Goal: Information Seeking & Learning: Learn about a topic

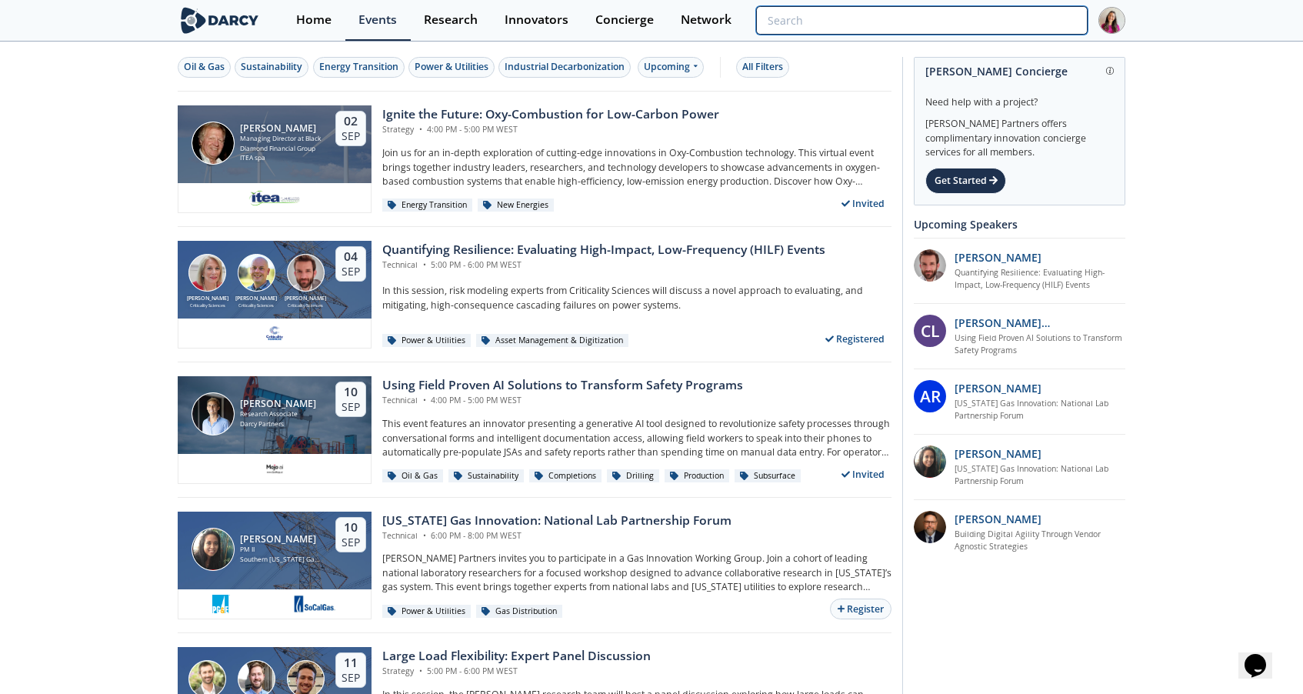
click at [970, 18] on input "search" at bounding box center [922, 20] width 332 height 28
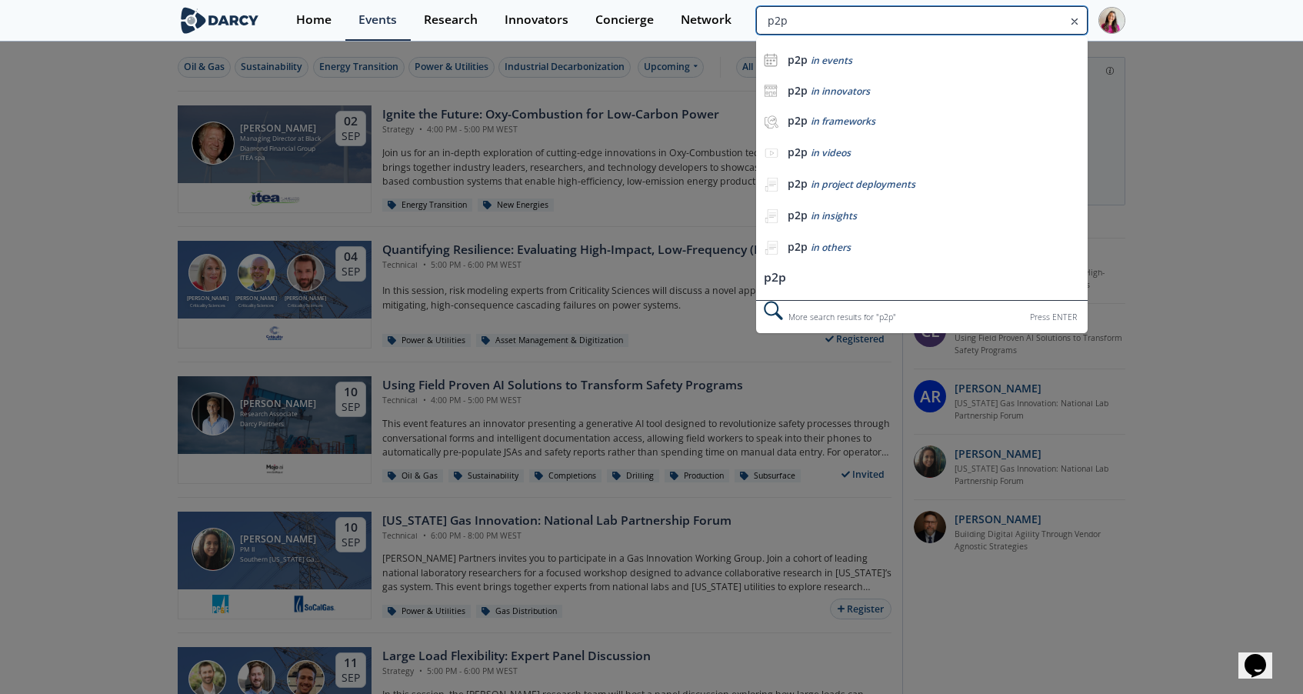
type input "p2p"
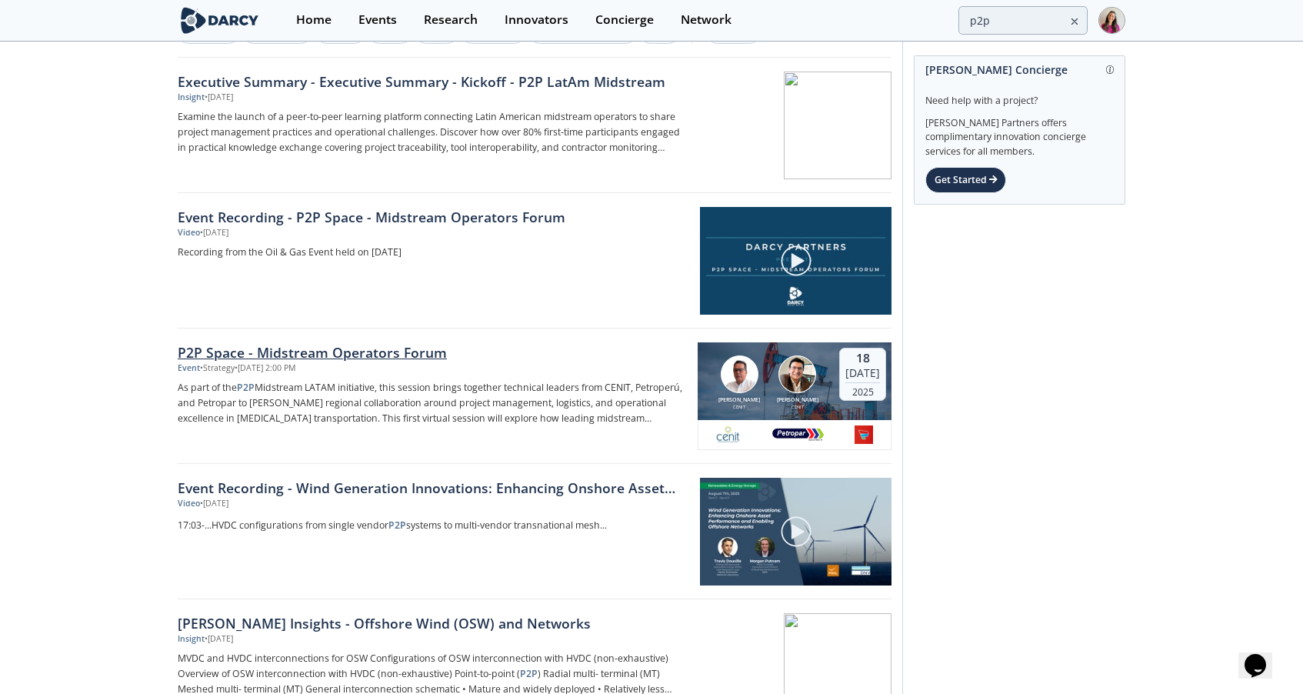
scroll to position [37, 0]
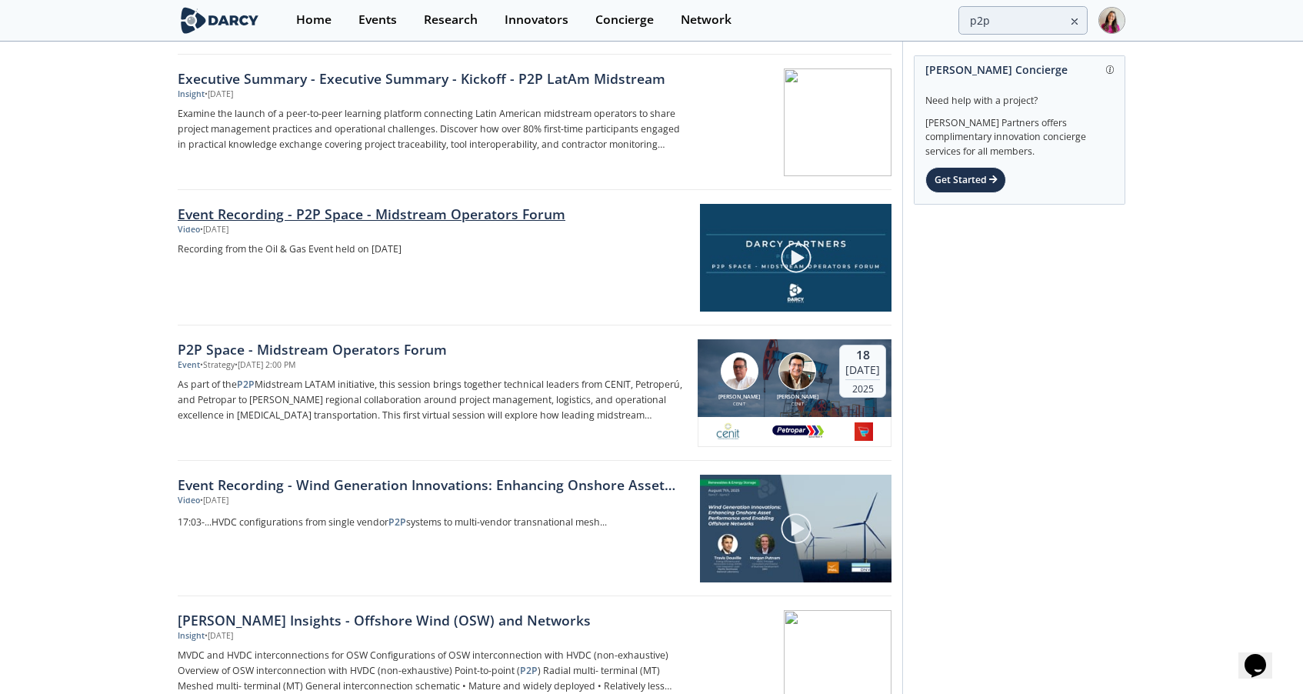
click at [382, 209] on link "Event Recording - P2P Space - Midstream Operators Forum" at bounding box center [434, 214] width 512 height 20
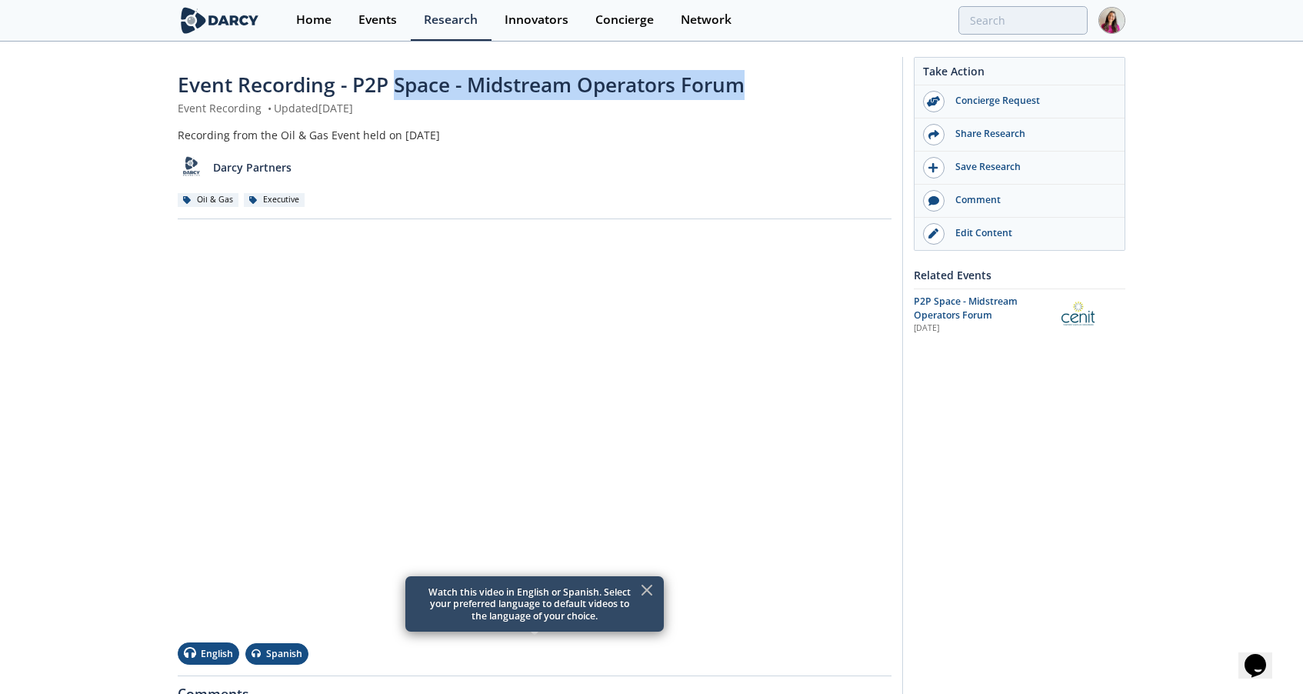
drag, startPoint x: 744, startPoint y: 85, endPoint x: 392, endPoint y: 91, distance: 351.6
click at [392, 91] on span "Event Recording - P2P Space - Midstream Operators Forum" at bounding box center [461, 85] width 567 height 28
copy span "Space - Midstream Operators Forum"
click at [373, 26] on div "Events" at bounding box center [377, 20] width 38 height 12
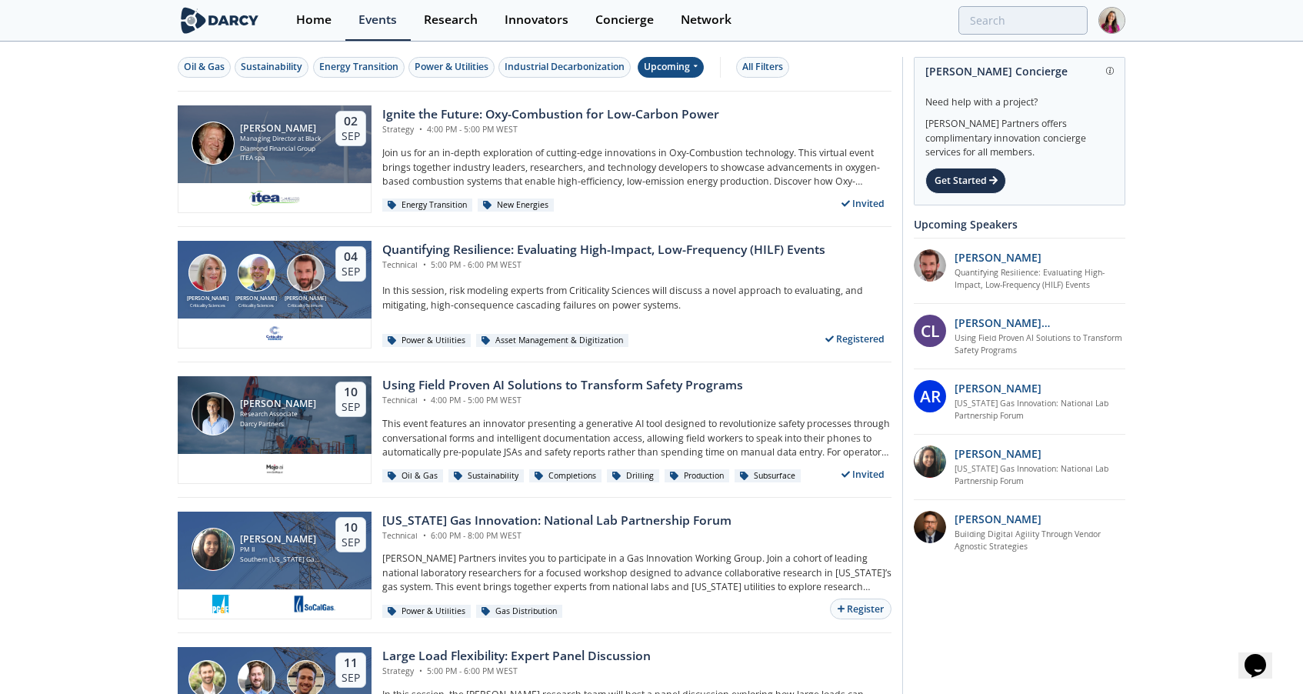
click at [688, 72] on div "Upcoming" at bounding box center [671, 67] width 67 height 21
click at [697, 114] on div "Past" at bounding box center [689, 117] width 95 height 25
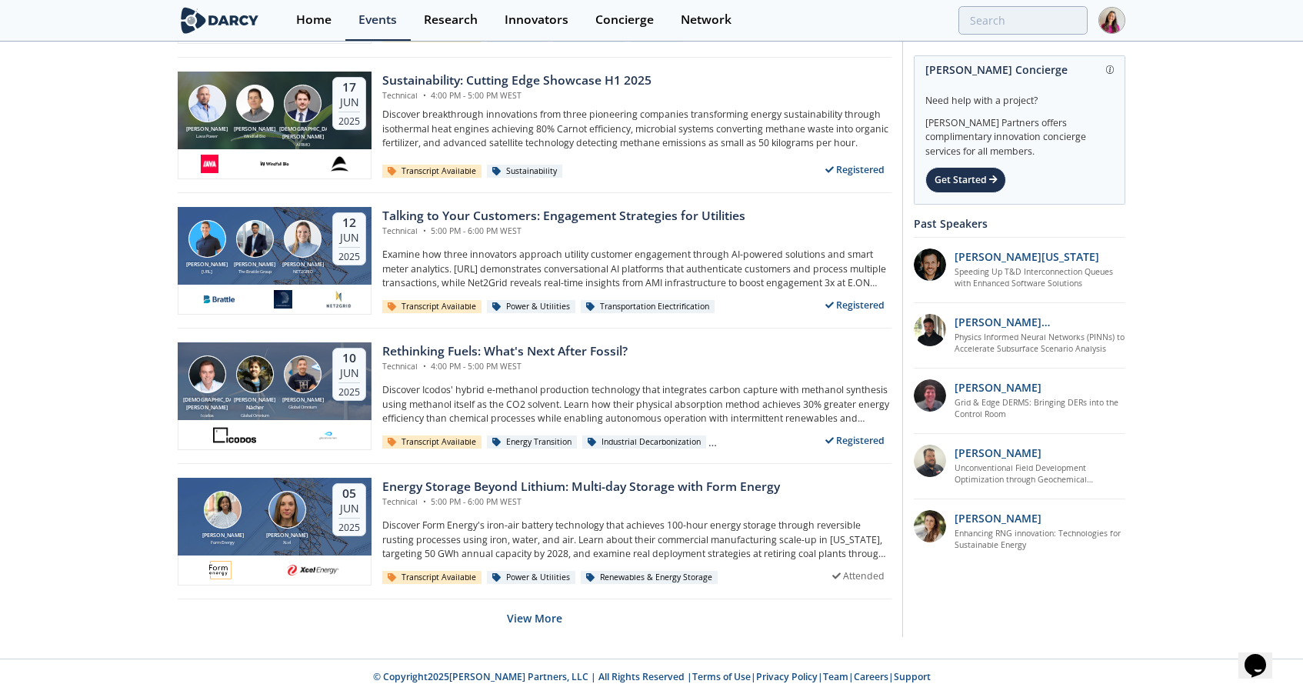
scroll to position [2879, 0]
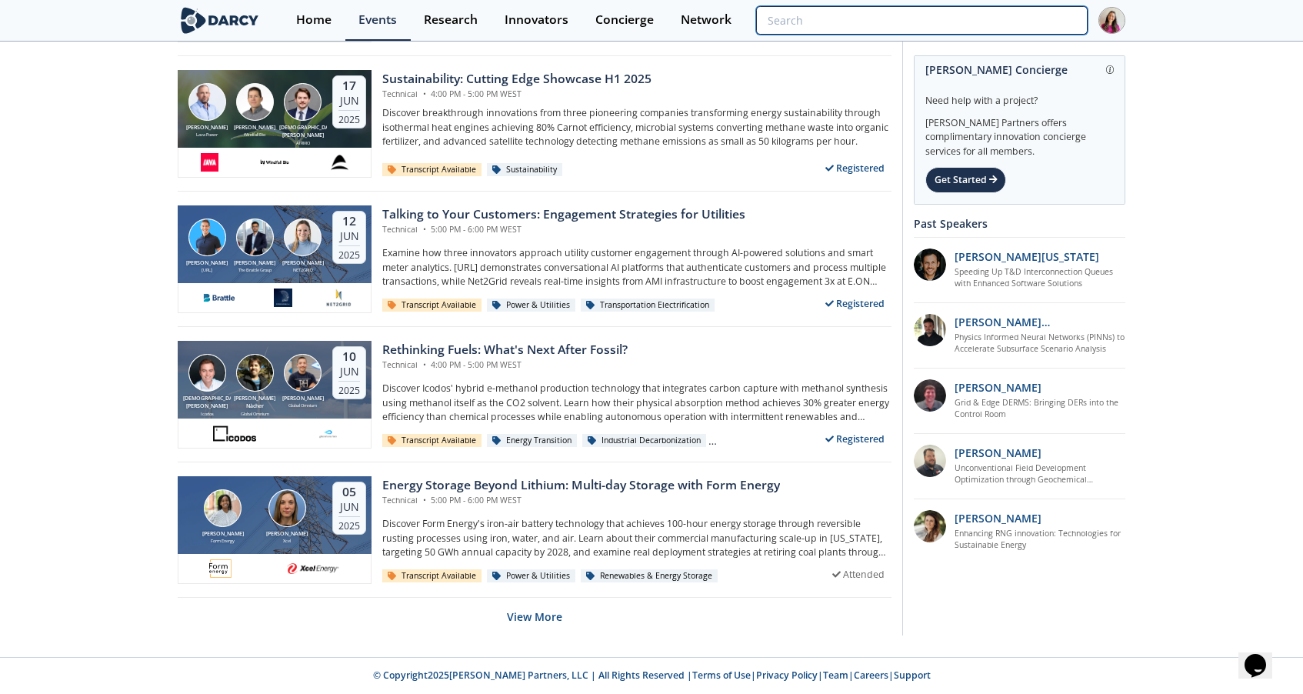
click at [1013, 32] on input "search" at bounding box center [922, 20] width 332 height 28
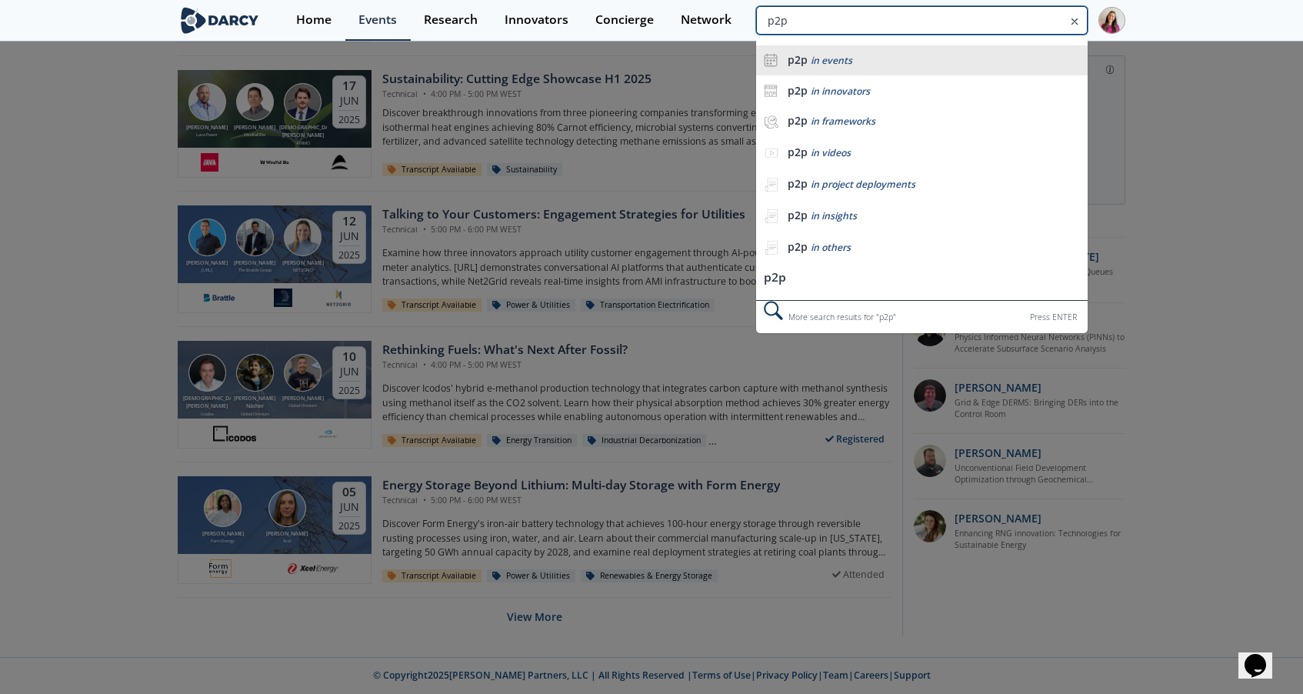
type input "p2p"
click at [931, 60] on div "p2p in events" at bounding box center [934, 60] width 292 height 15
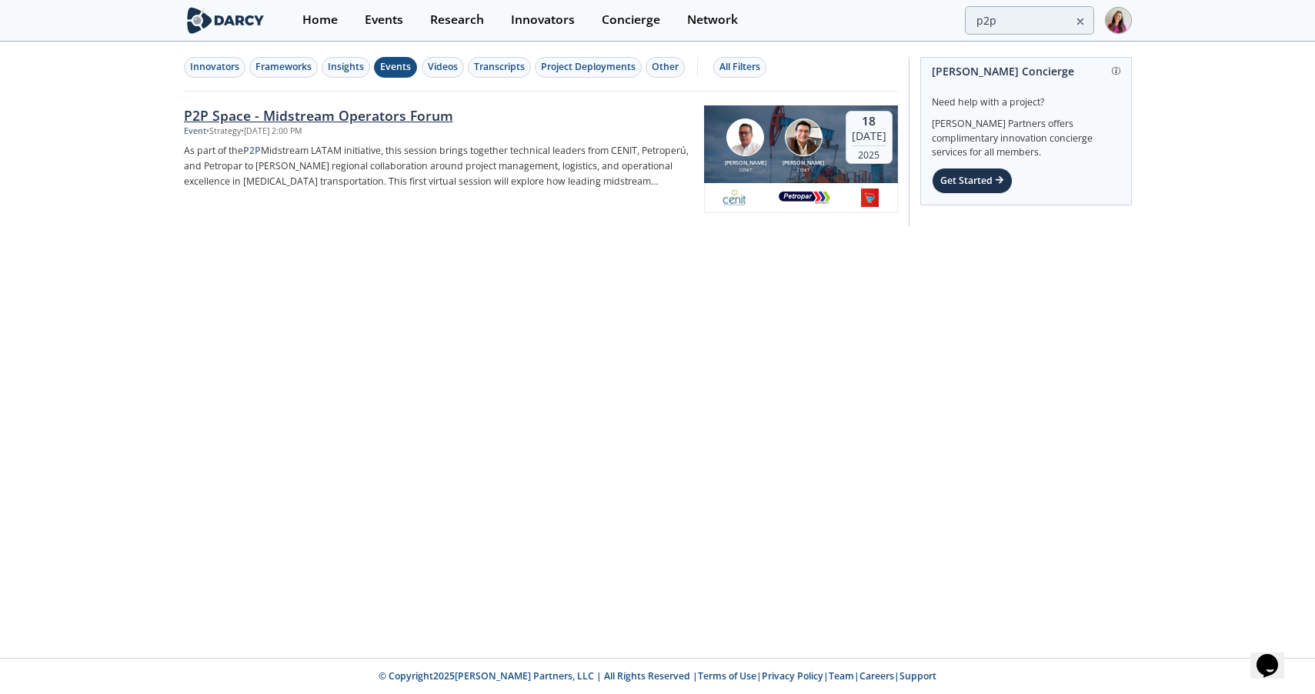
click at [401, 117] on div "P2P Space - Midstream Operators Forum" at bounding box center [438, 115] width 509 height 20
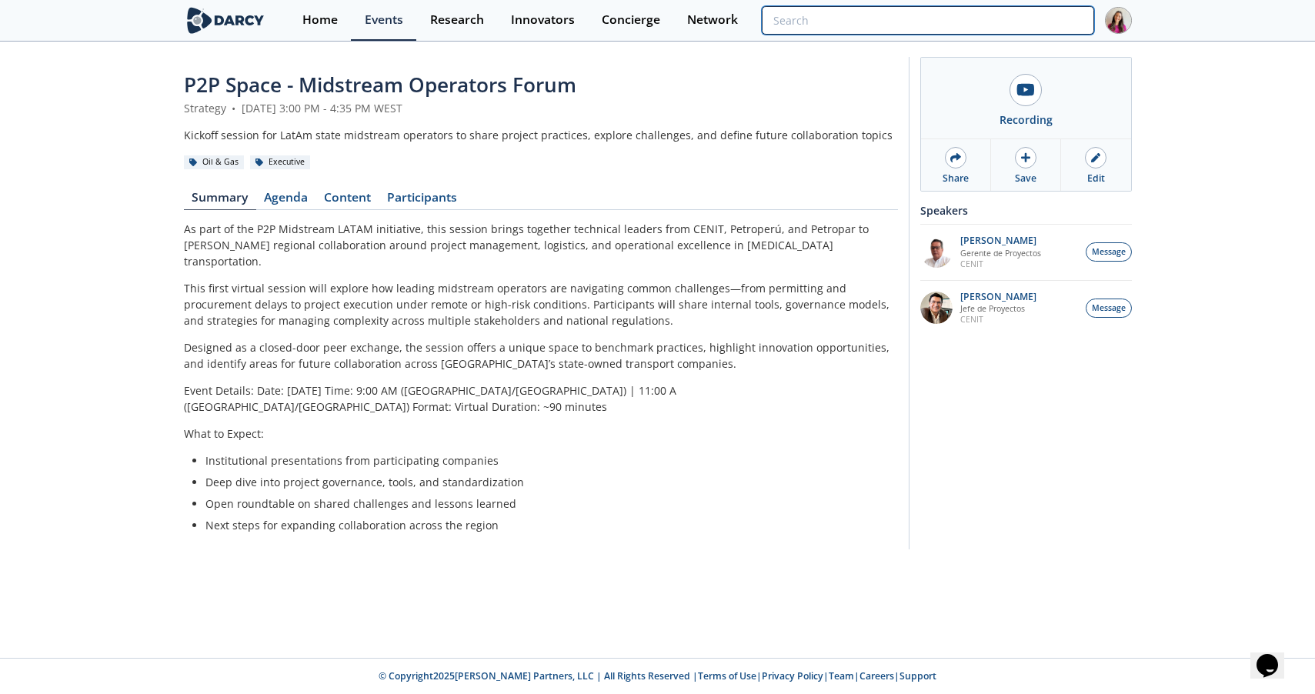
click at [1015, 25] on input "search" at bounding box center [928, 20] width 332 height 28
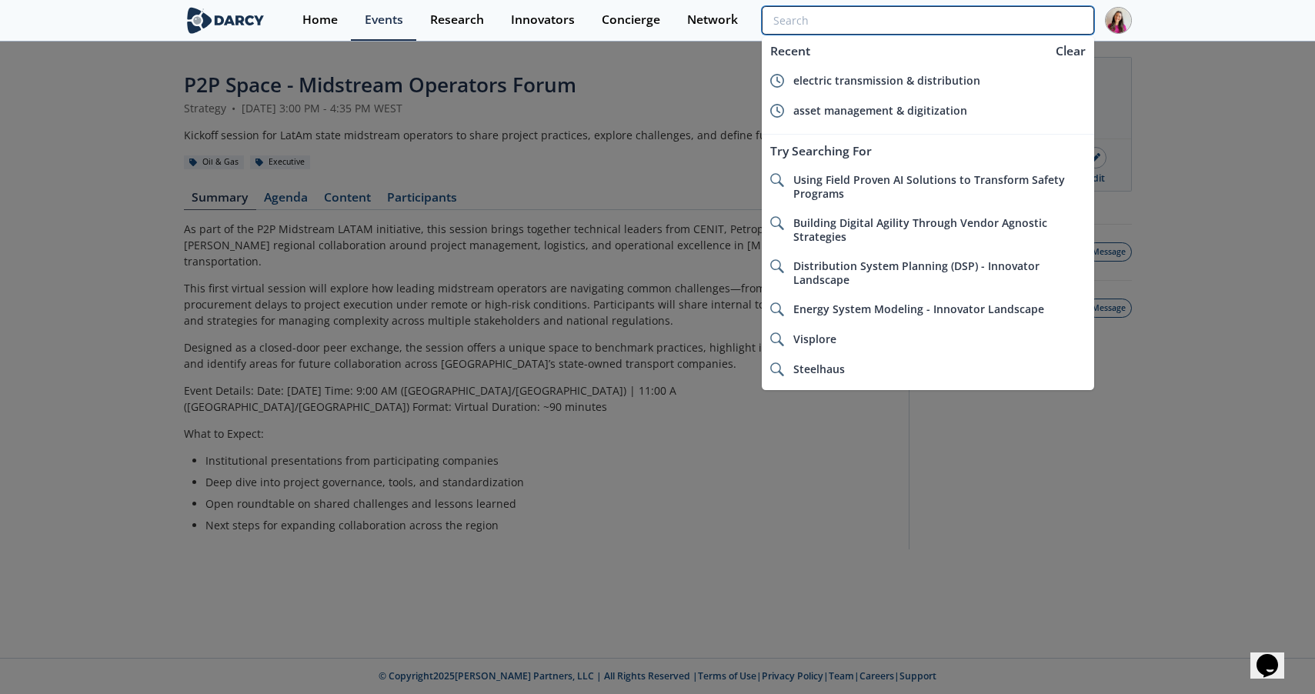
paste input "Unlocking Hydrogen Offtake: Refueling Stations"
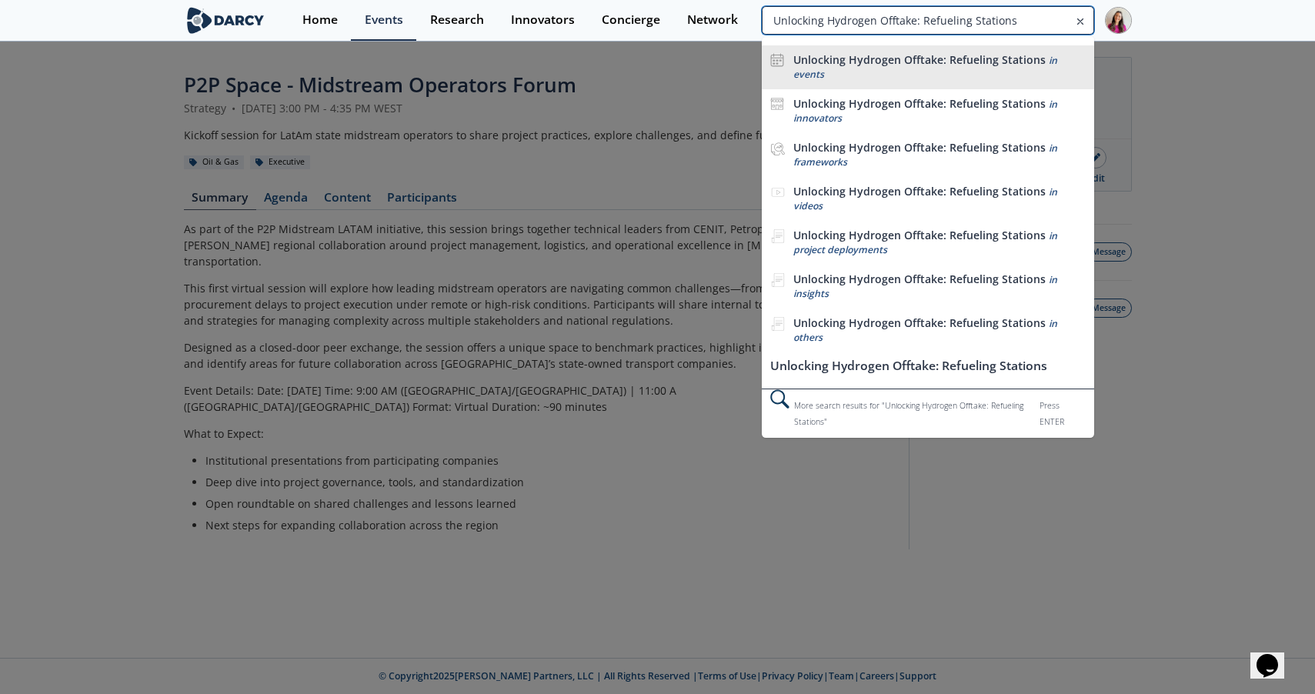
type input "Unlocking Hydrogen Offtake: Refueling Stations"
click at [1006, 63] on b "Unlocking Hydrogen Offtake: Refueling Stations" at bounding box center [919, 59] width 252 height 15
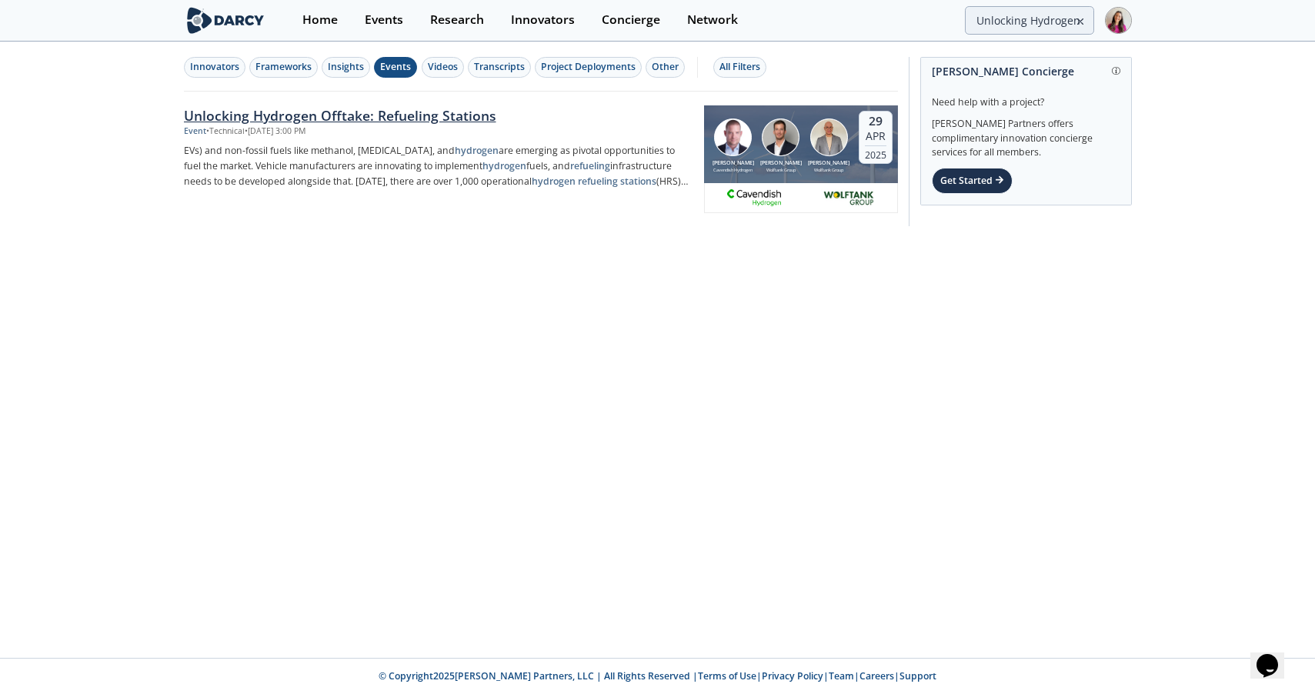
click at [445, 112] on div "Unlocking Hydrogen Offtake: Refueling Stations" at bounding box center [438, 115] width 509 height 20
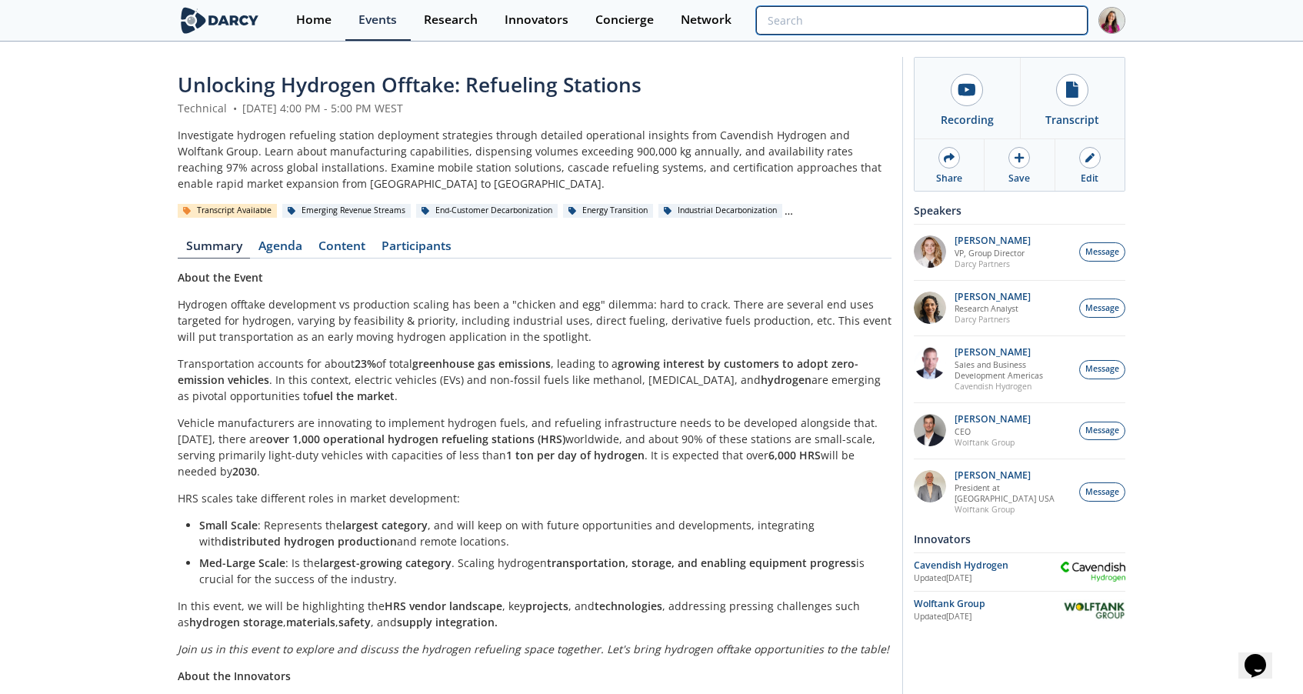
click at [1031, 15] on input "search" at bounding box center [922, 20] width 332 height 28
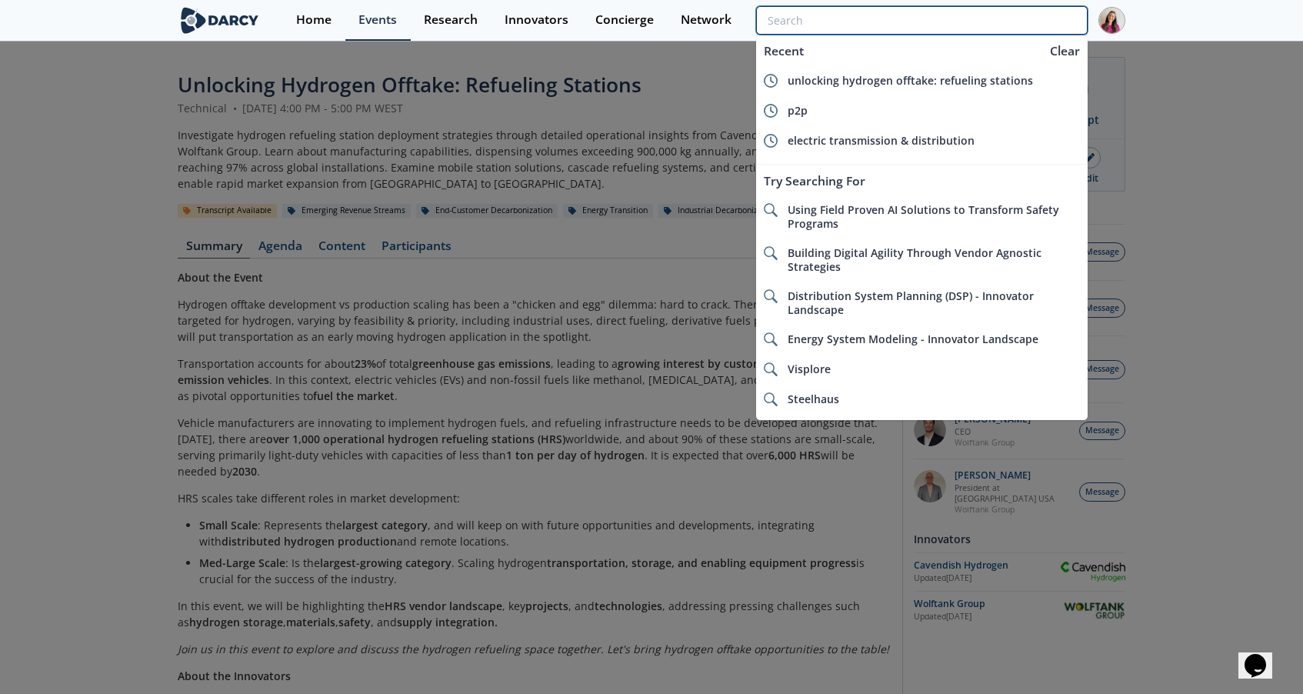
paste input "Building Your Data Pipeline: Best Practices and Pitfalls"
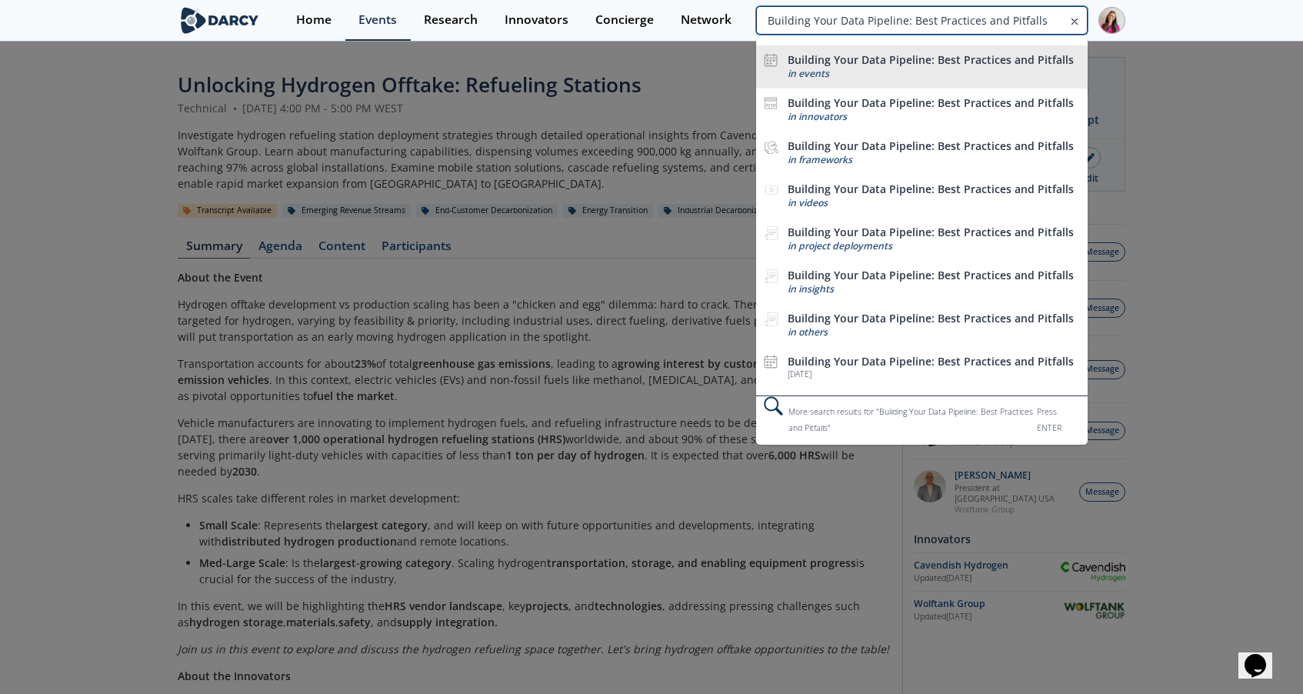
type input "Building Your Data Pipeline: Best Practices and Pitfalls"
click at [1002, 51] on li "Building Your Data Pipeline: Best Practices and Pitfalls in events" at bounding box center [922, 66] width 332 height 43
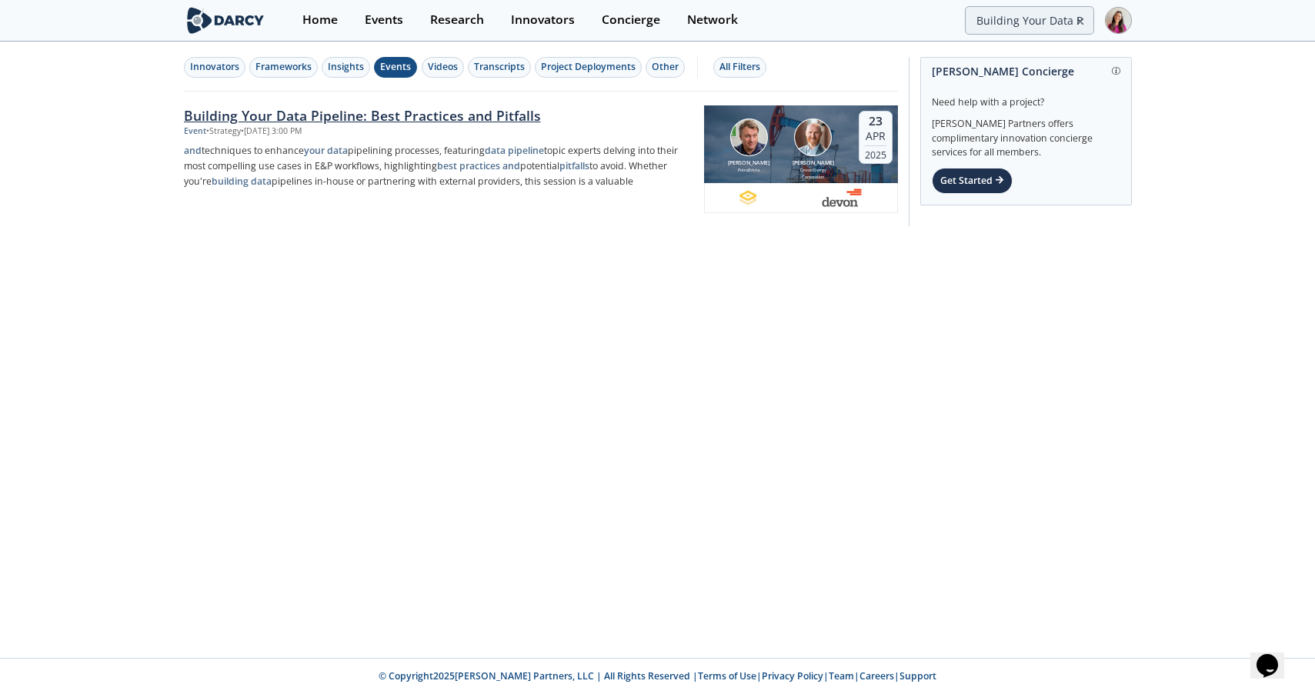
click at [368, 115] on div "Building Your Data Pipeline: Best Practices and Pitfalls" at bounding box center [438, 115] width 509 height 20
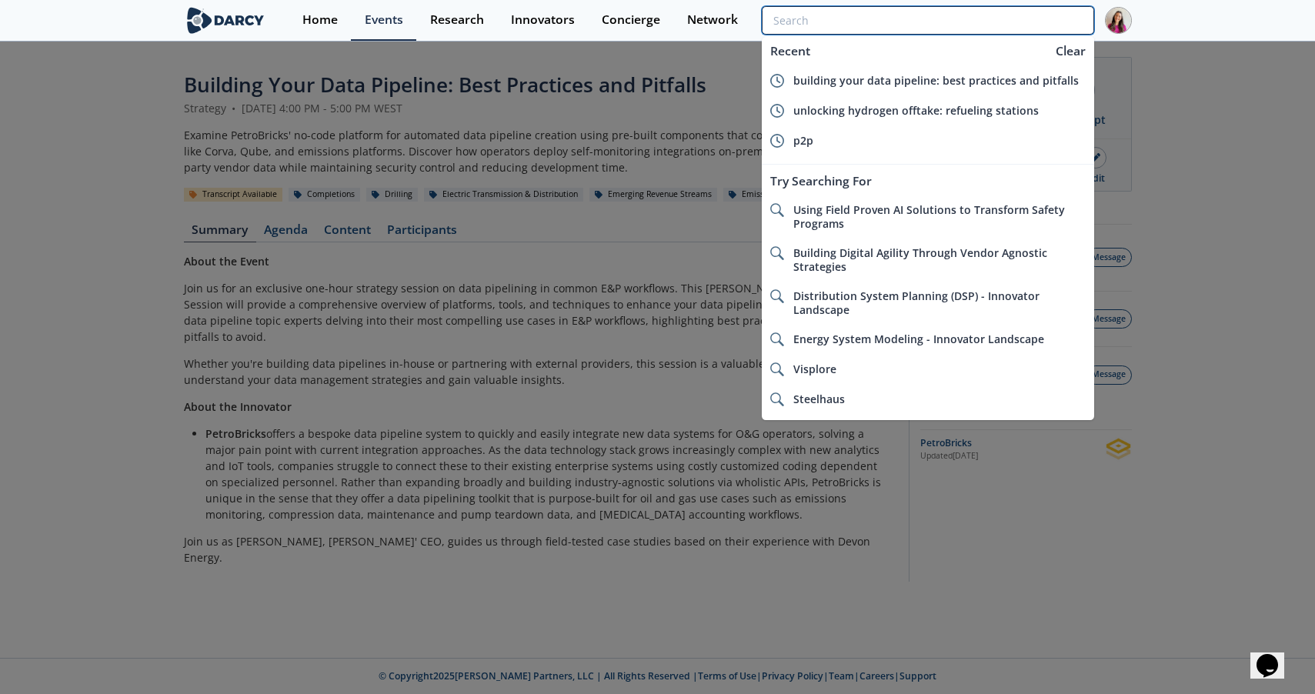
click at [1050, 23] on input "search" at bounding box center [928, 20] width 332 height 28
paste input "Derisking Methane Detection"
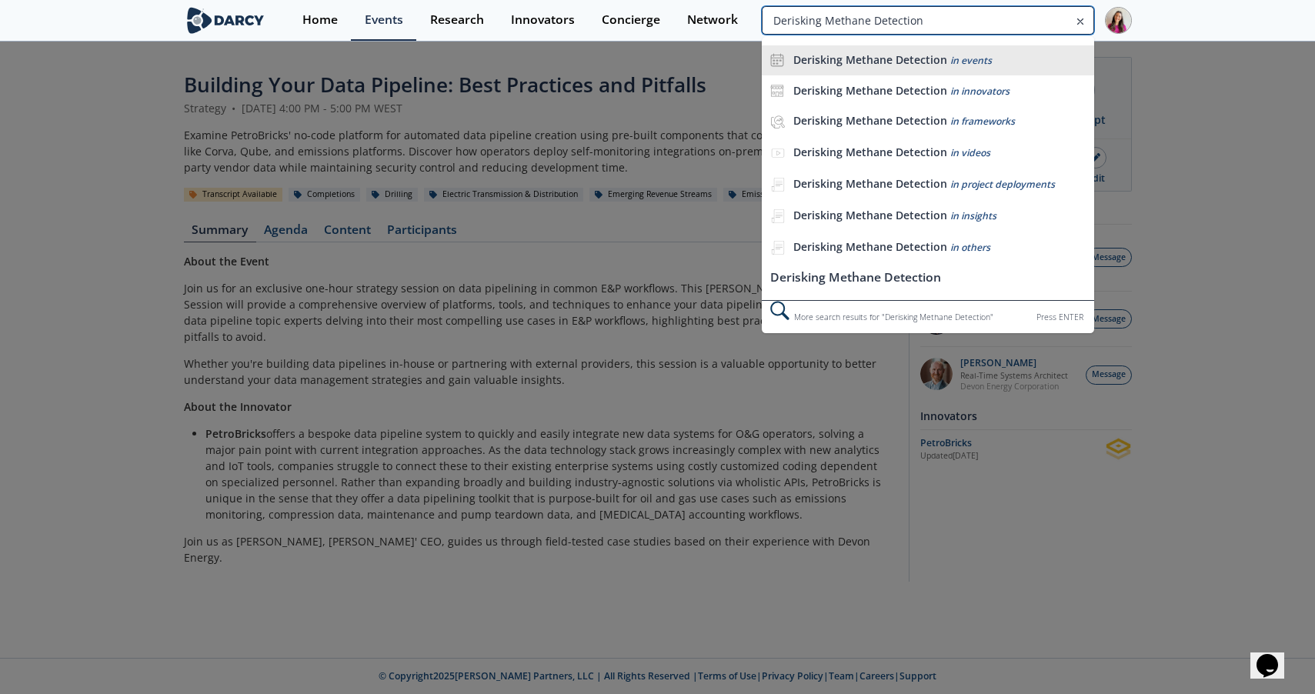
type input "Derisking Methane Detection"
click at [1011, 55] on div "Derisking Methane Detection in events" at bounding box center [939, 60] width 292 height 15
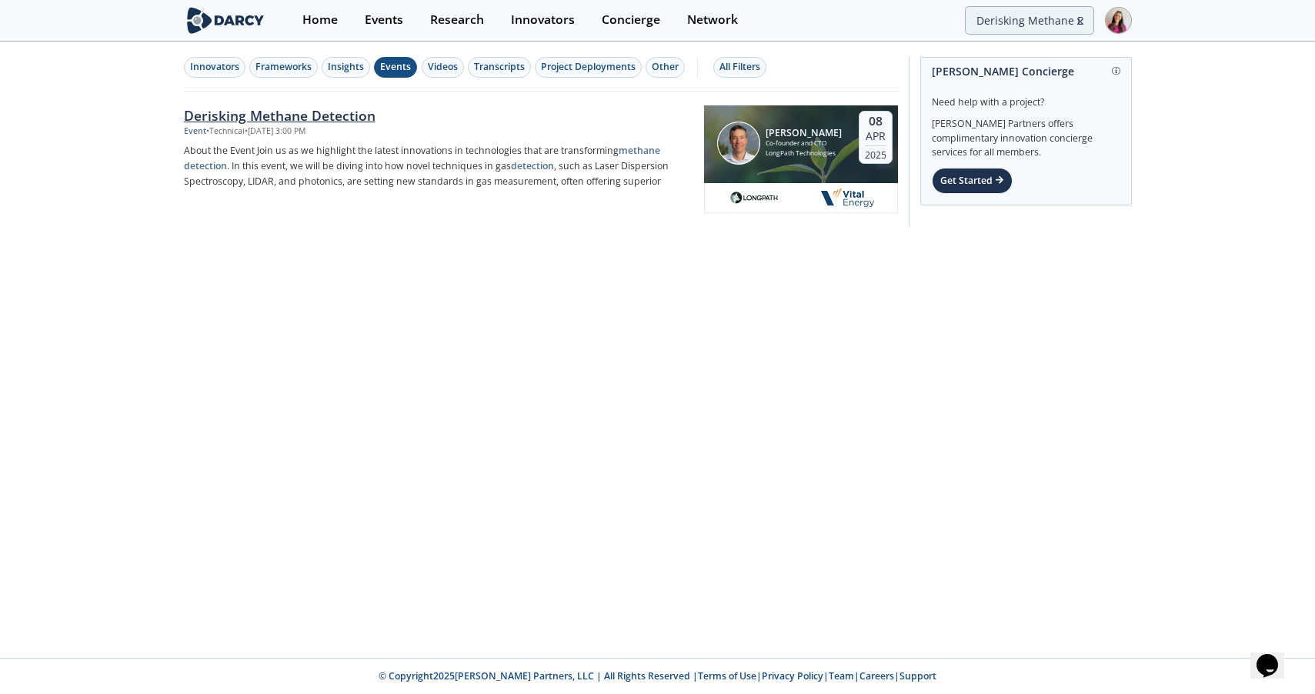
click at [326, 108] on div "Derisking Methane Detection" at bounding box center [438, 115] width 509 height 20
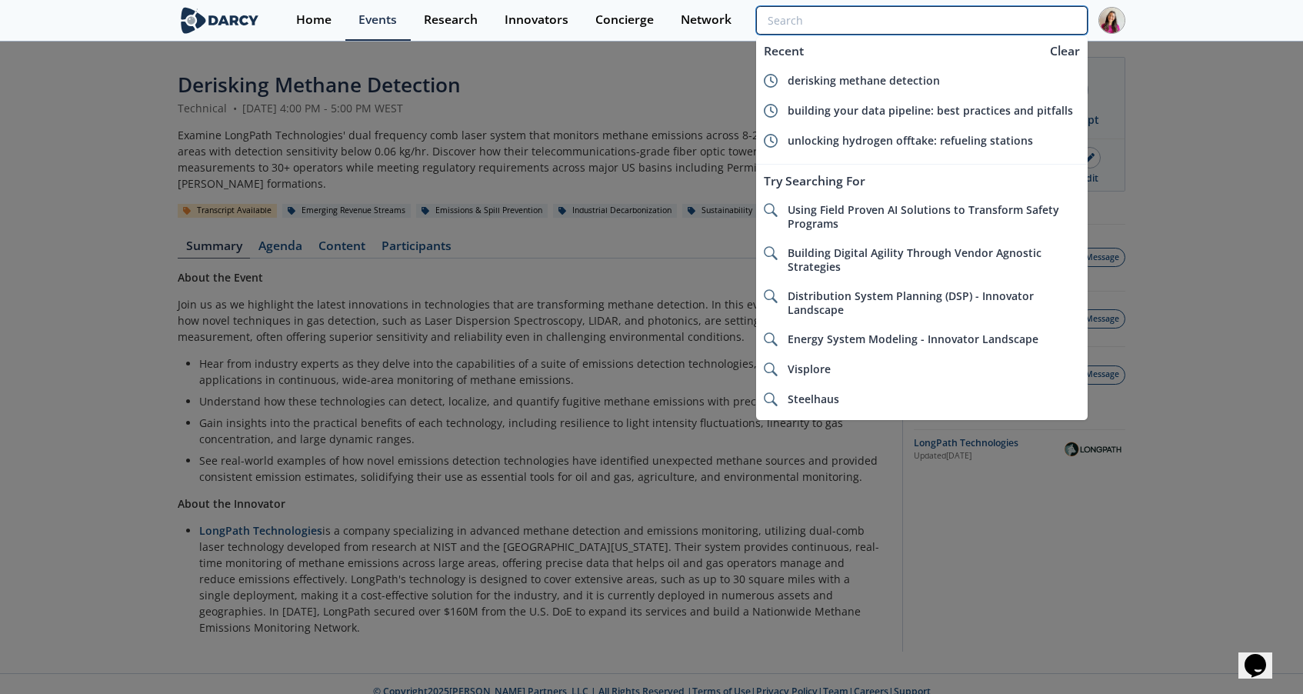
click at [1035, 19] on input "search" at bounding box center [922, 20] width 332 height 28
paste input "Enhancing Traditional Exploration Practices with Novel Helium Survey Technology​"
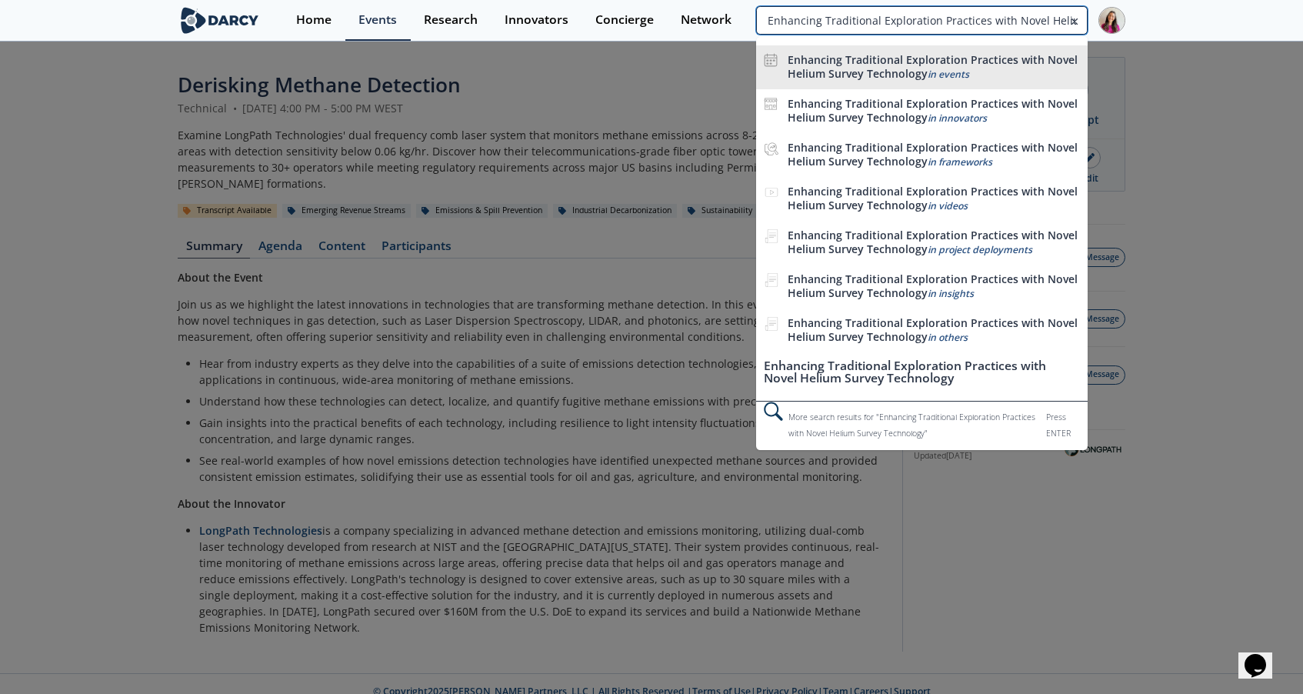
type input "Enhancing Traditional Exploration Practices with Novel Helium Survey Technology​"
click at [961, 67] on div "Enhancing Traditional Exploration Practices with Novel Helium Survey Technology…" at bounding box center [934, 67] width 292 height 28
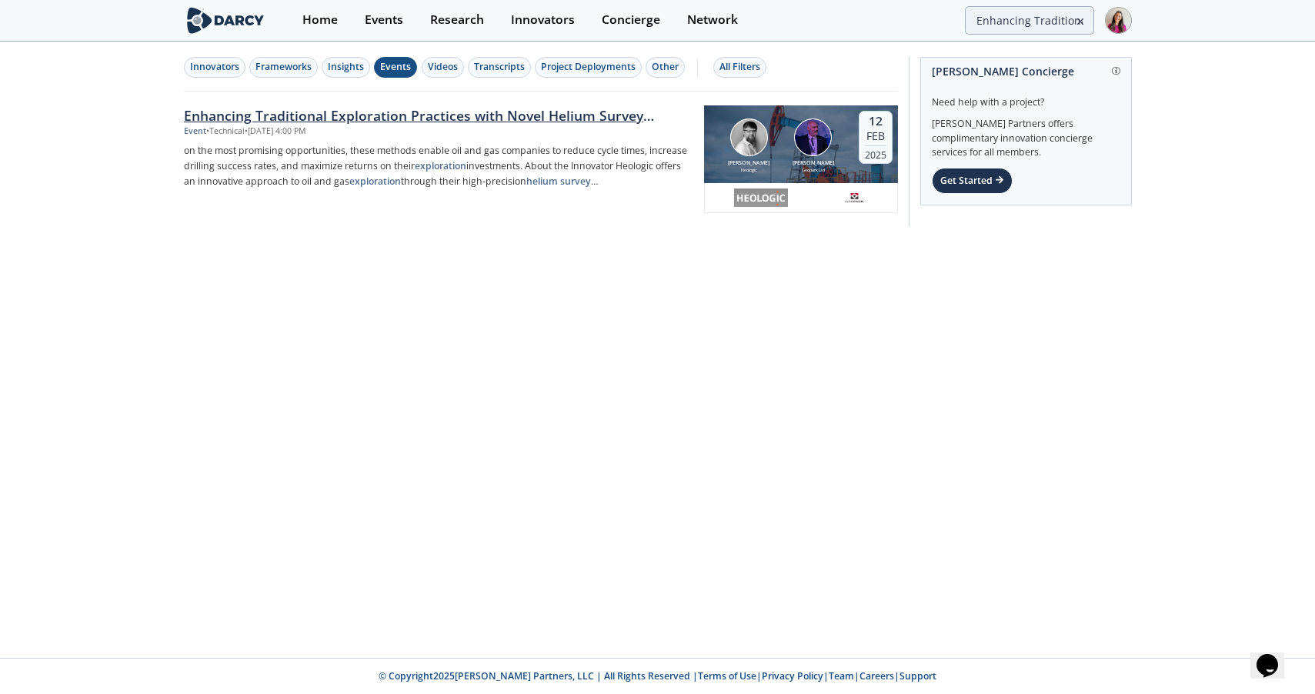
click at [425, 119] on div "Enhancing Traditional Exploration Practices with Novel Helium Survey Technology" at bounding box center [438, 115] width 509 height 20
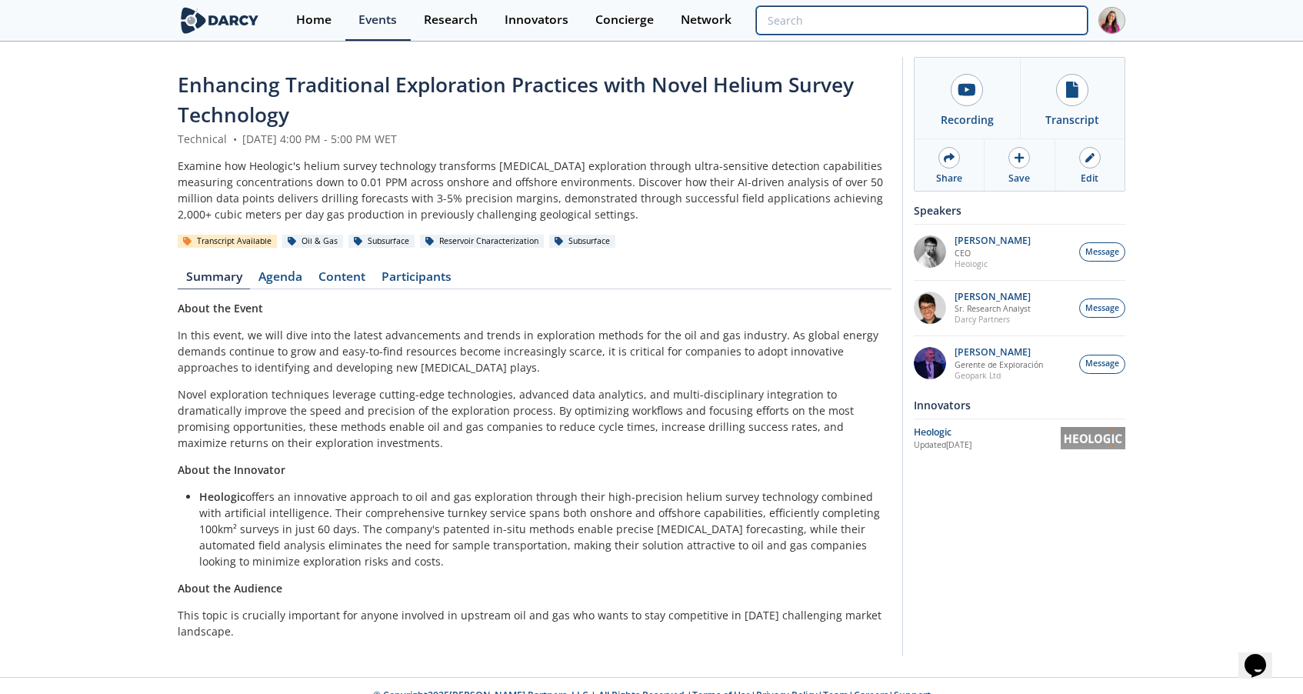
click at [996, 11] on input "search" at bounding box center [922, 20] width 332 height 28
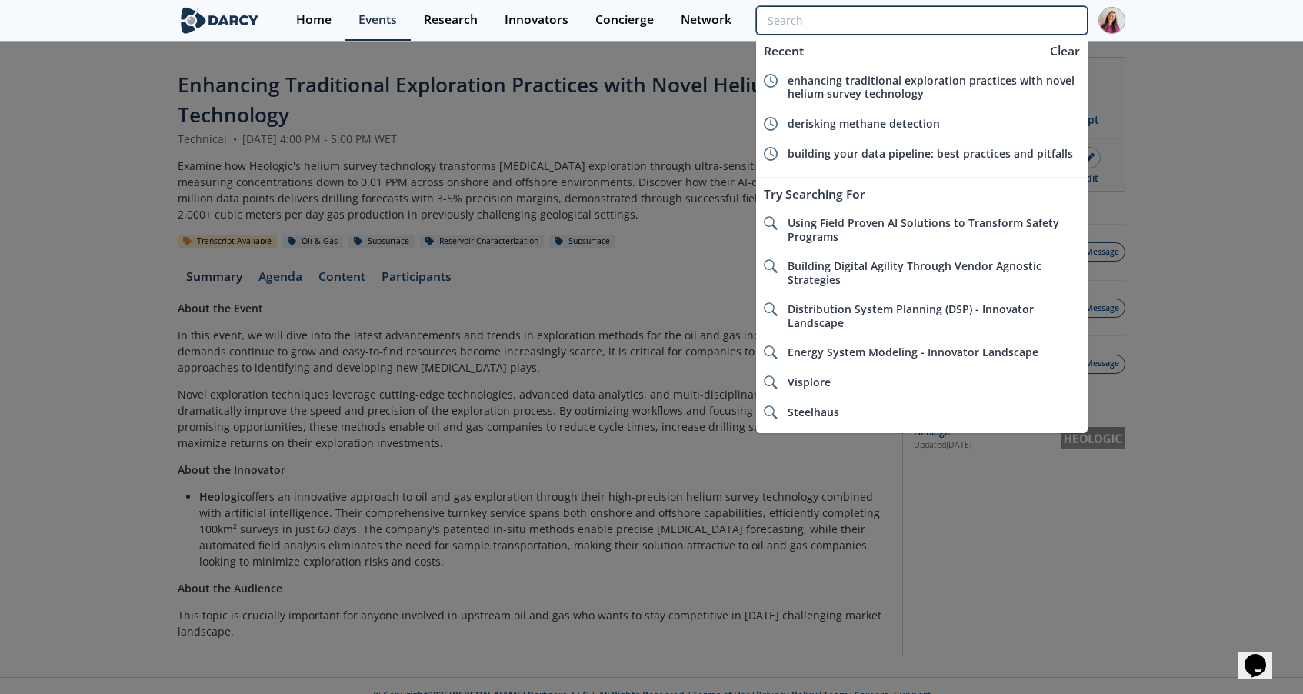
paste input "Best of 2024: Production"
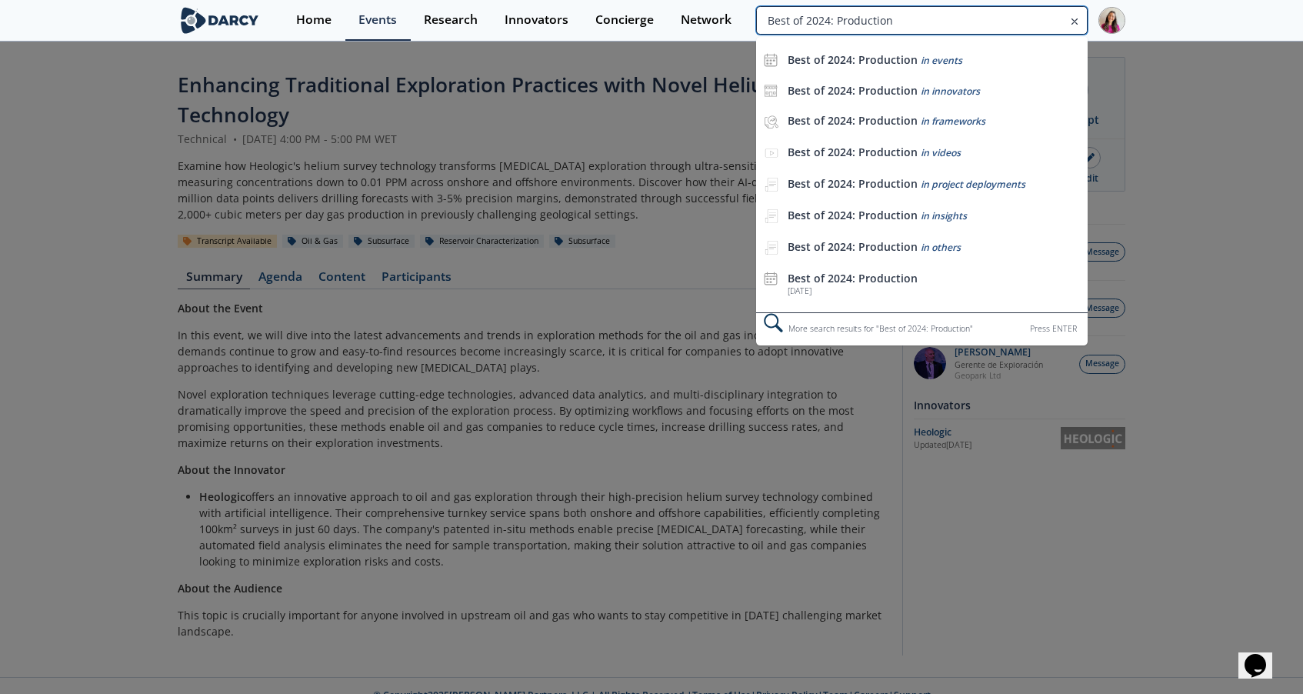
type input "Best of 2024: Production"
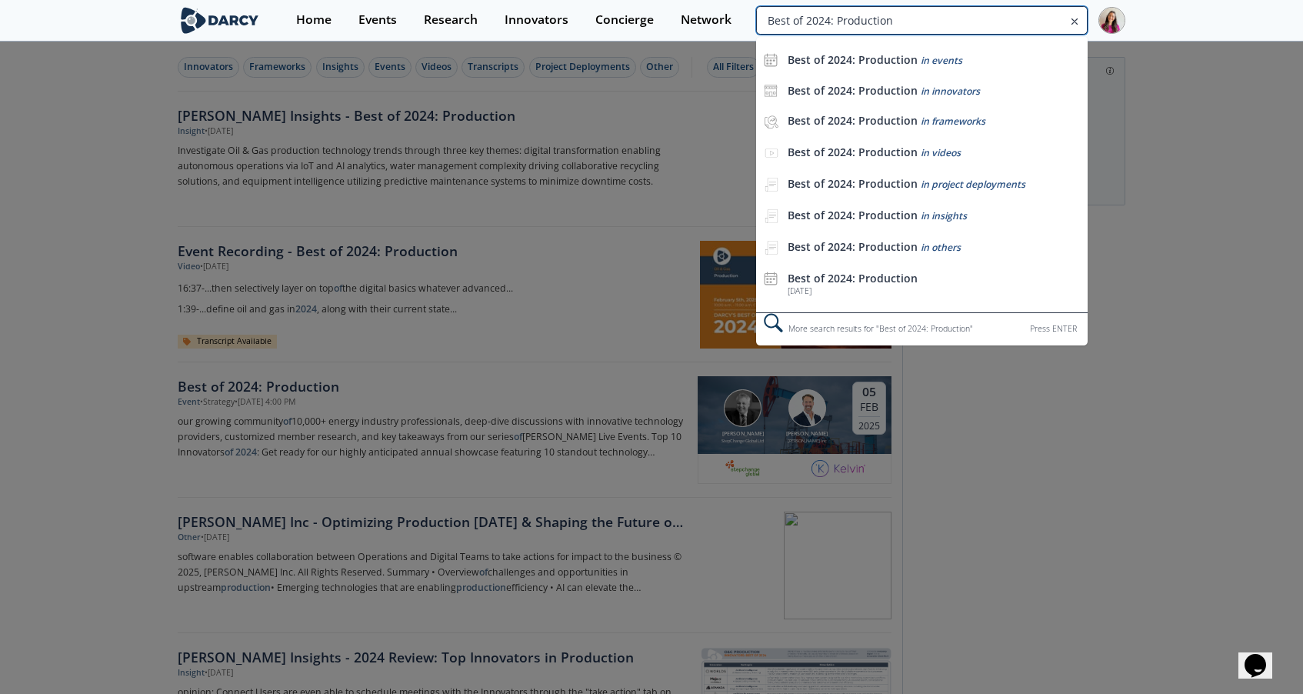
click at [983, 18] on input "Best of 2024: Production" at bounding box center [922, 20] width 332 height 28
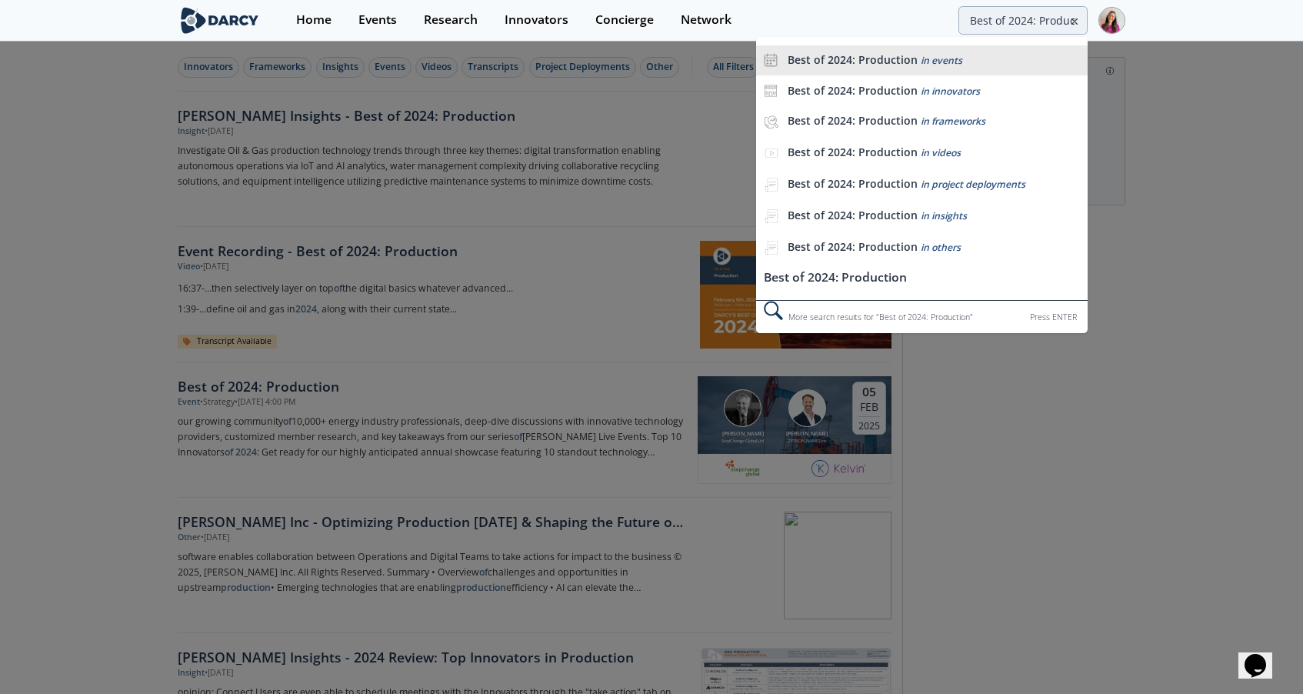
click at [945, 61] on span "in events" at bounding box center [942, 60] width 42 height 13
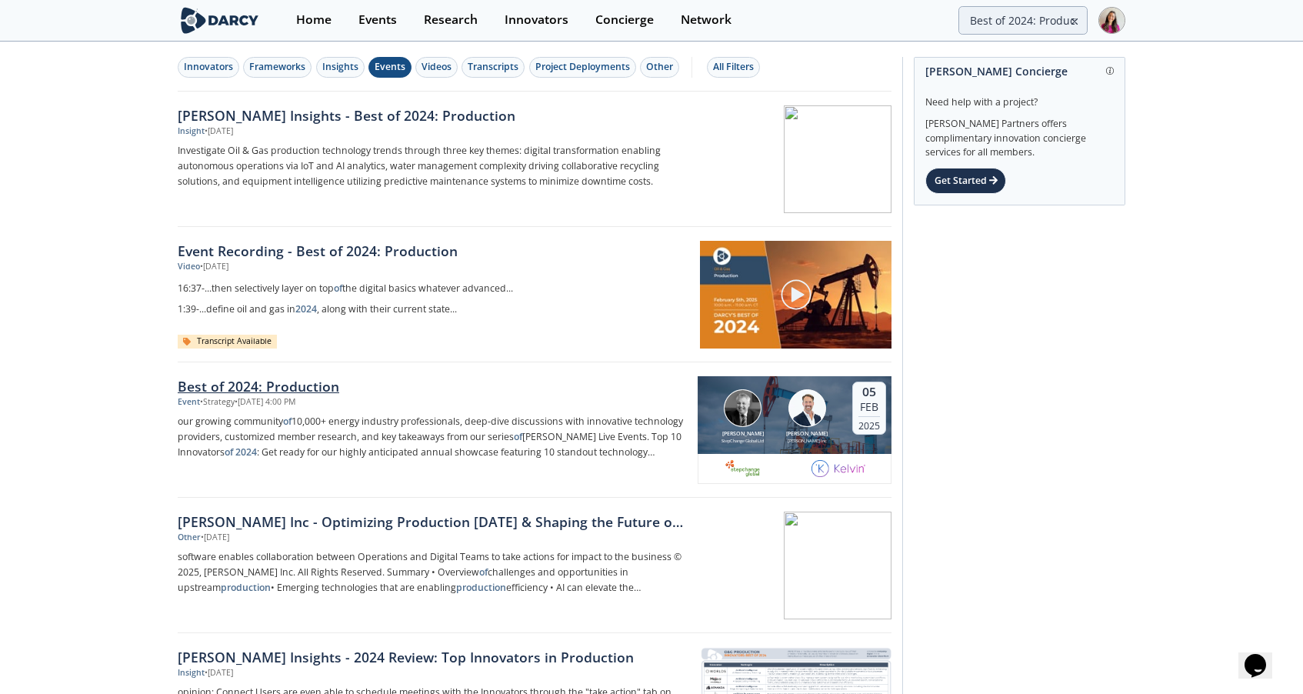
click at [270, 384] on div "Best of 2024: Production" at bounding box center [432, 386] width 509 height 20
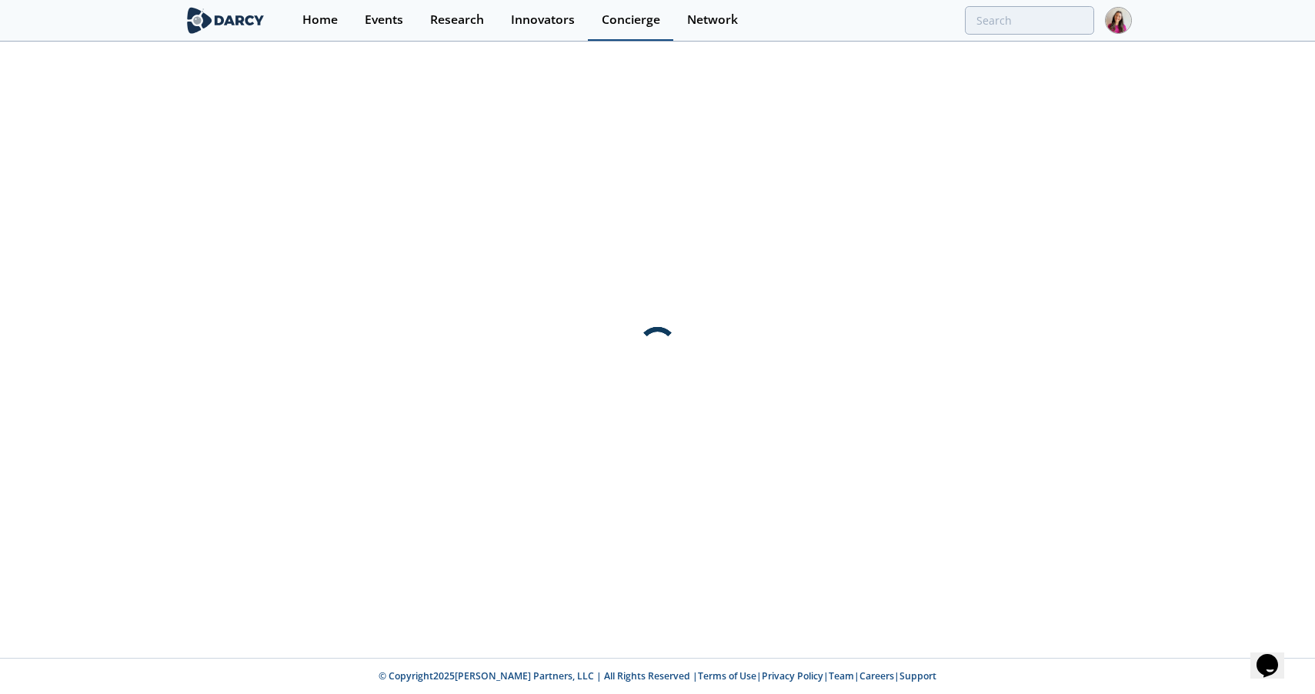
type input "Best of 2024: Production"
click at [1186, 85] on div at bounding box center [657, 350] width 1315 height 615
click at [1081, 22] on icon at bounding box center [1080, 21] width 11 height 18
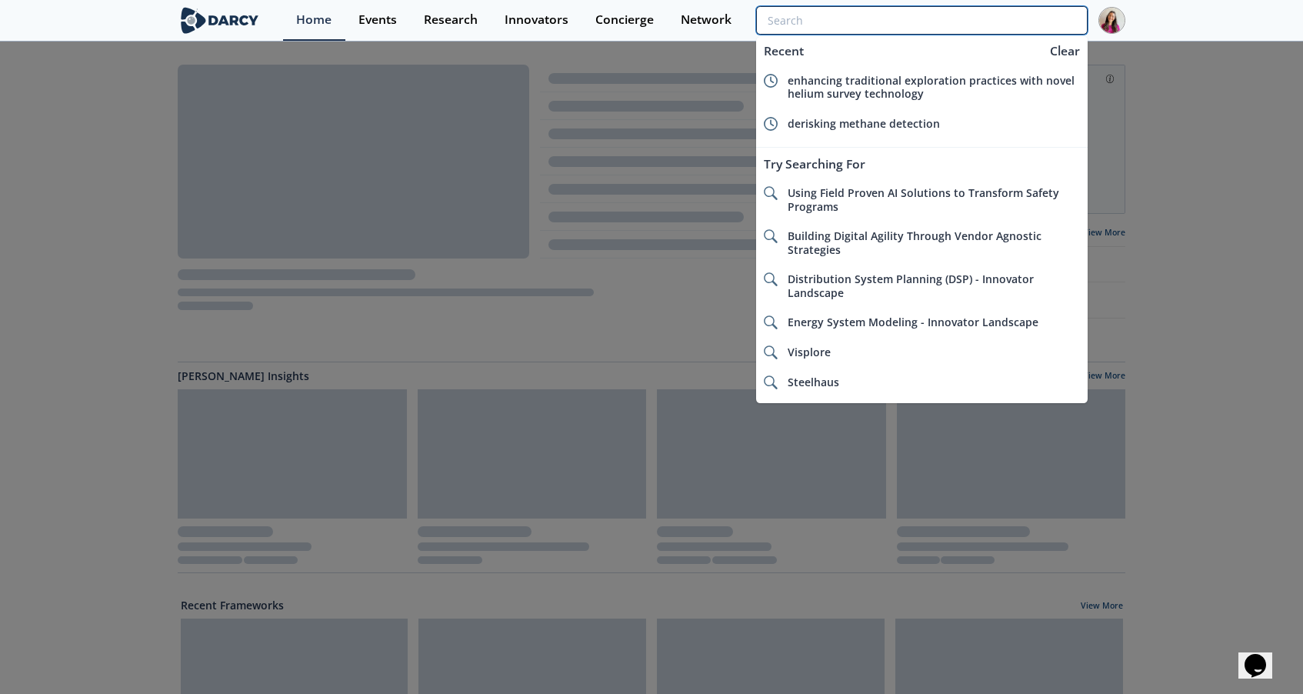
click at [1040, 22] on input "search" at bounding box center [922, 20] width 332 height 28
paste input "Best of 2024: Production"
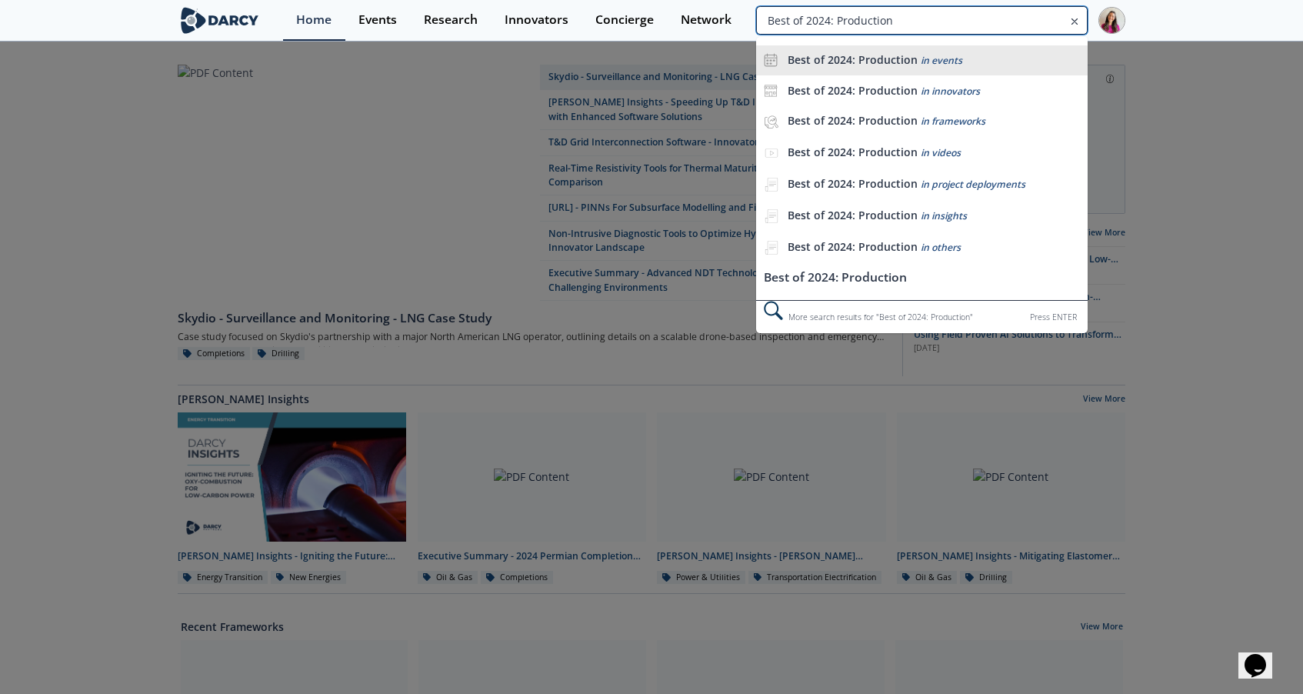
type input "Best of 2024: Production"
click at [973, 61] on div "Best of 2024: Production in events" at bounding box center [934, 60] width 292 height 15
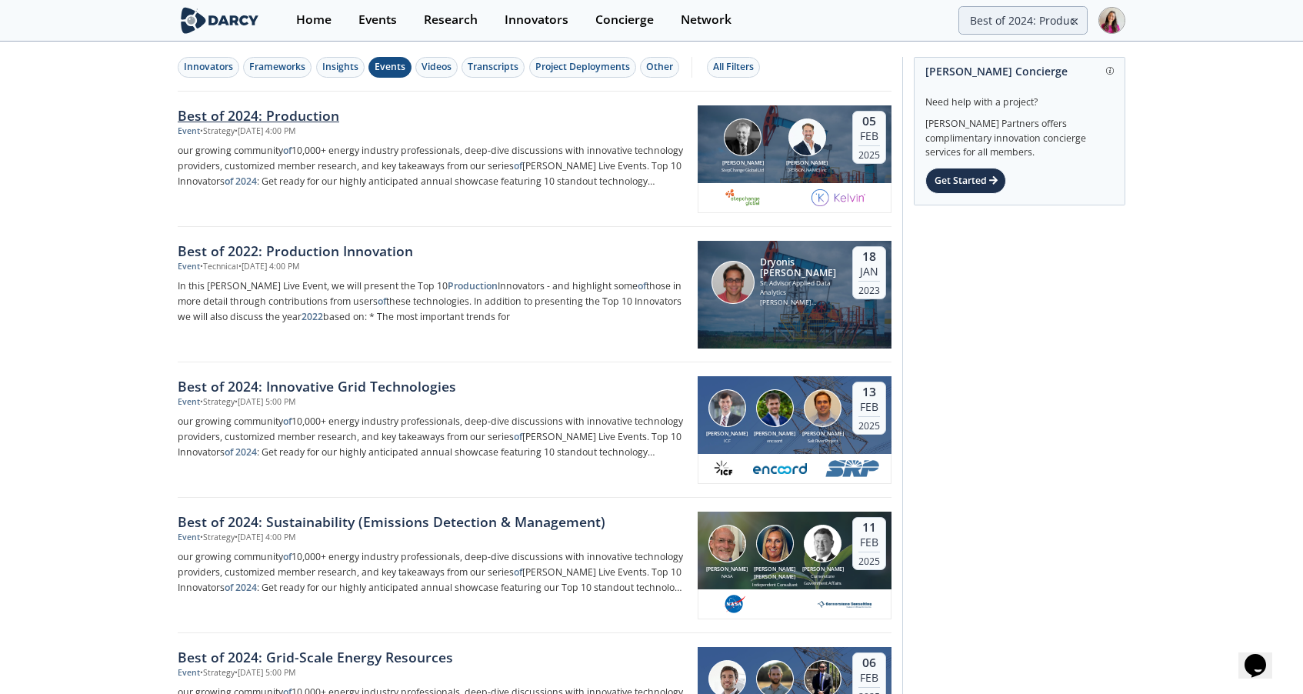
click at [290, 113] on div "Best of 2024: Production" at bounding box center [432, 115] width 509 height 20
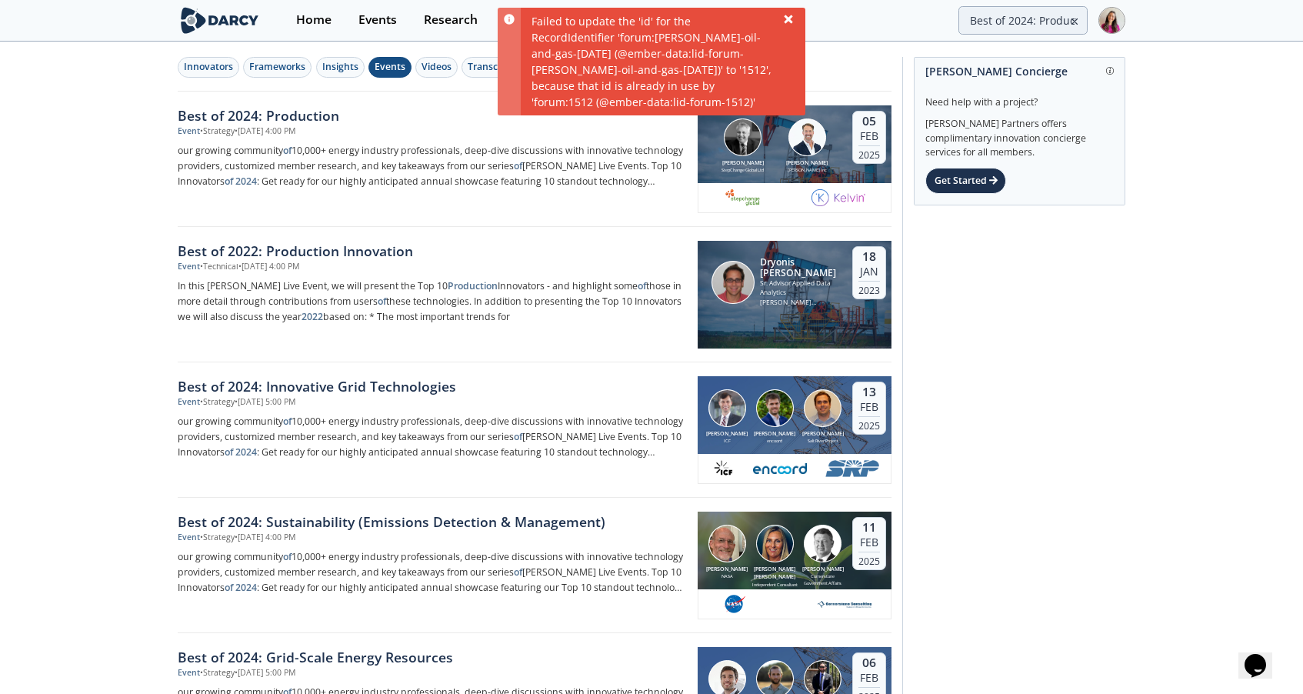
click at [792, 17] on icon at bounding box center [788, 19] width 8 height 8
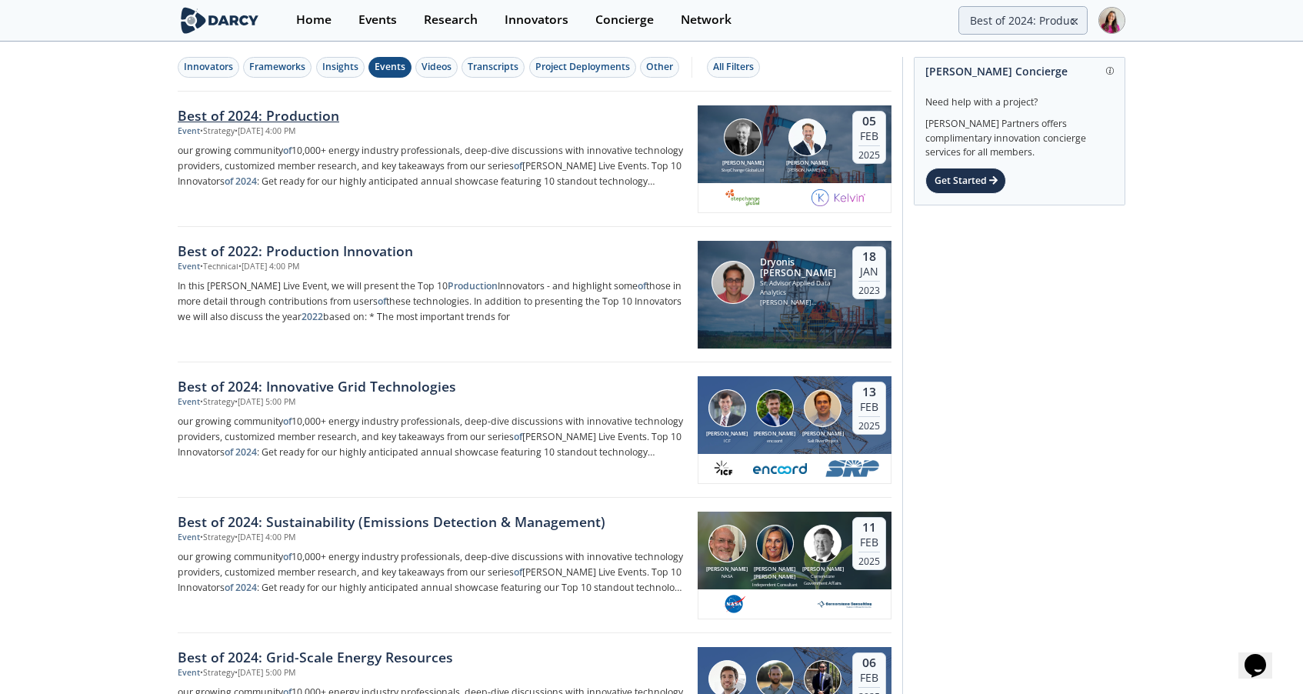
click at [307, 116] on div "Best of 2024: Production" at bounding box center [432, 115] width 509 height 20
click at [208, 22] on img at bounding box center [220, 20] width 84 height 27
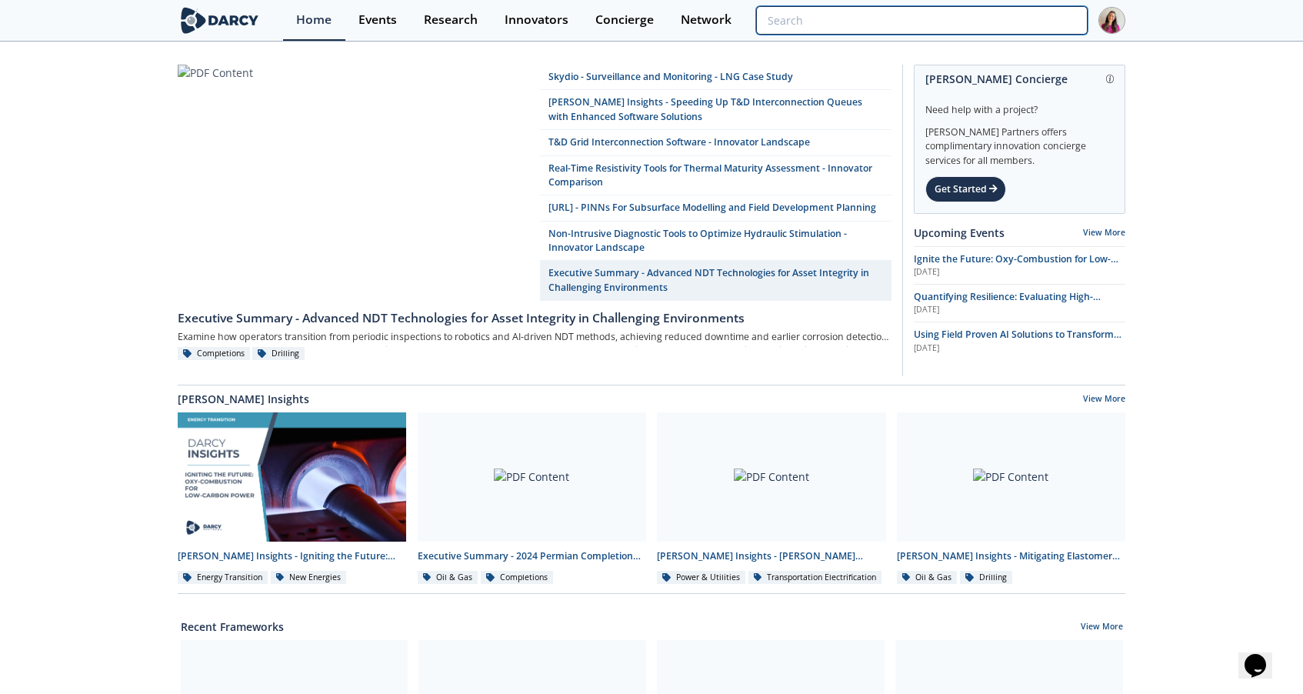
click at [1046, 15] on input "search" at bounding box center [922, 20] width 332 height 28
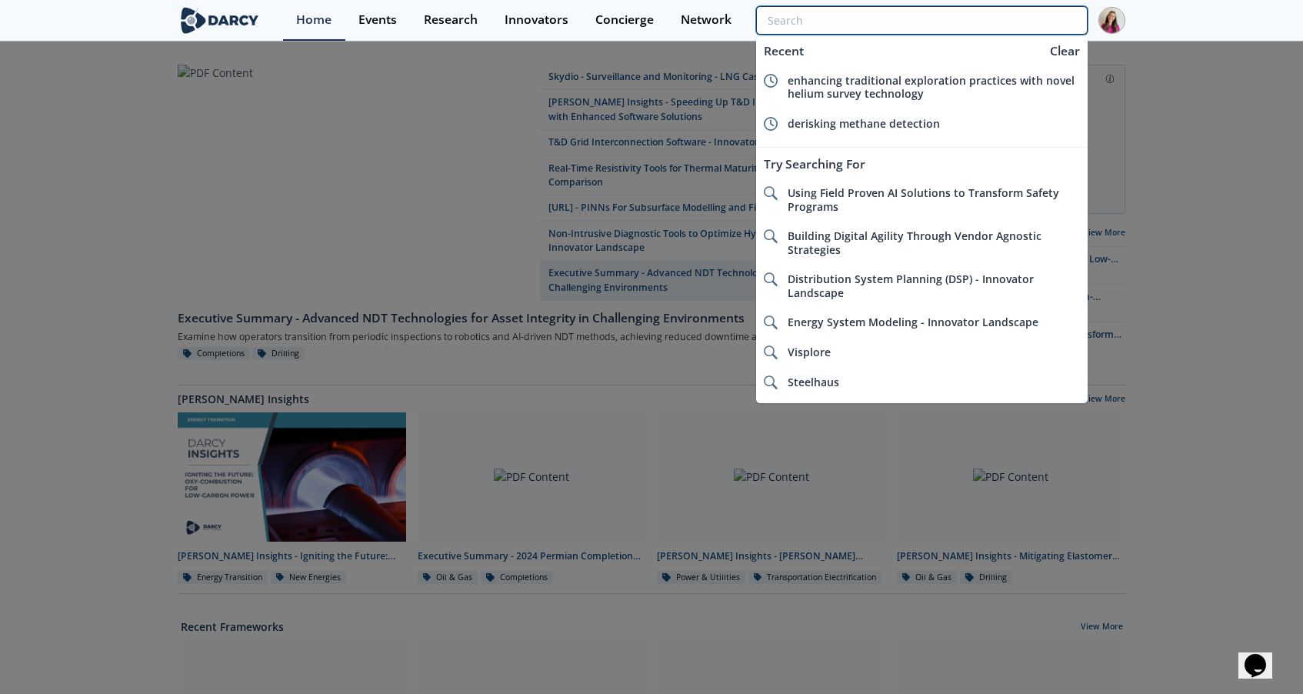
paste input "Best of 2024: Production"
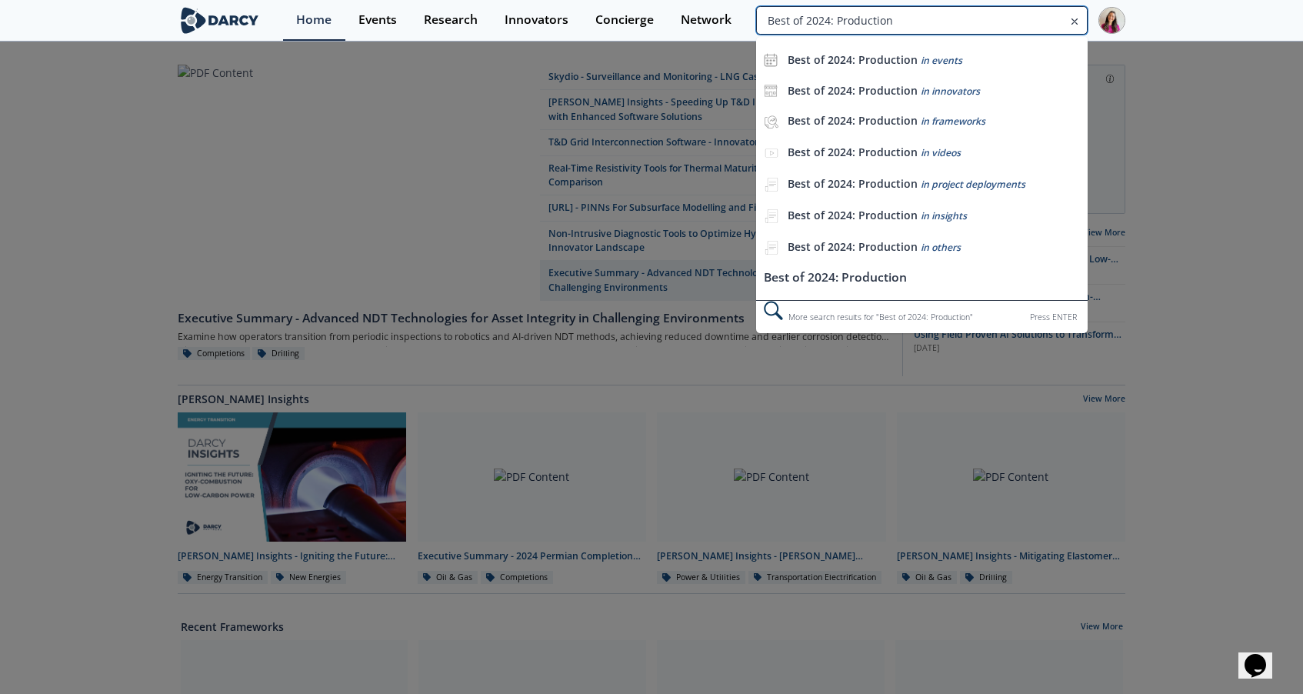
type input "Best of 2024: Production"
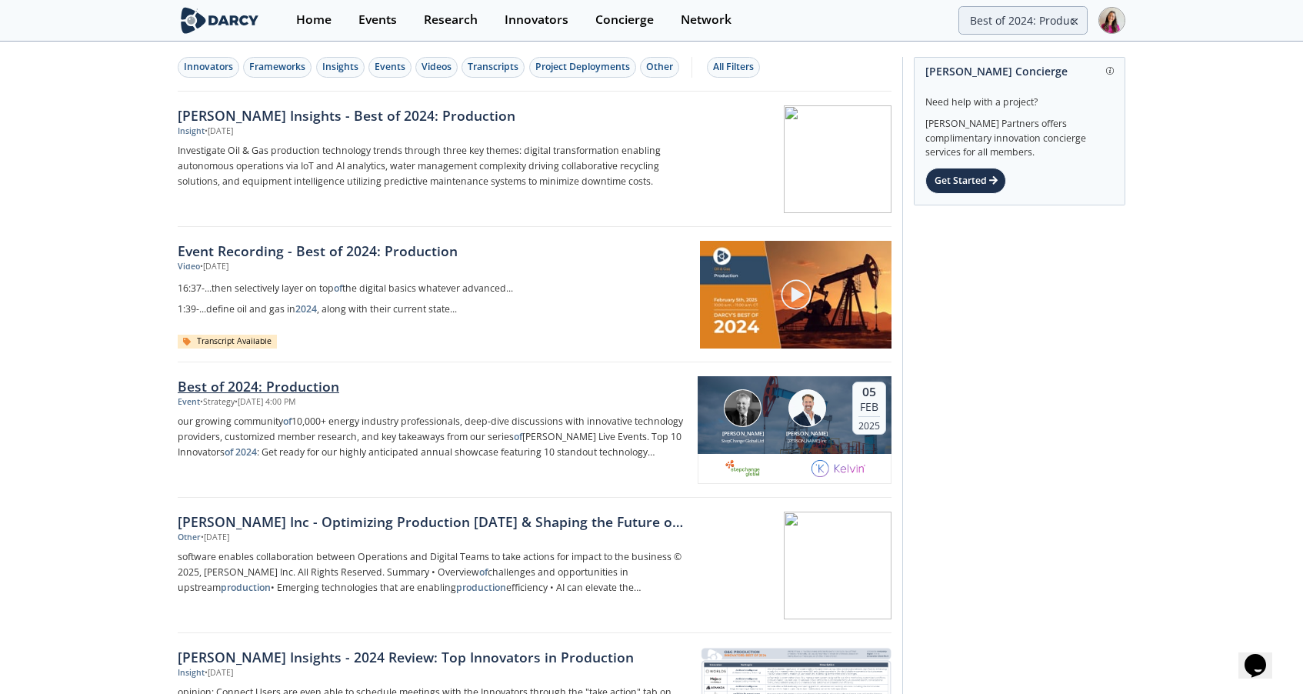
click at [306, 385] on div "Best of 2024: Production" at bounding box center [432, 386] width 509 height 20
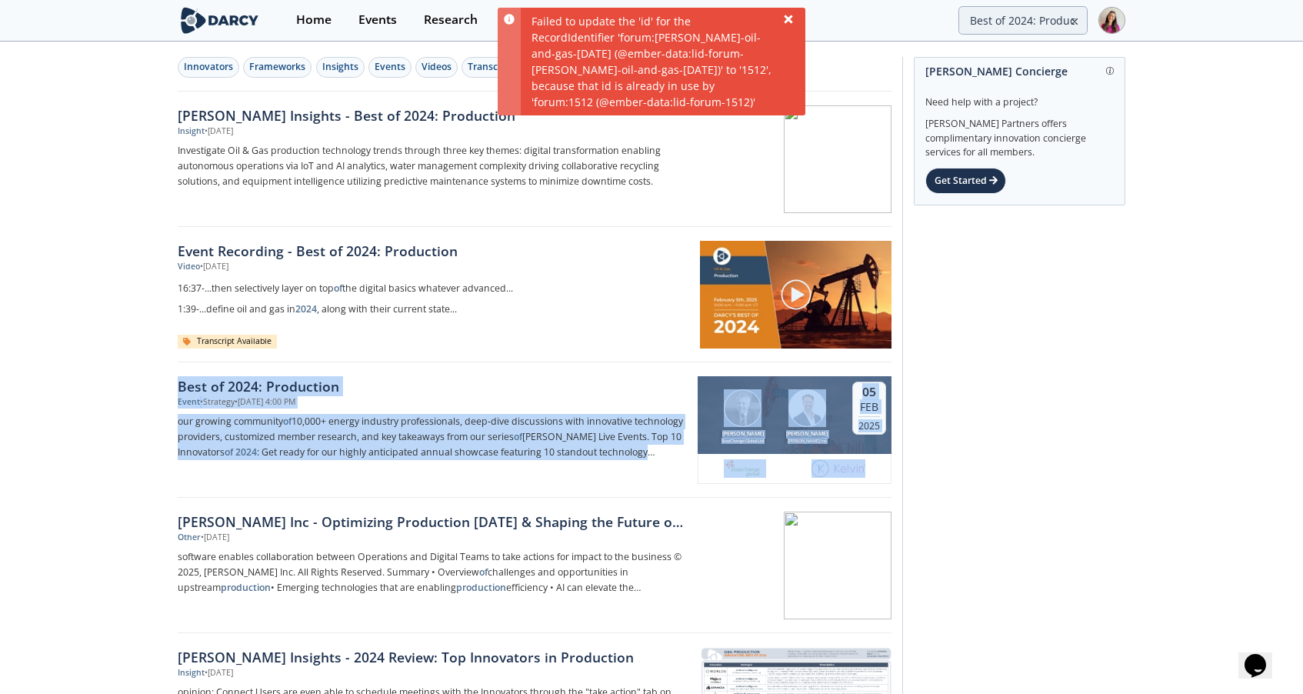
click at [791, 17] on icon at bounding box center [788, 19] width 8 height 8
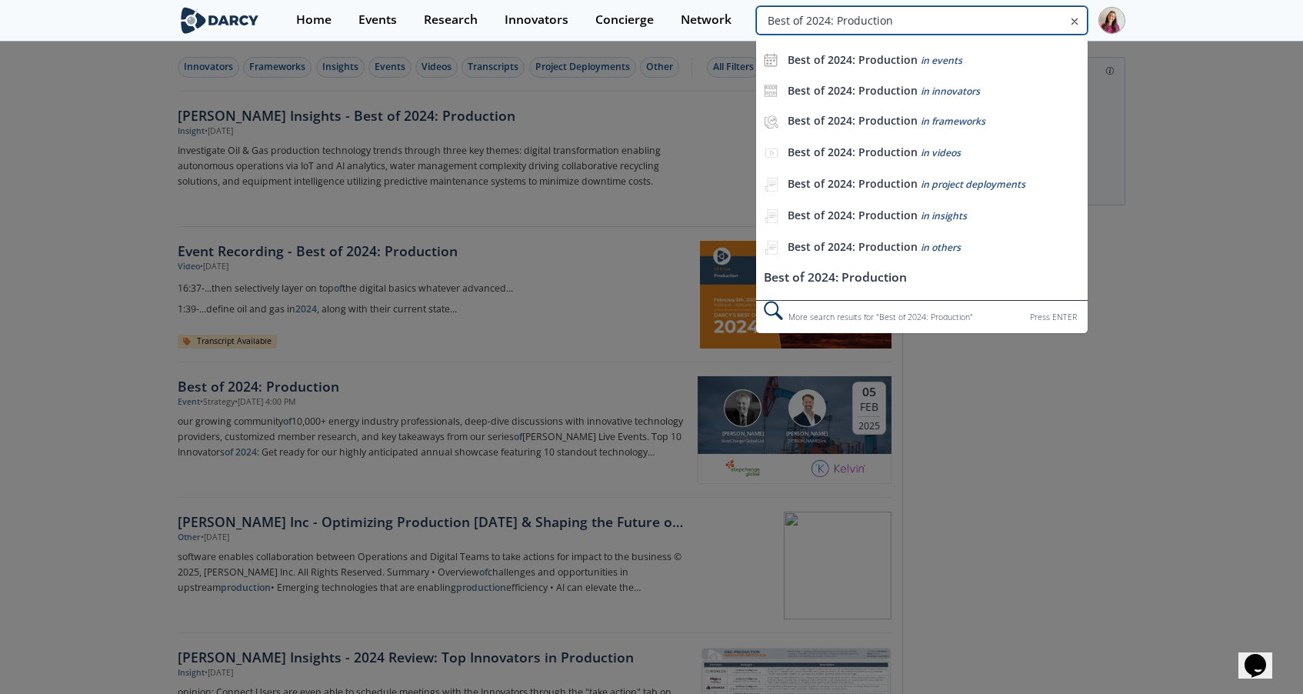
click at [1045, 25] on input "Best of 2024: Production" at bounding box center [922, 20] width 332 height 28
click at [1071, 20] on icon at bounding box center [1074, 21] width 11 height 18
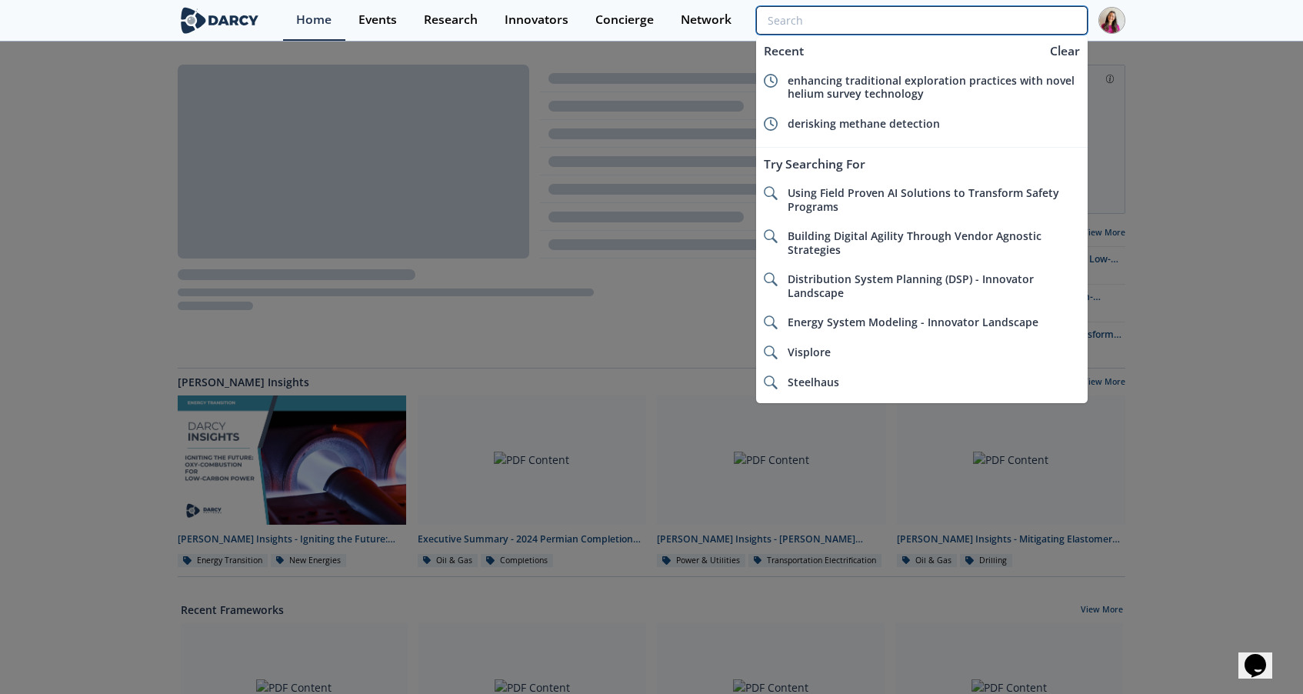
click at [1071, 20] on input "search" at bounding box center [922, 20] width 332 height 28
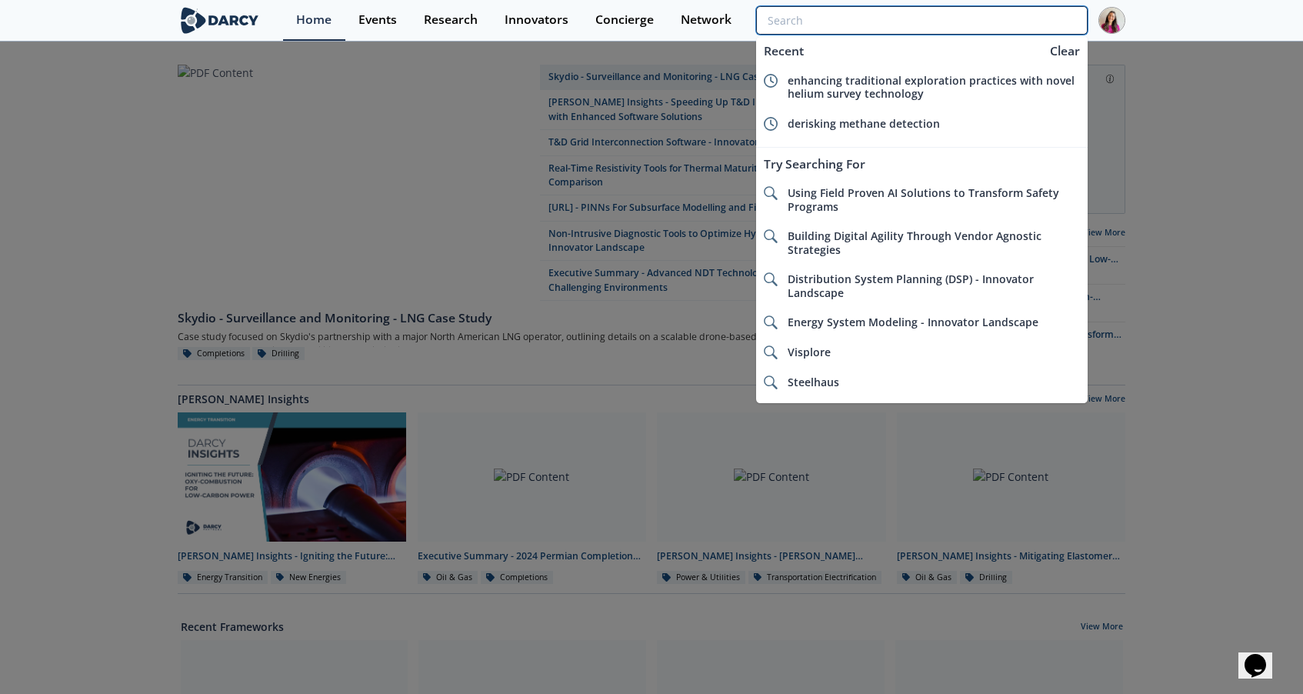
paste input "State of Innovation: Hydrogen"
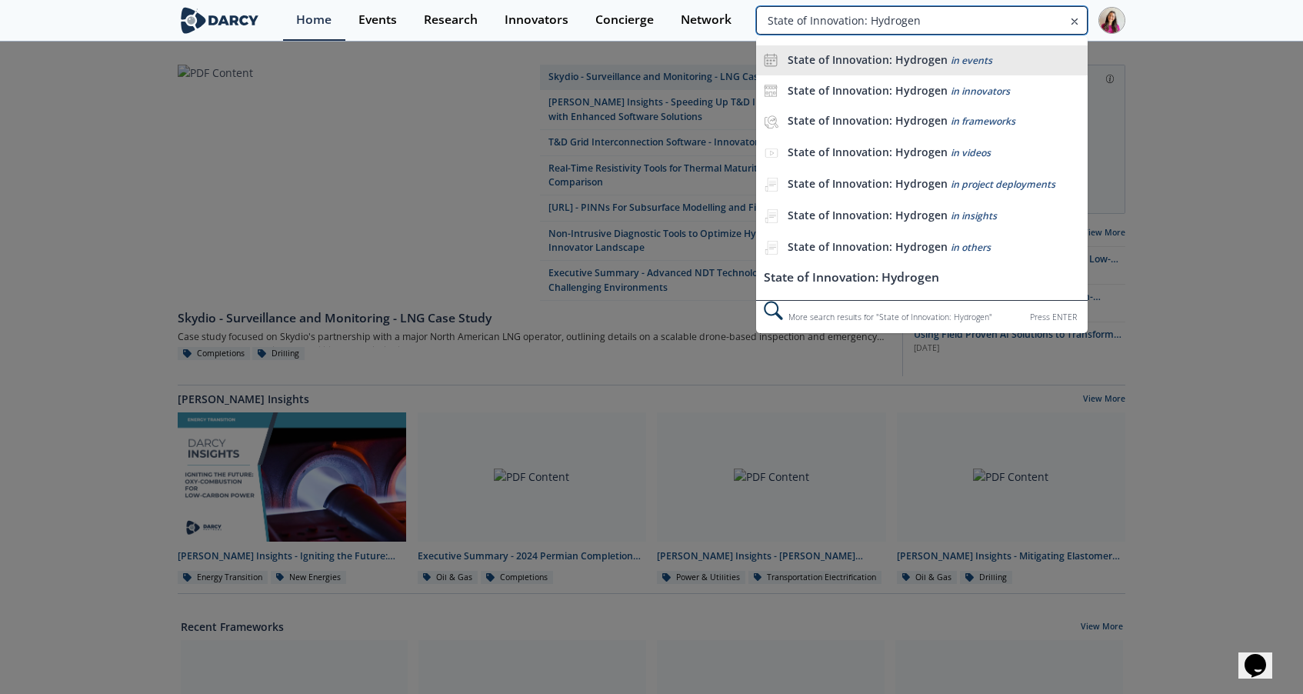
type input "State of Innovation: Hydrogen"
click at [974, 58] on span "in events" at bounding box center [972, 60] width 42 height 13
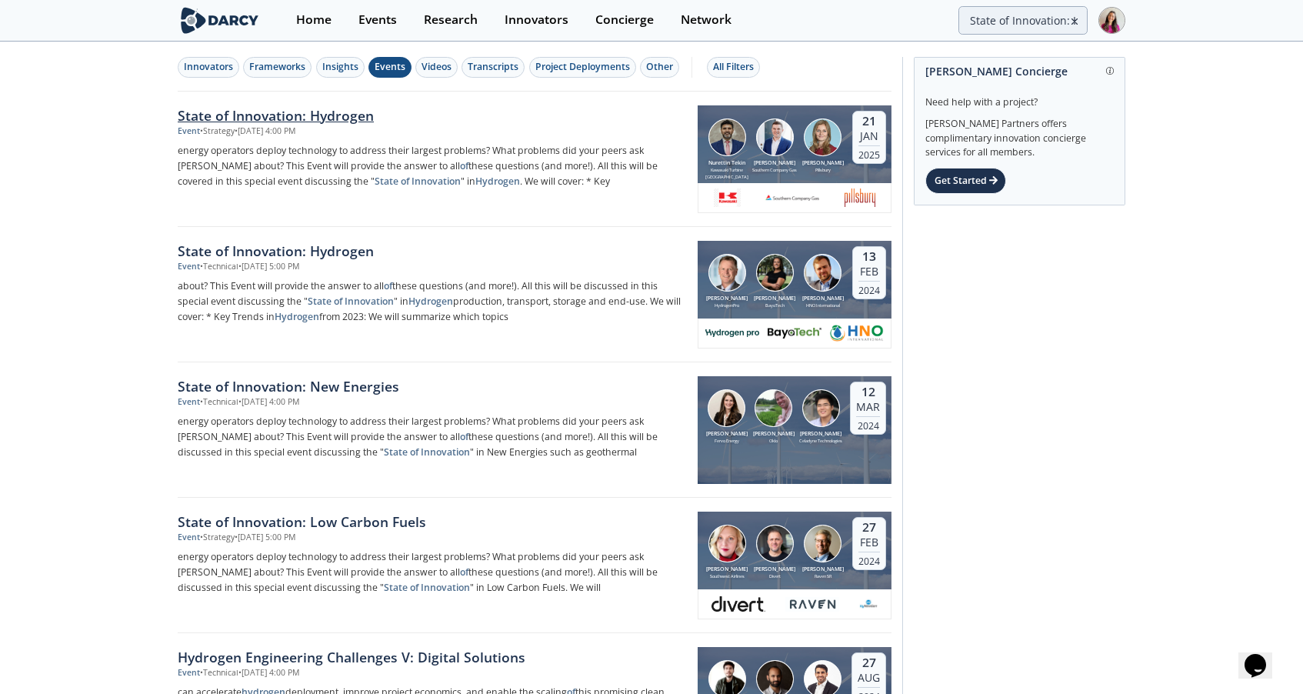
click at [359, 107] on div "State of Innovation: Hydrogen" at bounding box center [432, 115] width 509 height 20
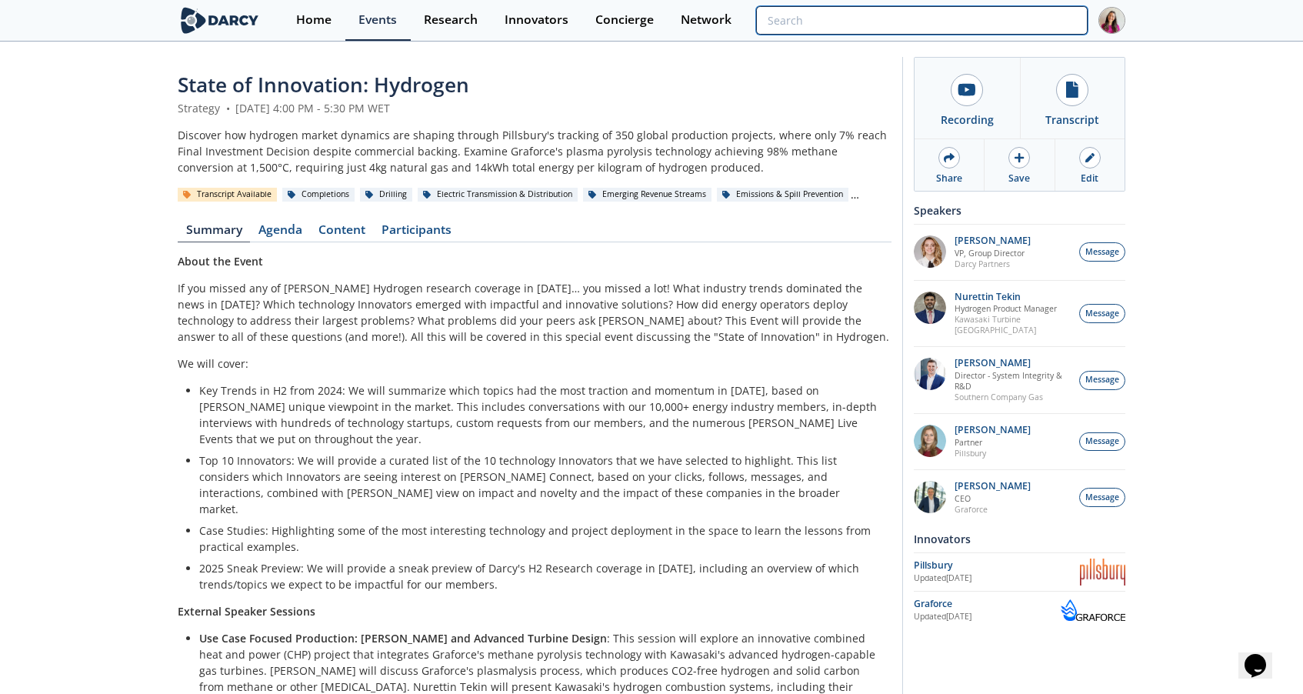
click at [1044, 19] on input "search" at bounding box center [922, 20] width 332 height 28
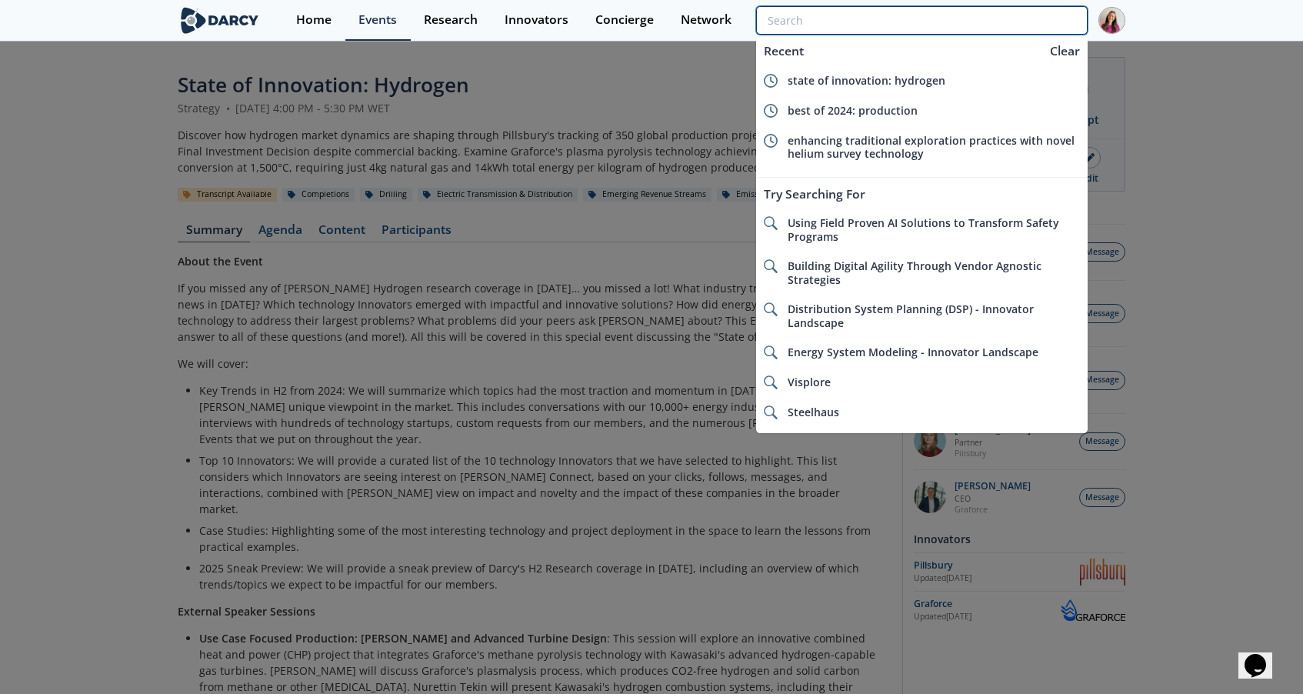
paste input "CO2 Capture, Conversion, Monitoring, and Storage alongside Activate"
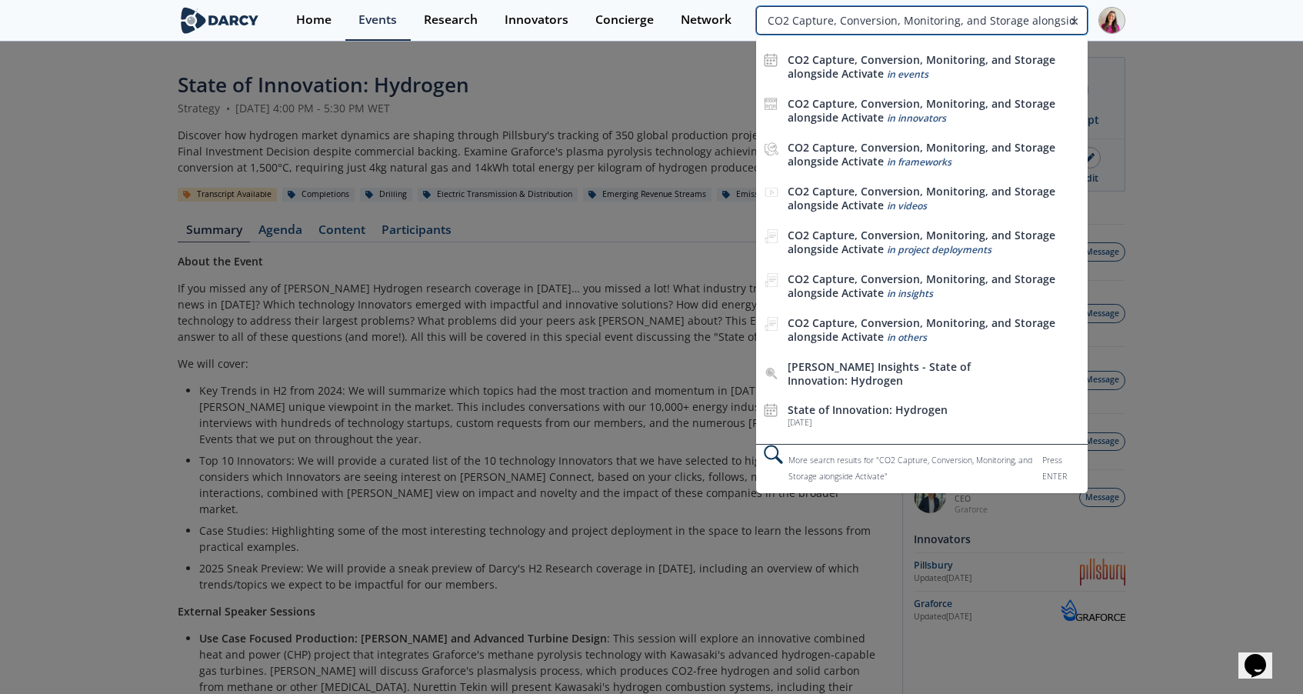
scroll to position [0, 37]
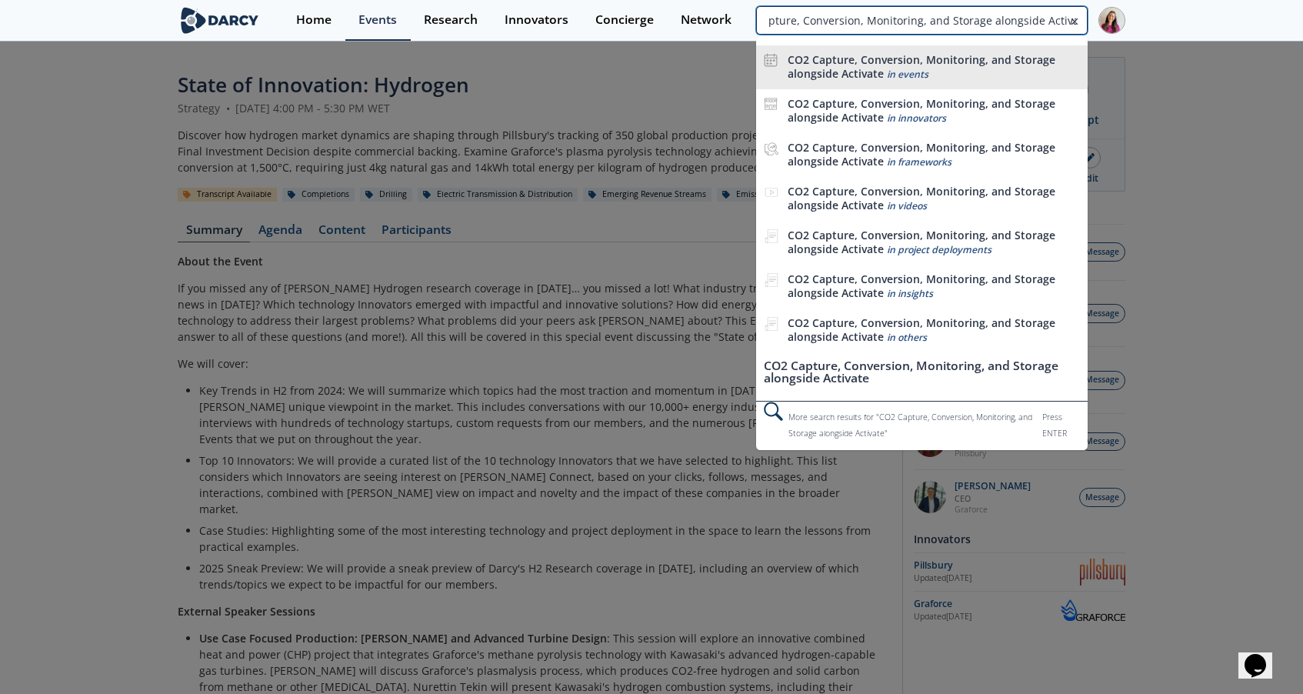
type input "CO2 Capture, Conversion, Monitoring, and Storage alongside Activate"
click at [963, 55] on b "CO2 Capture, Conversion, Monitoring, and Storage alongside Activate" at bounding box center [922, 66] width 268 height 28
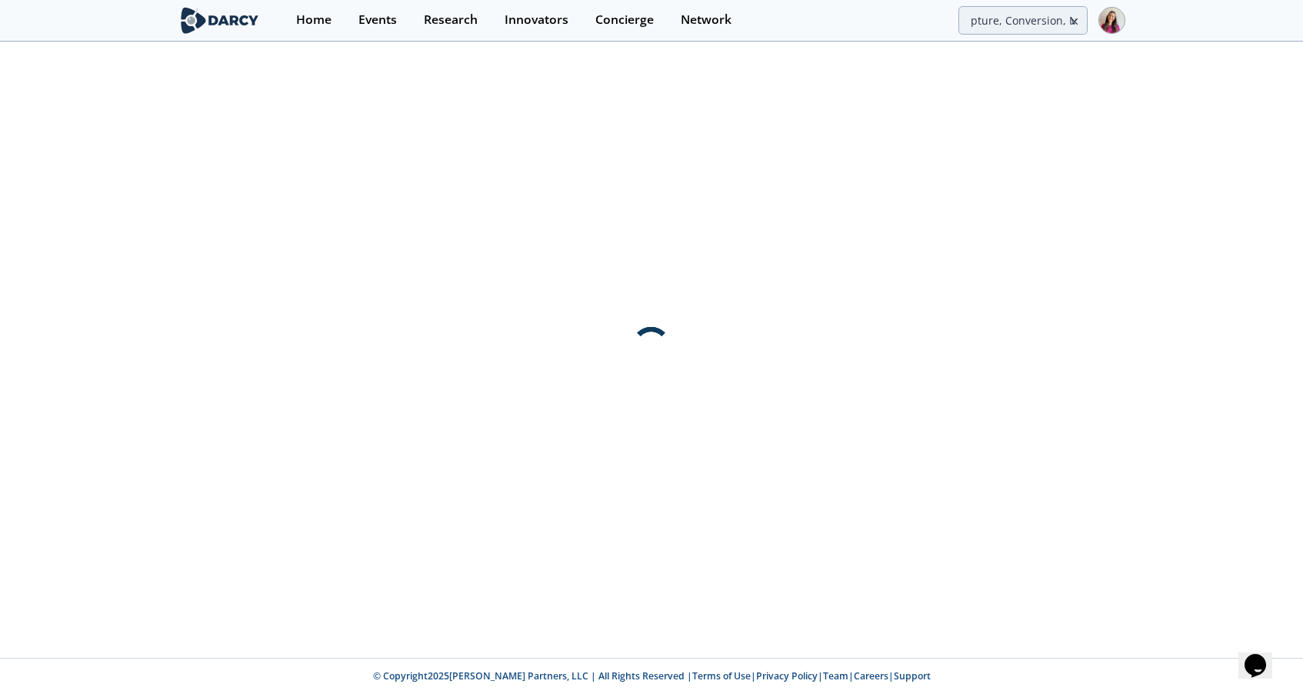
scroll to position [0, 0]
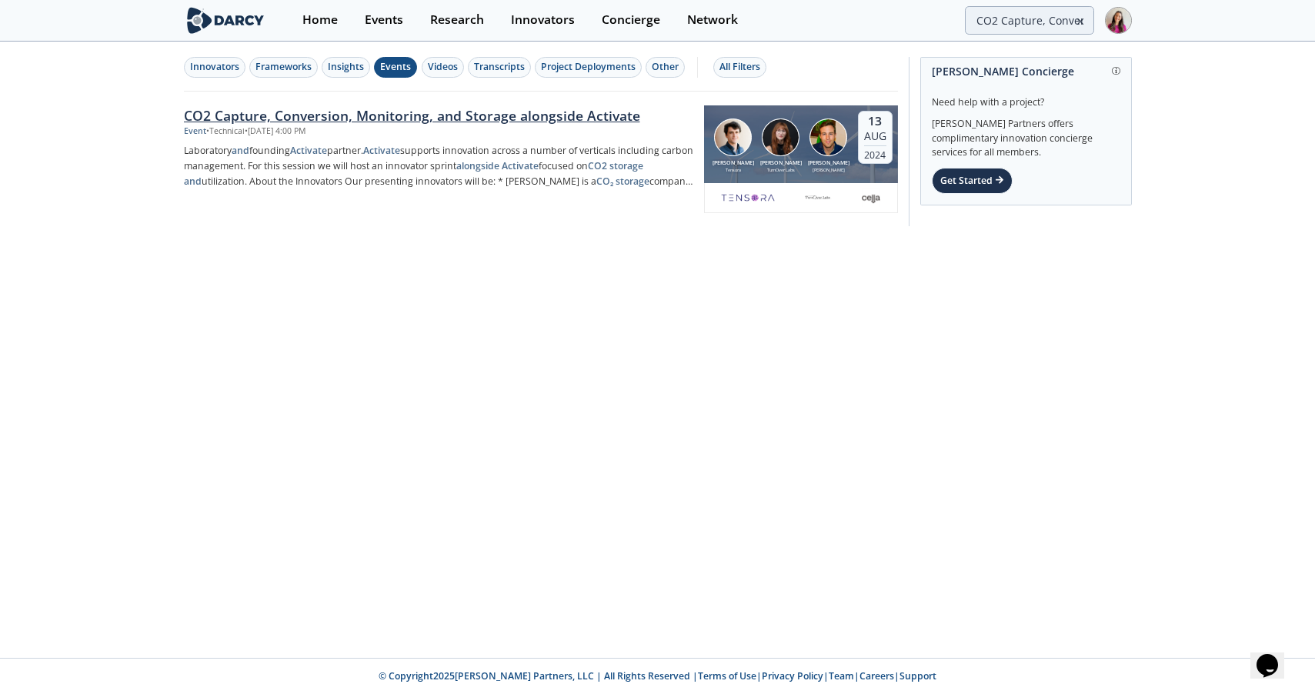
click at [480, 112] on div "CO2 Capture, Conversion, Monitoring, and Storage alongside Activate" at bounding box center [438, 115] width 509 height 20
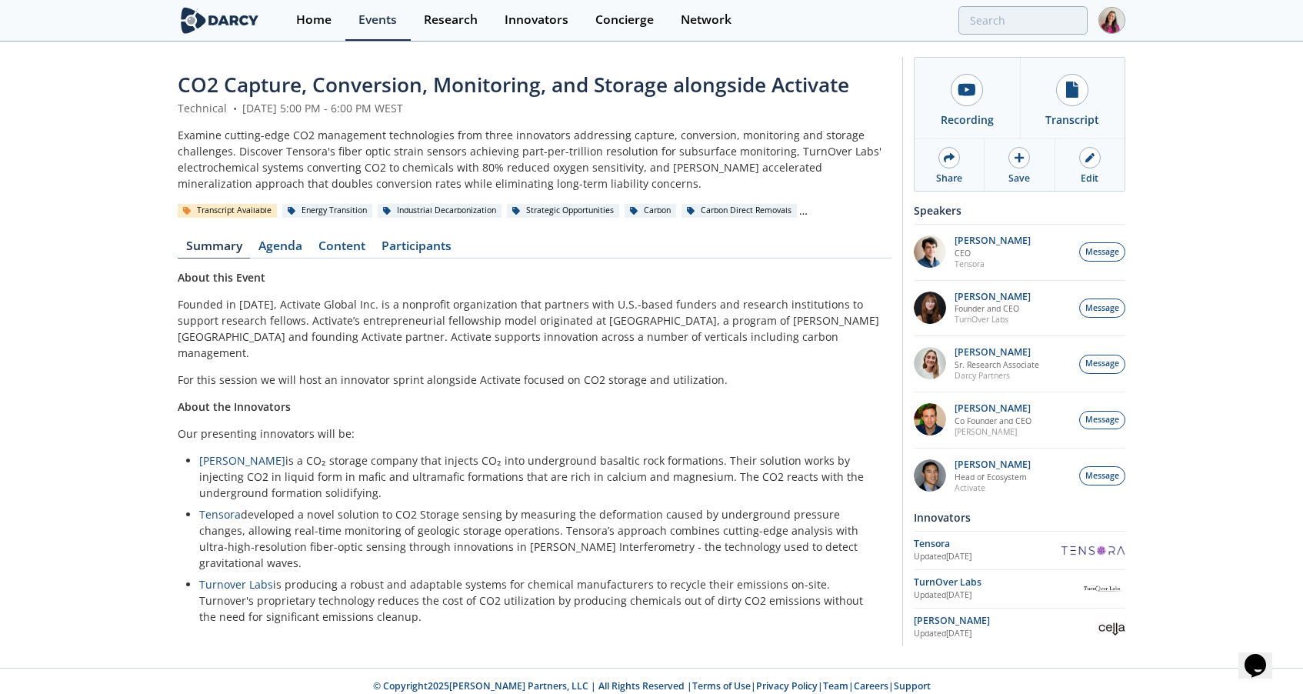
click at [1054, 5] on div "Home Events Research Innovators Concierge Network" at bounding box center [704, 20] width 842 height 41
click at [1062, 26] on input "search" at bounding box center [922, 20] width 332 height 28
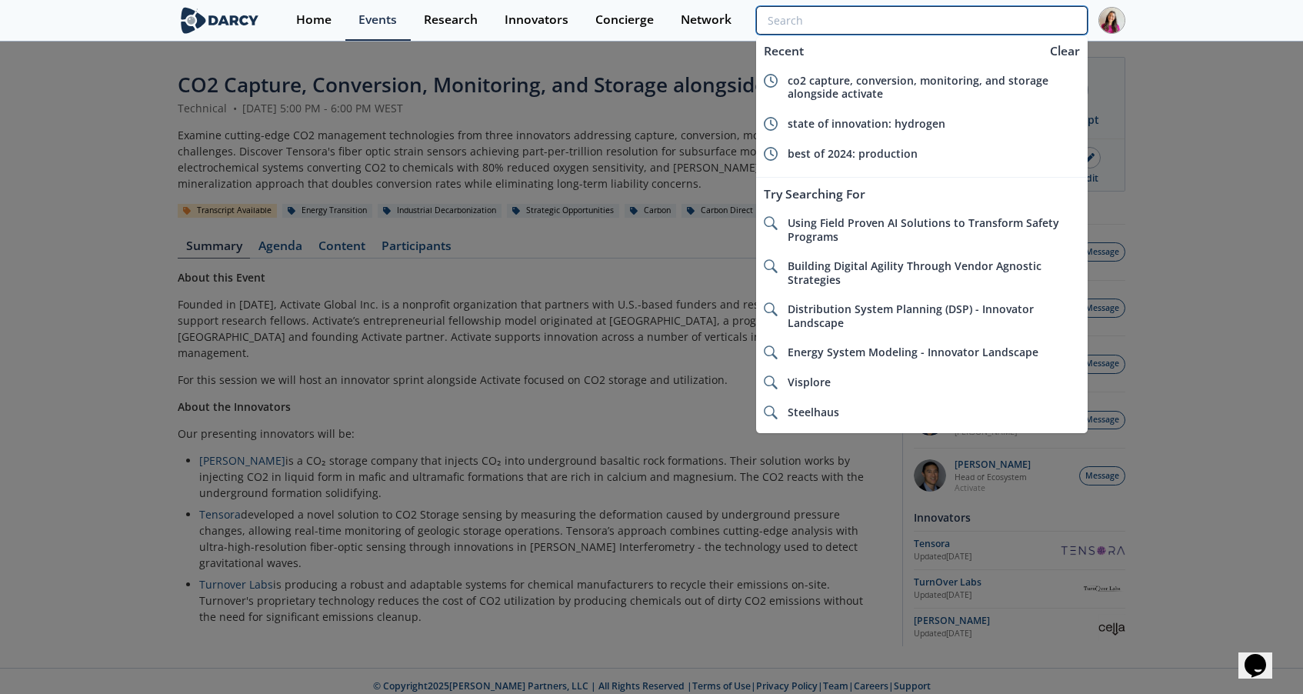
paste input "From OOOOb/c to Subpart W: Navigating Regulatory Compliance through Technology …"
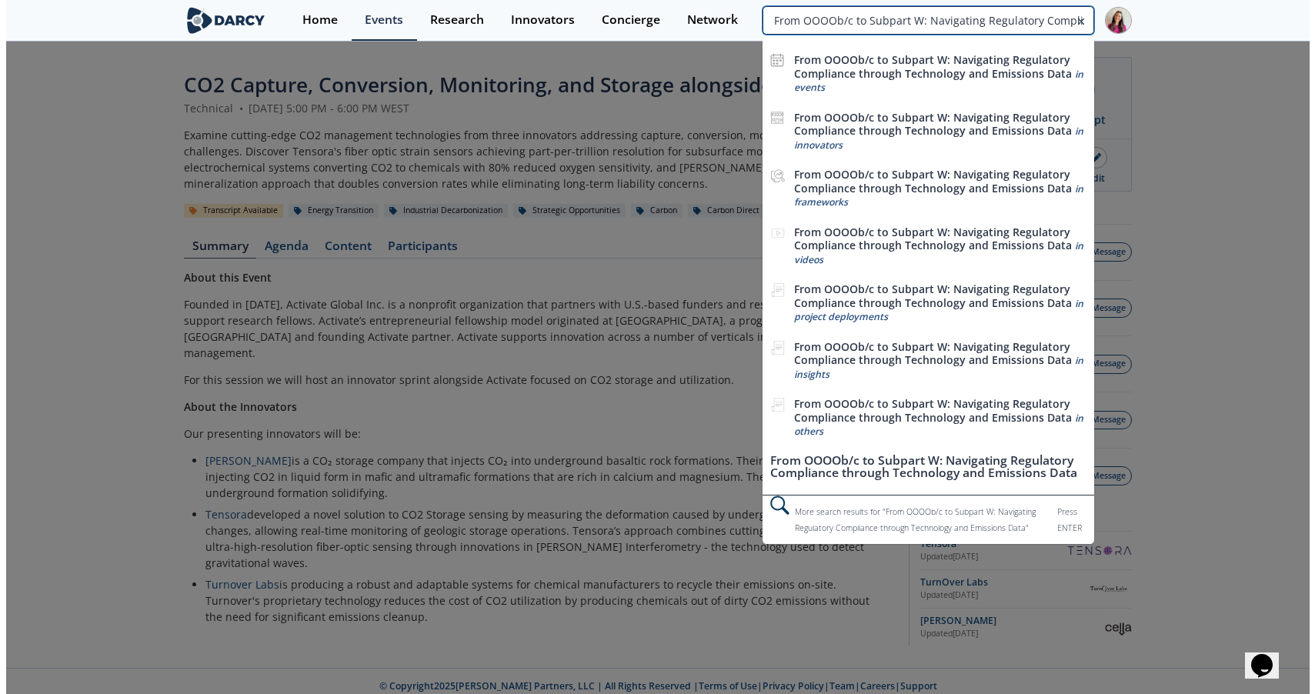
scroll to position [0, 218]
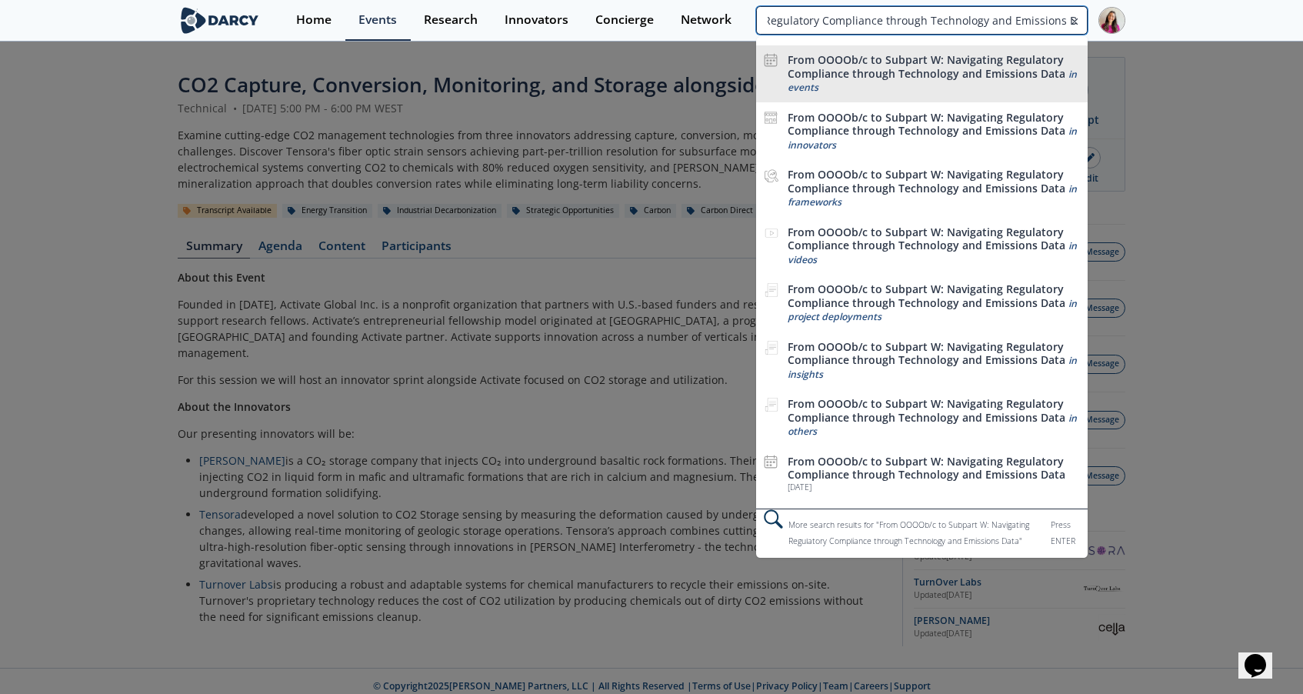
type input "From OOOOb/c to Subpart W: Navigating Regulatory Compliance through Technology …"
click at [928, 73] on b "From OOOOb/c to Subpart W: Navigating Regulatory Compliance through Technology …" at bounding box center [927, 66] width 278 height 28
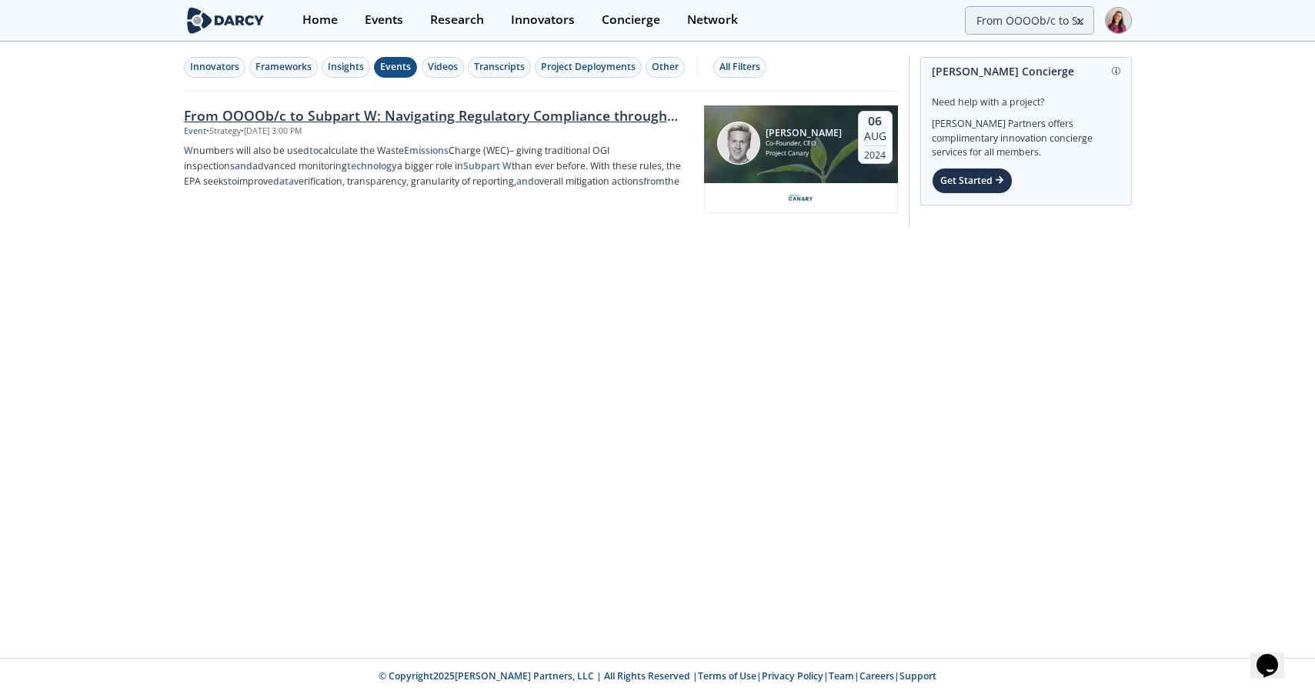
click at [607, 115] on div "From OOOOb/c to Subpart W: Navigating Regulatory Compliance through Technology …" at bounding box center [438, 115] width 509 height 20
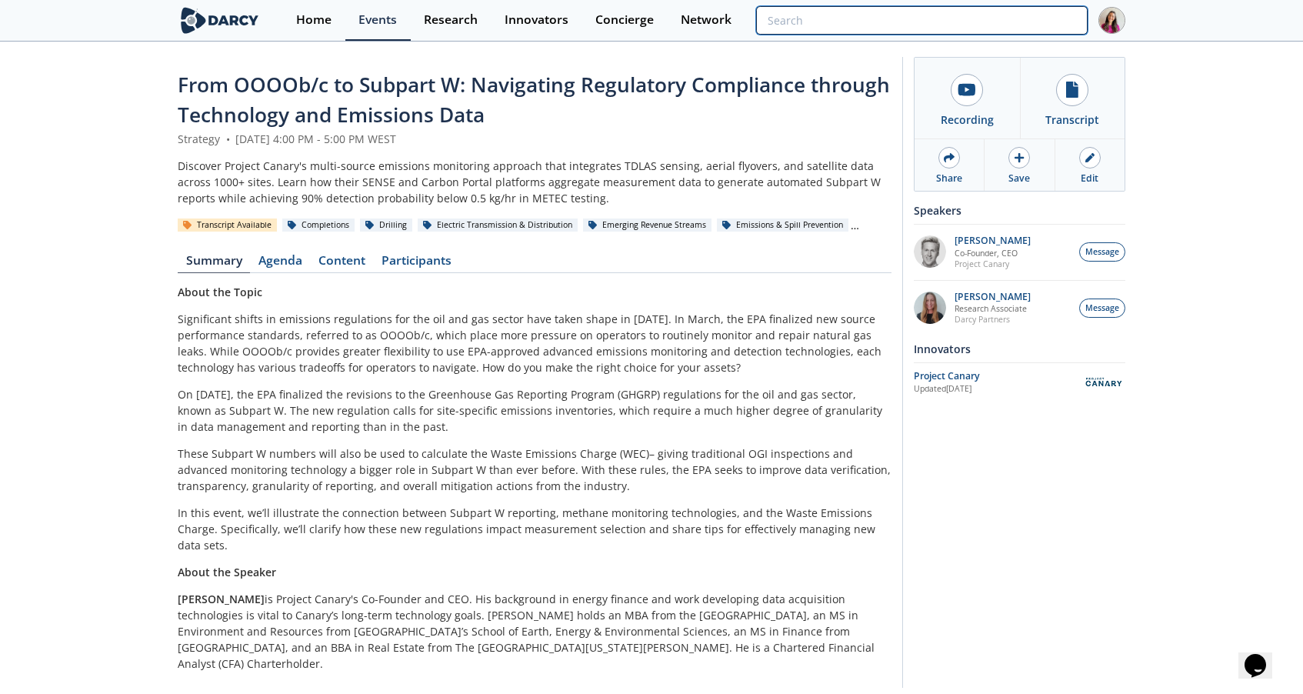
click at [1065, 20] on input "search" at bounding box center [922, 20] width 332 height 28
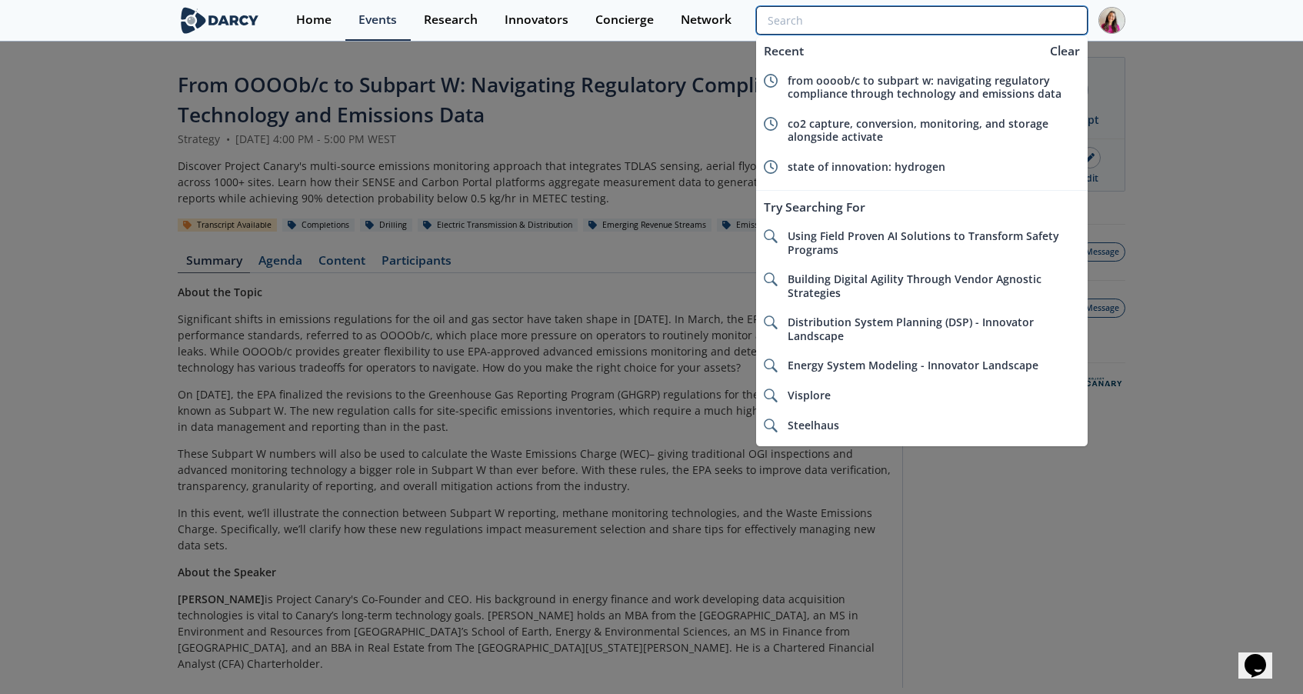
paste input "Advances in Aerial Emissions Detection Part II: Drone Innovations"
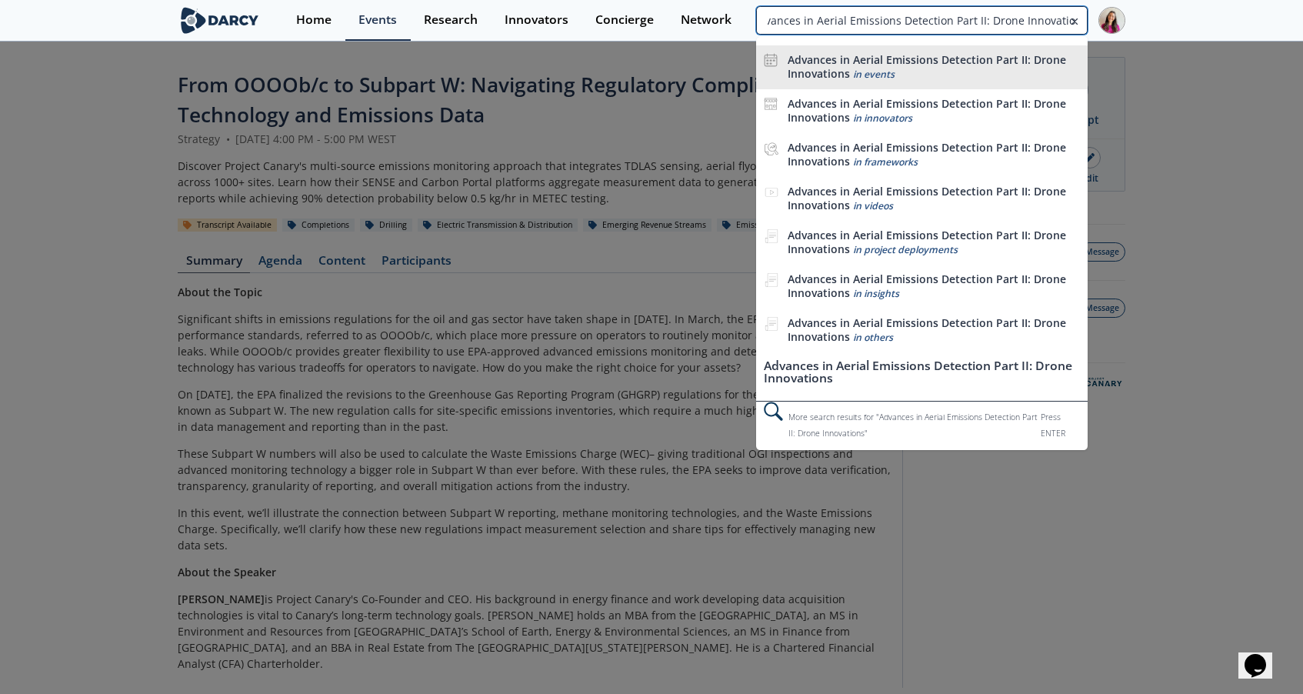
type input "Advances in Aerial Emissions Detection Part II: Drone Innovations"
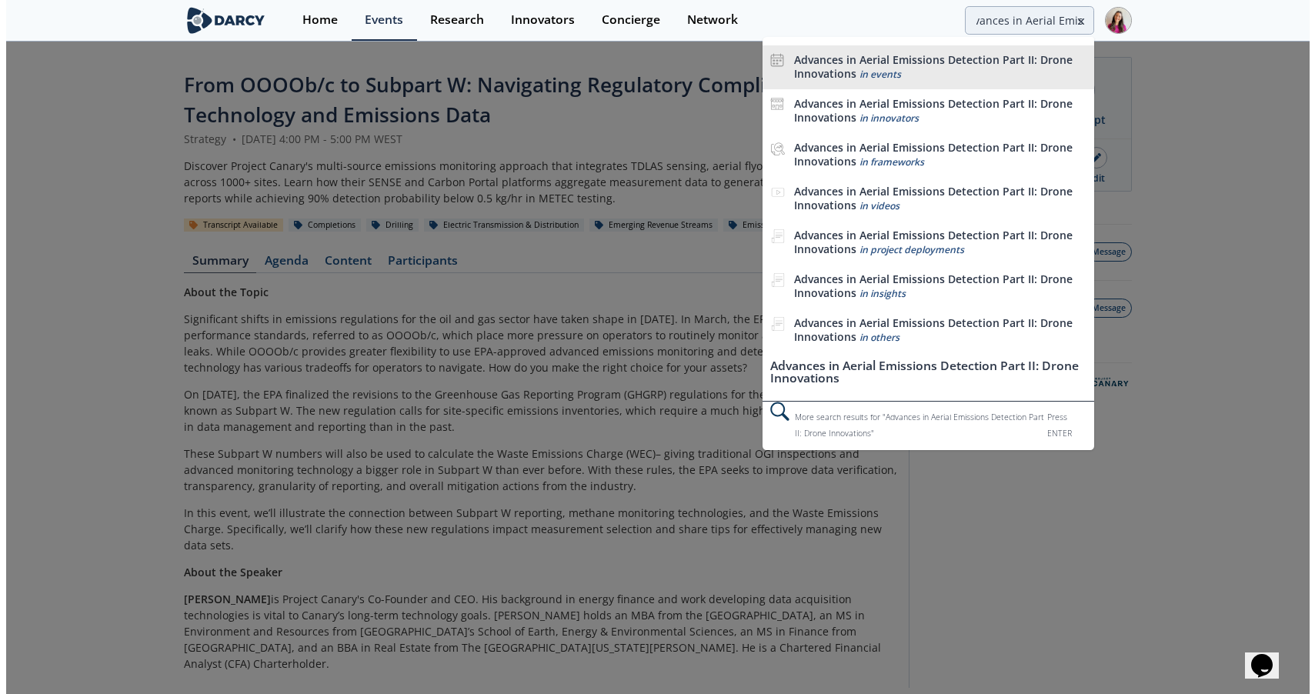
scroll to position [0, 0]
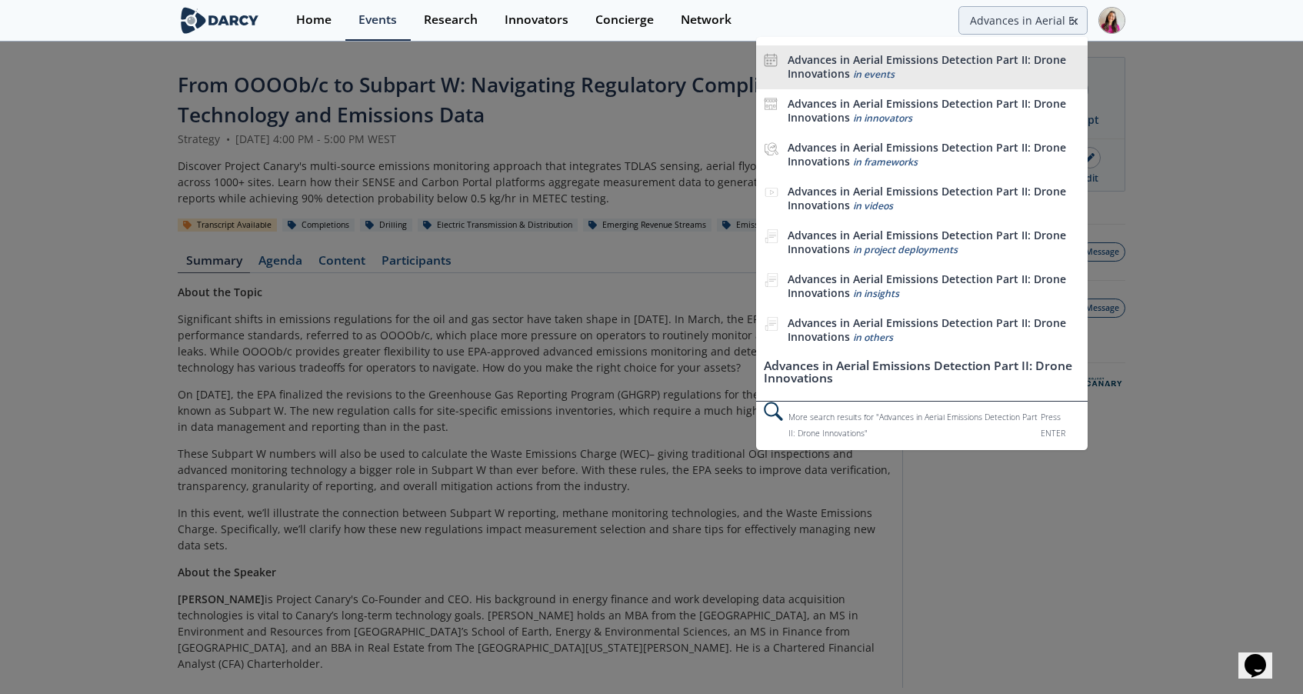
click at [1005, 58] on b "Advances in Aerial Emissions Detection Part II: Drone Innovations" at bounding box center [927, 66] width 278 height 28
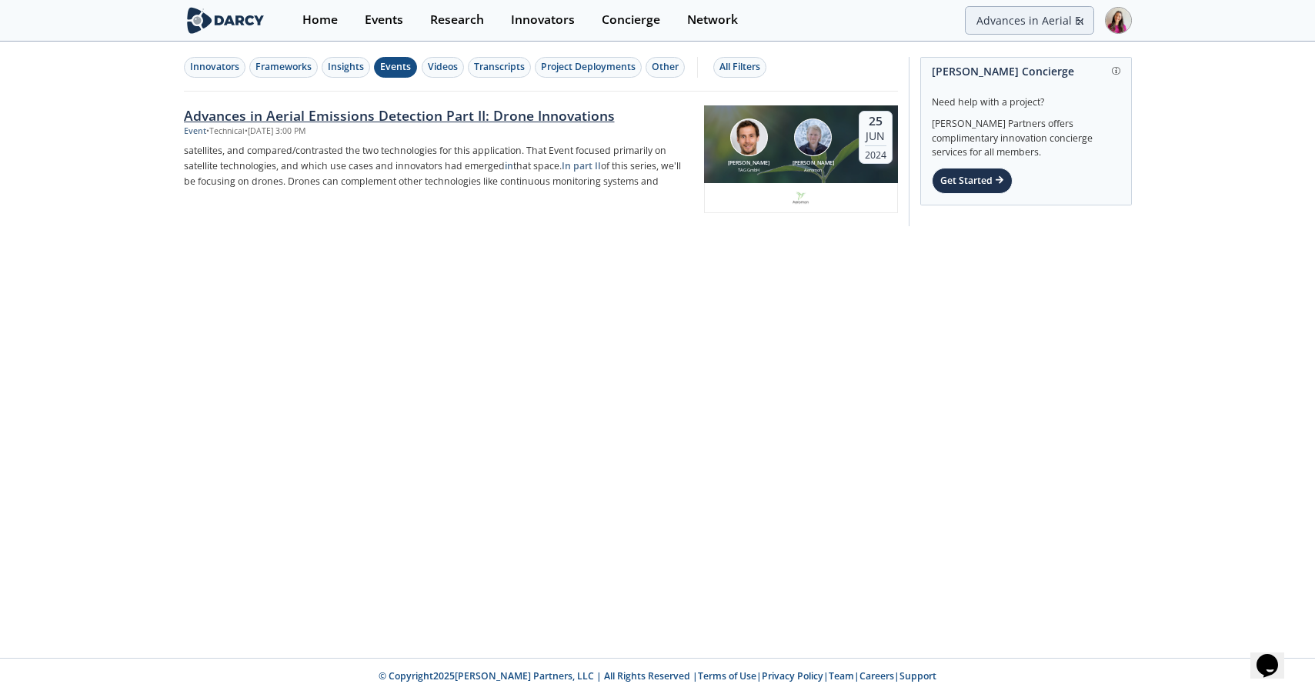
click at [575, 116] on div "Advances in Aerial Emissions Detection Part II: Drone Innovations" at bounding box center [438, 115] width 509 height 20
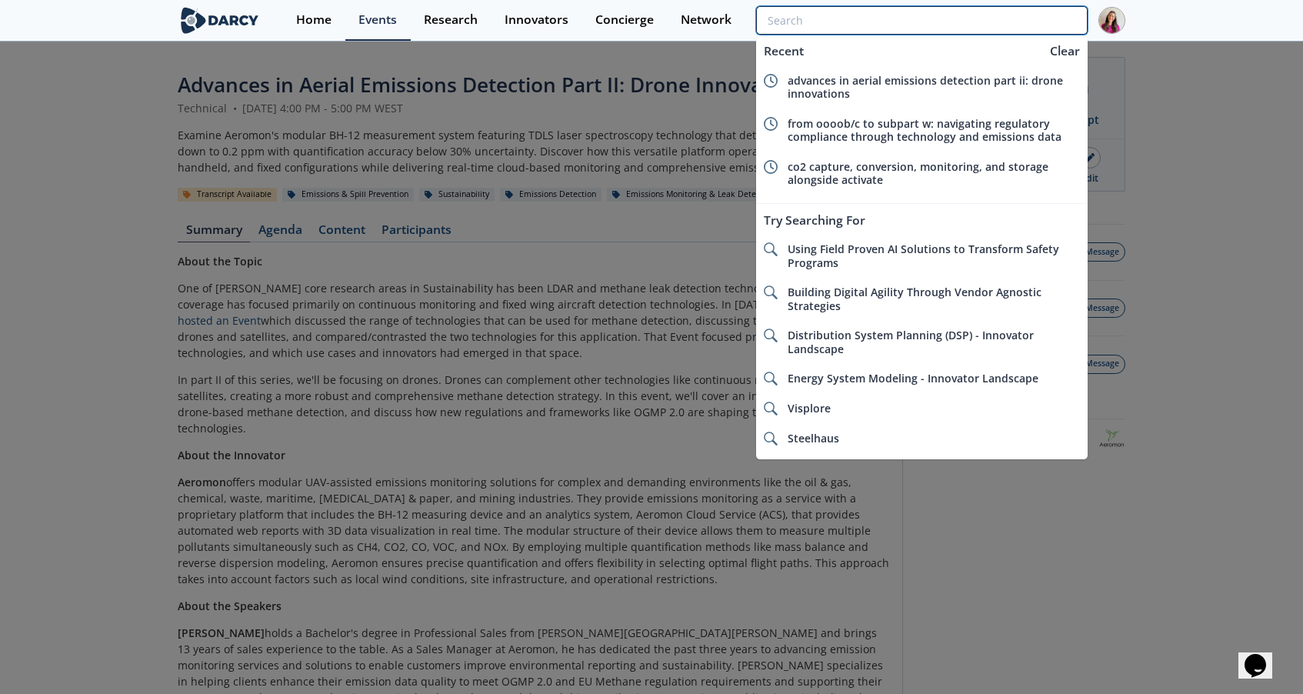
click at [1029, 16] on input "search" at bounding box center [922, 20] width 332 height 28
paste input "Advanced IoT Control for Intelligent Production Management"
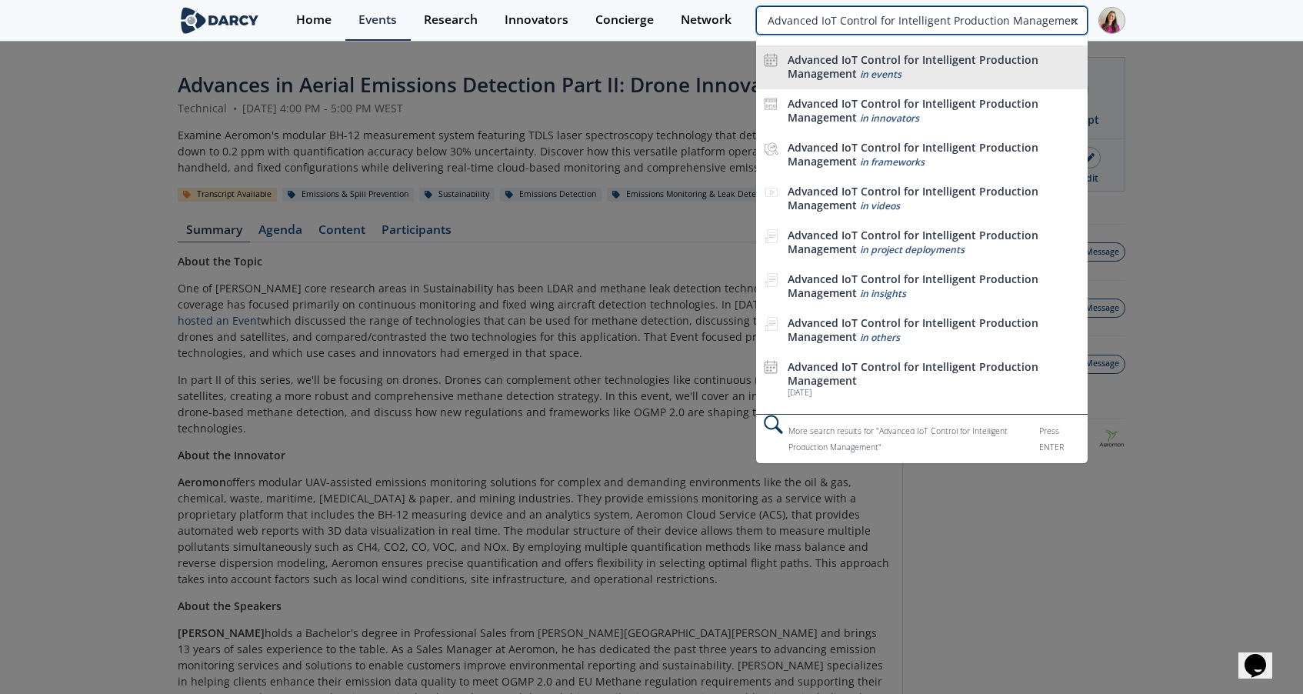
type input "Advanced IoT Control for Intelligent Production Management"
click at [971, 58] on b "Advanced IoT Control for Intelligent Production Management" at bounding box center [913, 66] width 251 height 28
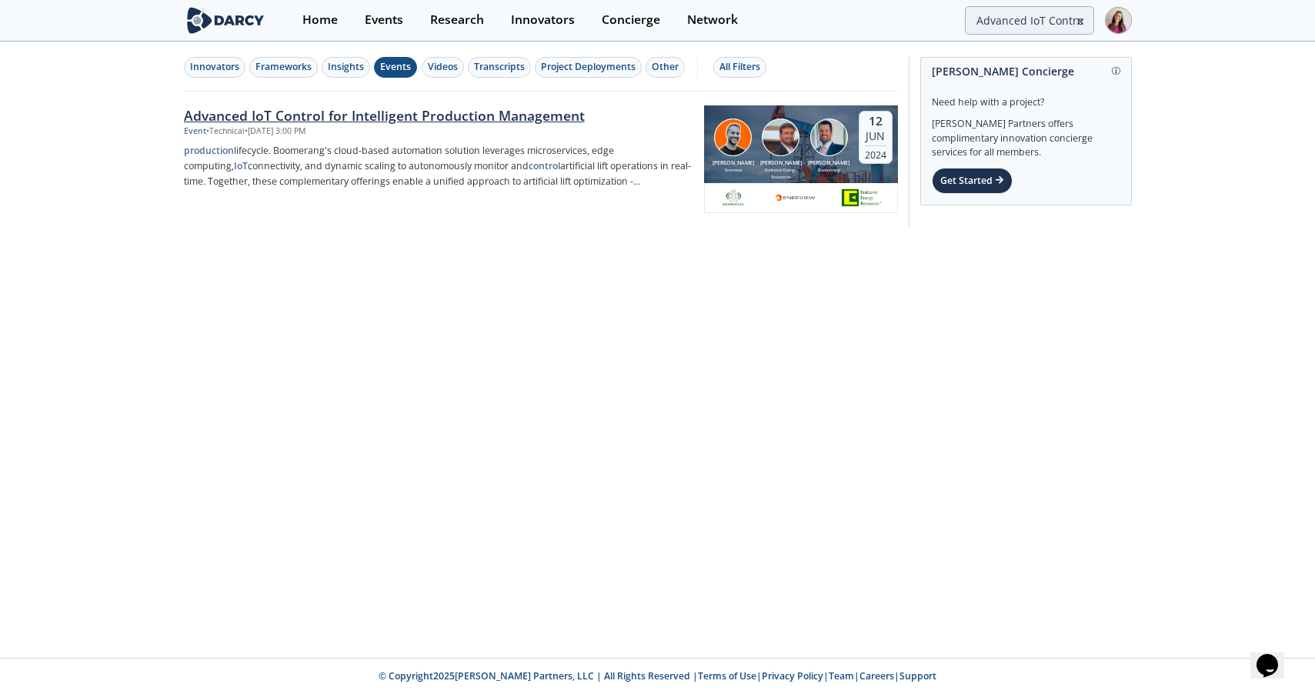
click at [436, 118] on div "Advanced IoT Control for Intelligent Production Management" at bounding box center [438, 115] width 509 height 20
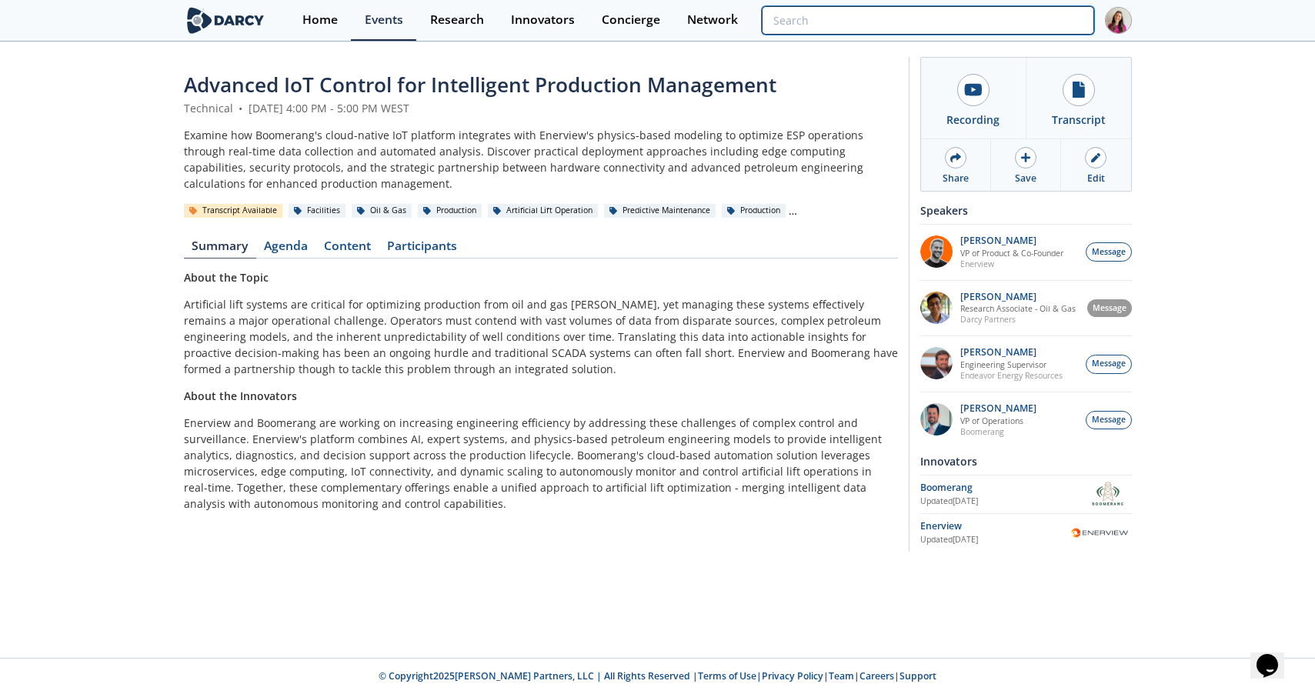
click at [1056, 21] on input "search" at bounding box center [928, 20] width 332 height 28
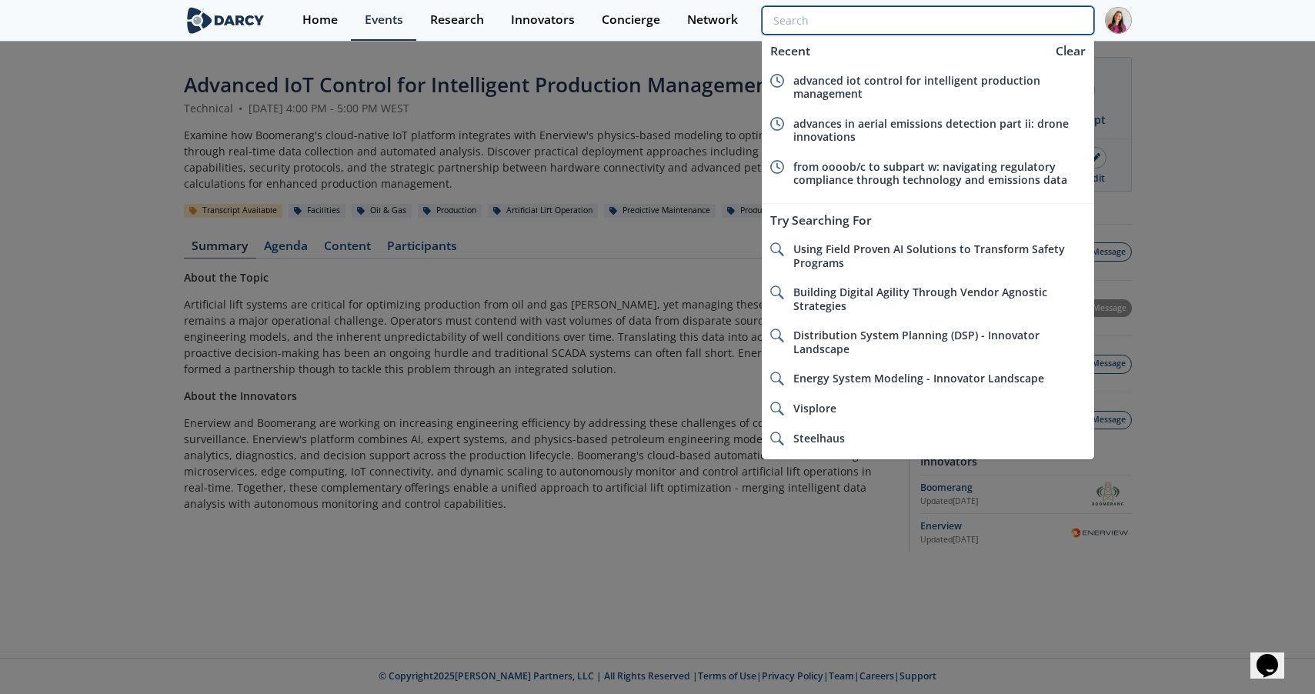
paste input "Innovative Methane Detection: Exploring Handheld Laser OGI Technology"
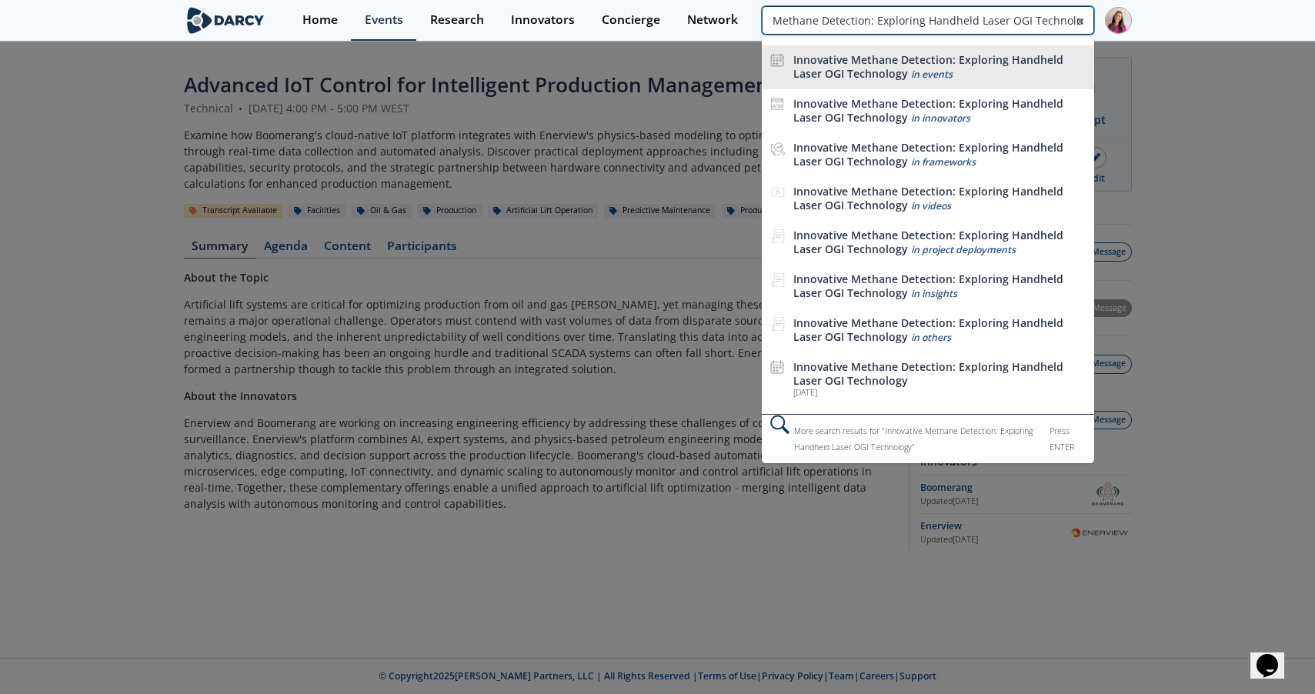
type input "Innovative Methane Detection: Exploring Handheld Laser OGI Technology"
click at [1018, 77] on div "Innovative Methane Detection: Exploring Handheld Laser OGI Technology in events" at bounding box center [939, 67] width 292 height 28
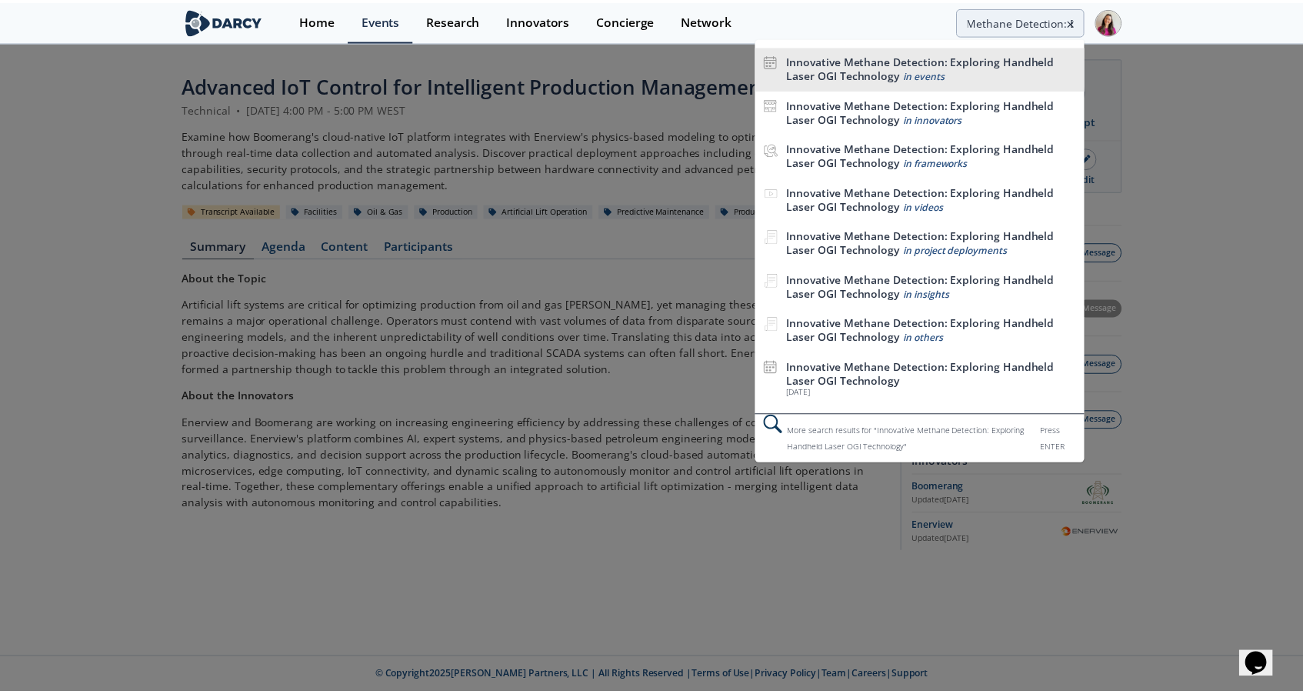
scroll to position [0, 0]
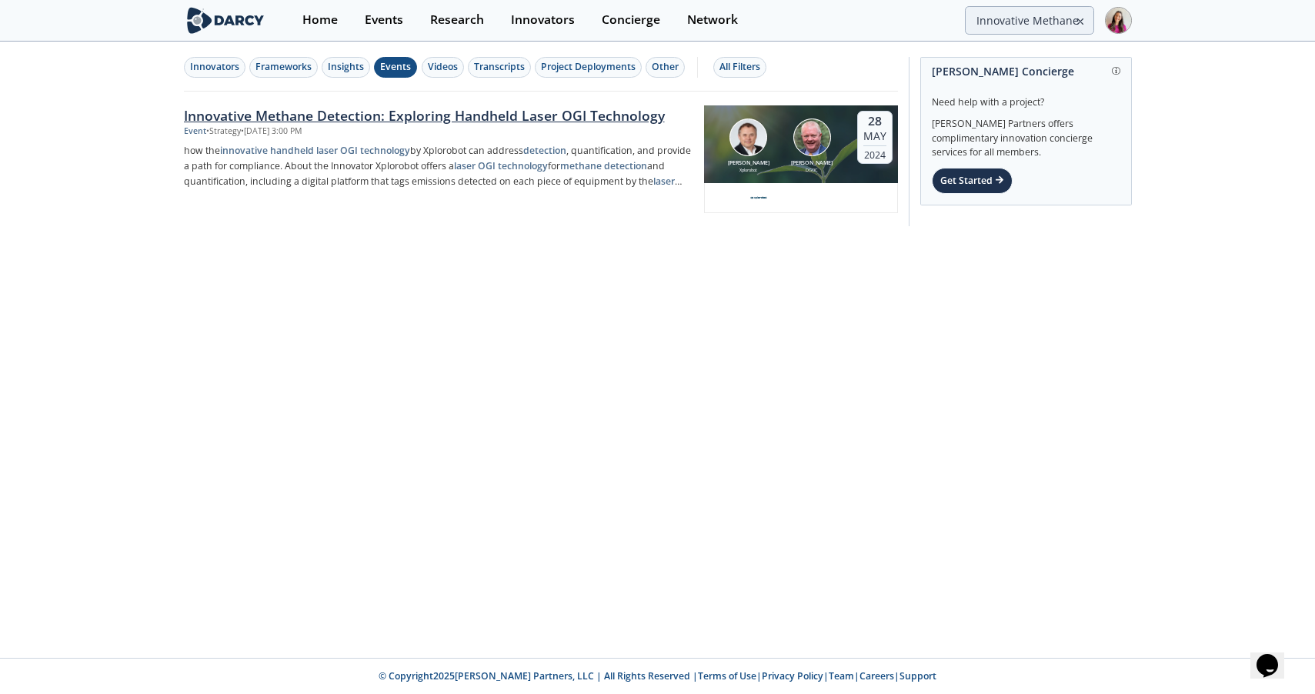
click at [460, 110] on div "Innovative Methane Detection: Exploring Handheld Laser OGI Technology" at bounding box center [438, 115] width 509 height 20
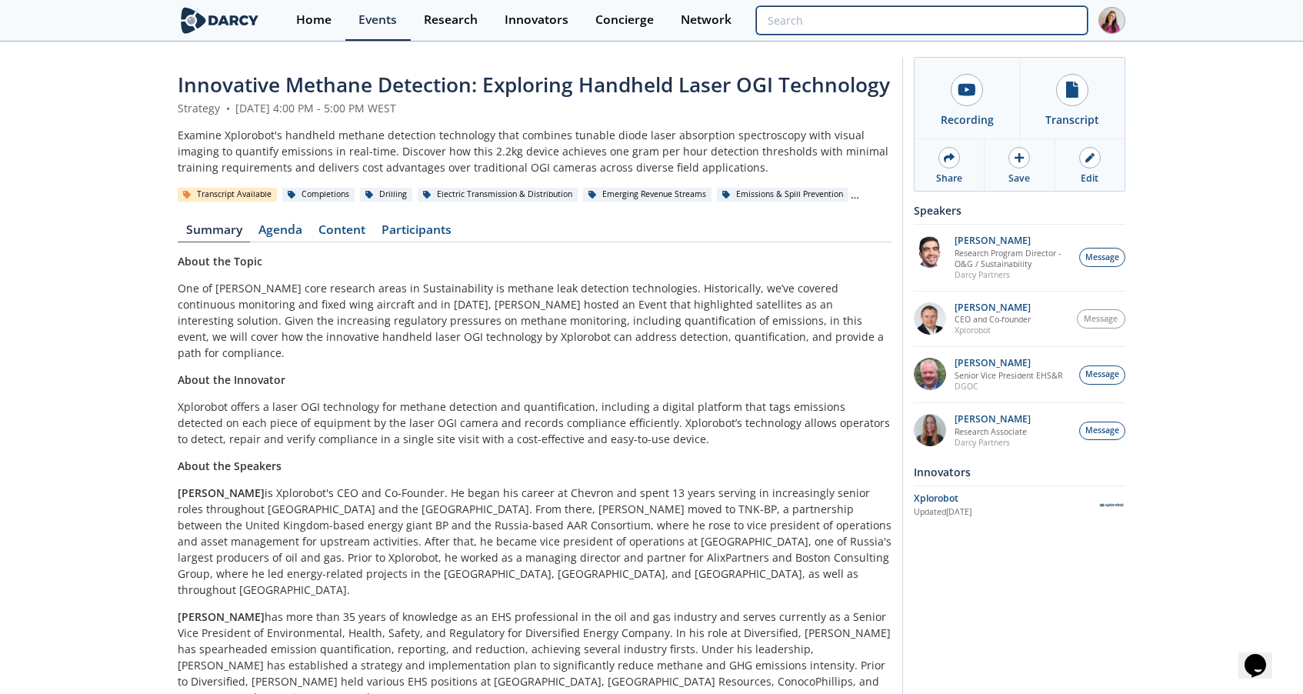
click at [1056, 14] on input "search" at bounding box center [922, 20] width 332 height 28
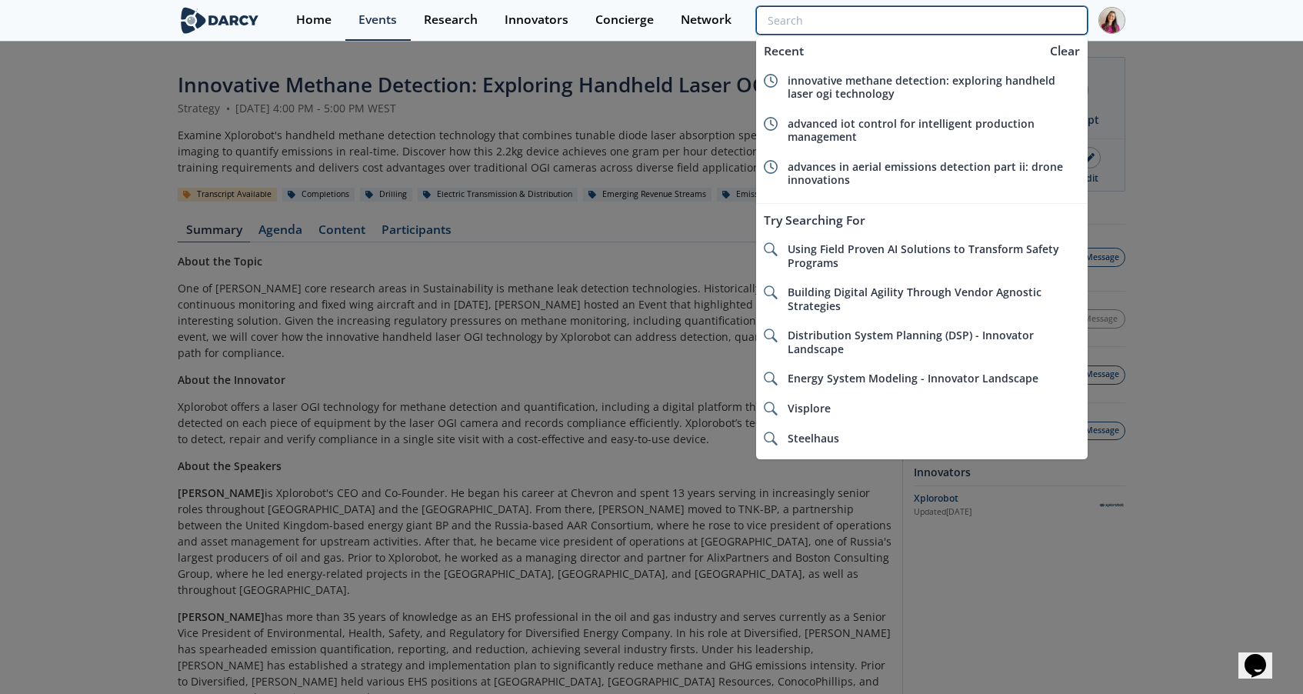
paste input "What's Cracking? Catalyzing the 2nd [MEDICAL_DATA] Revolution"
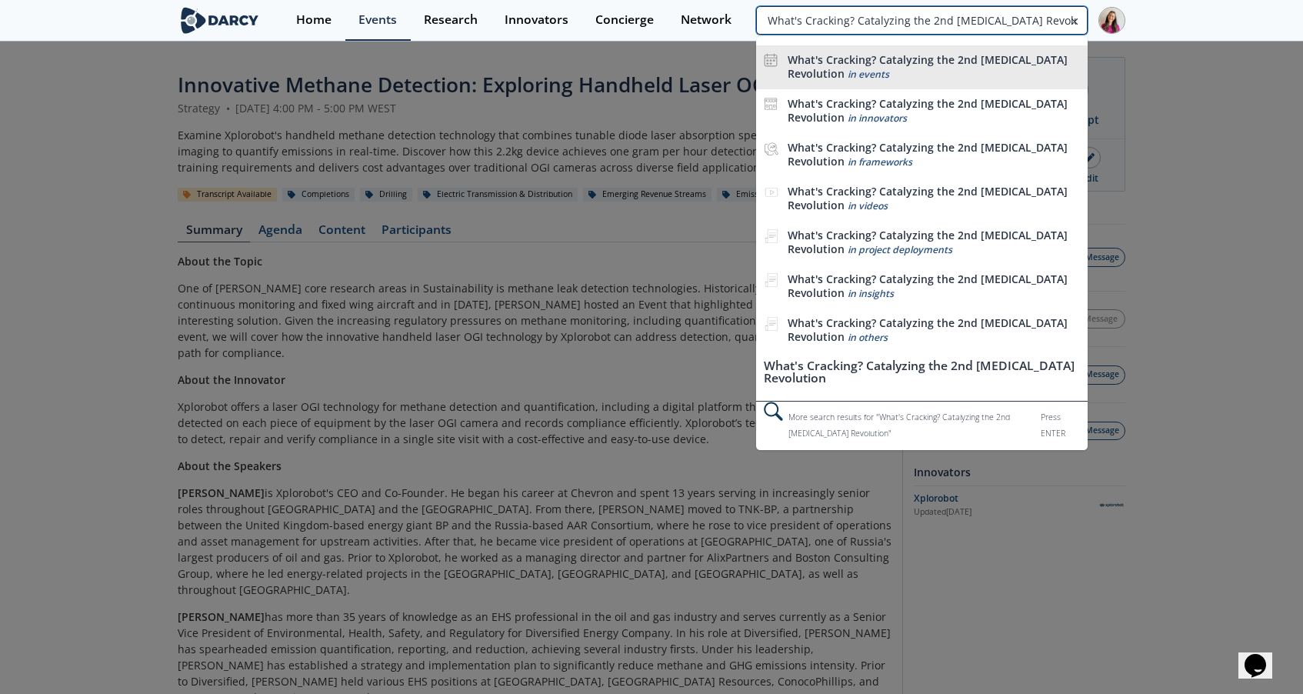
type input "What's Cracking? Catalyzing the 2nd [MEDICAL_DATA] Revolution"
click at [1022, 48] on li "What's Cracking? Catalyzing the 2nd [MEDICAL_DATA] Revolution in events" at bounding box center [922, 67] width 332 height 44
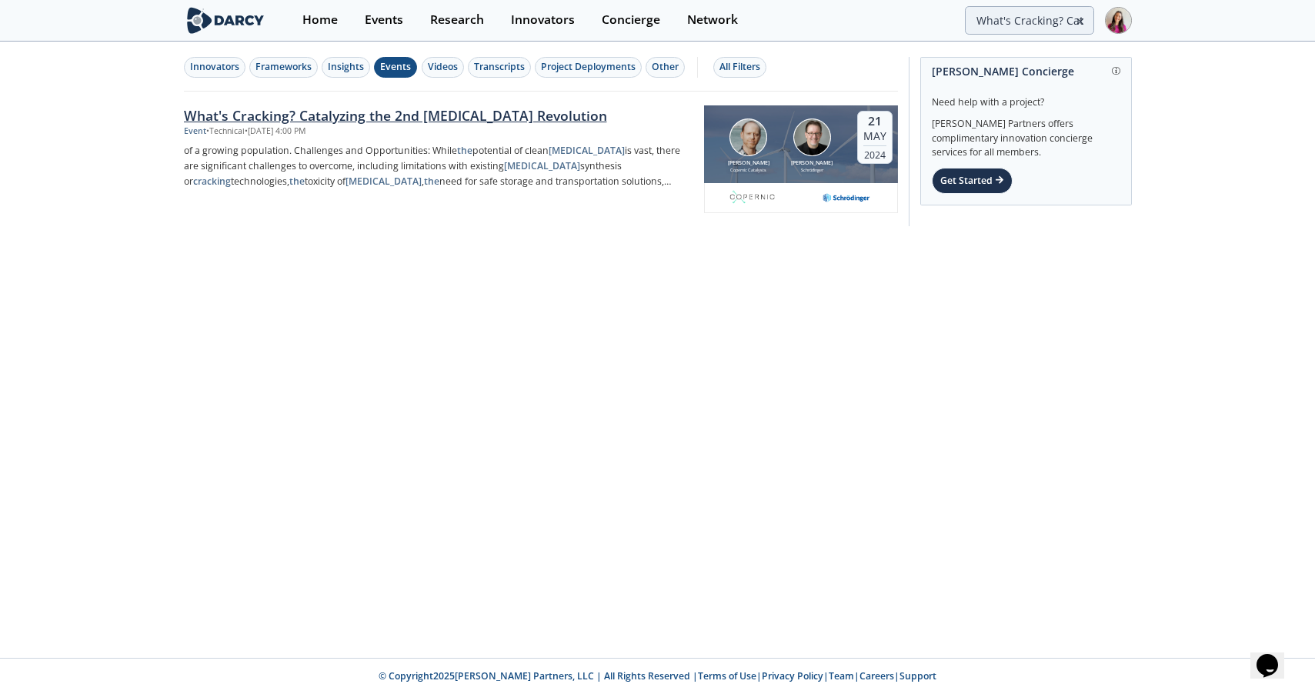
click at [490, 115] on div "What's Cracking? Catalyzing the 2nd [MEDICAL_DATA] Revolution" at bounding box center [438, 115] width 509 height 20
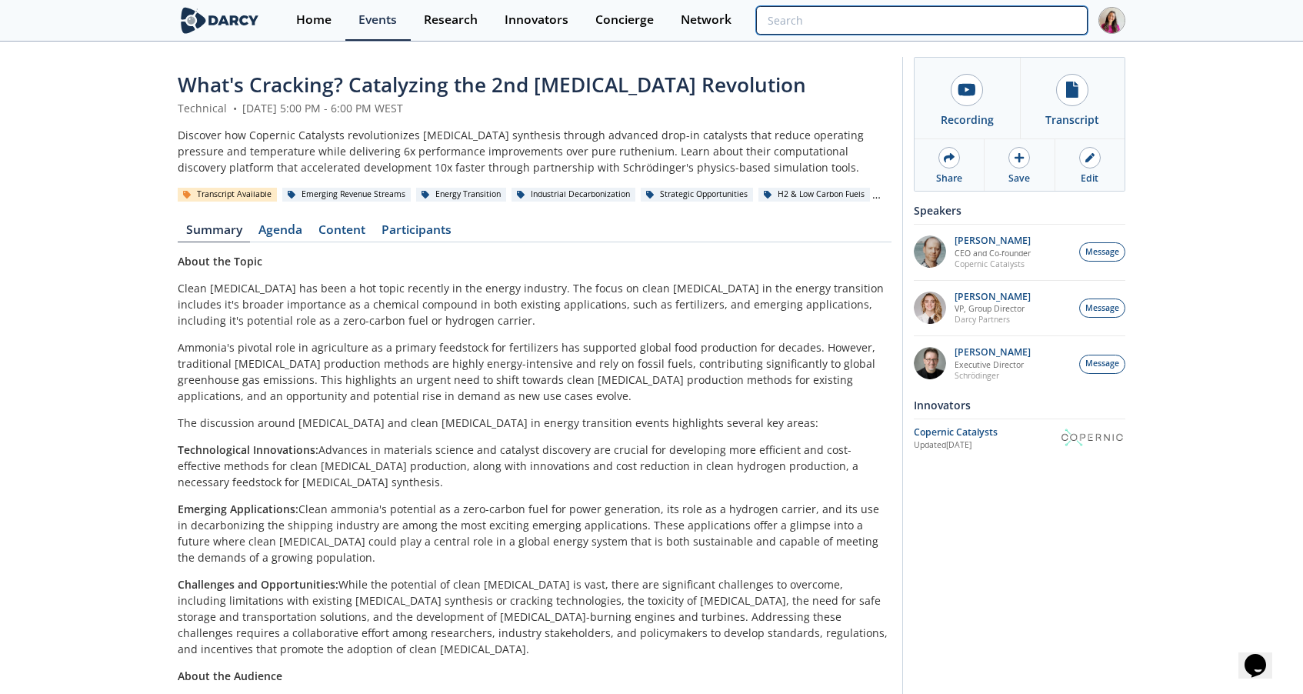
click at [1039, 8] on input "search" at bounding box center [922, 20] width 332 height 28
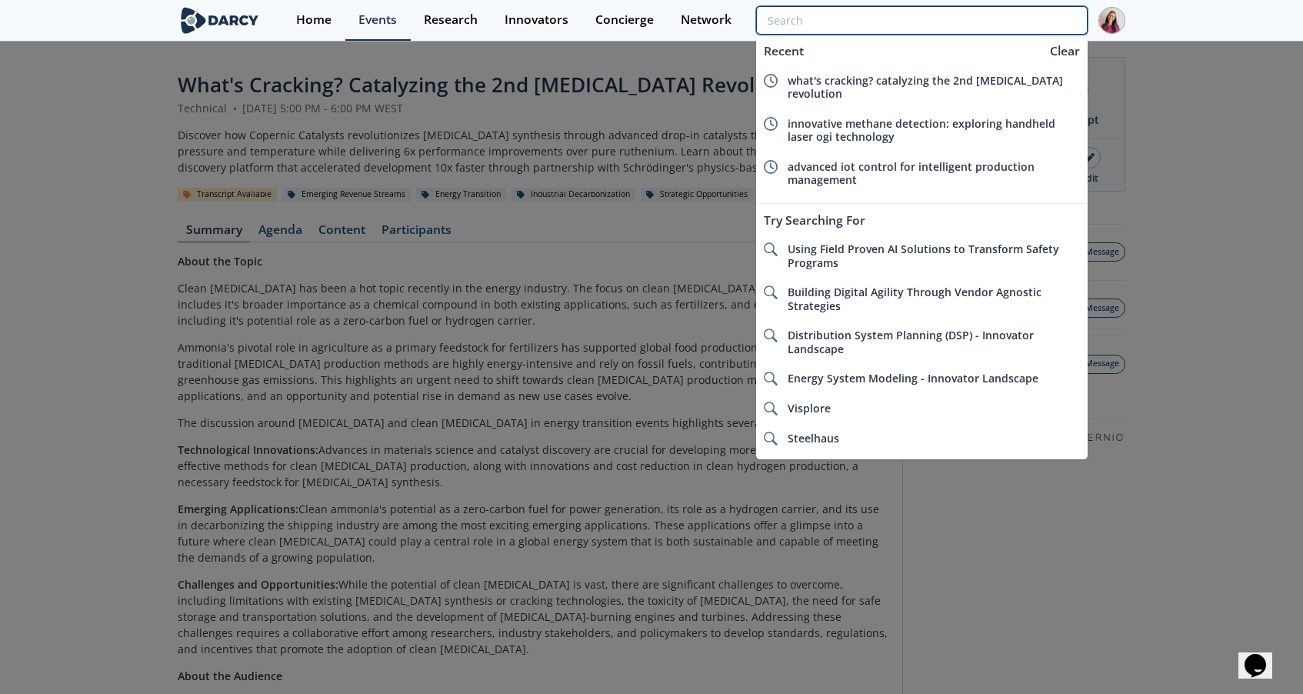
paste input "Carbon Mineralization: A Concrete Method for Carbon Storage"
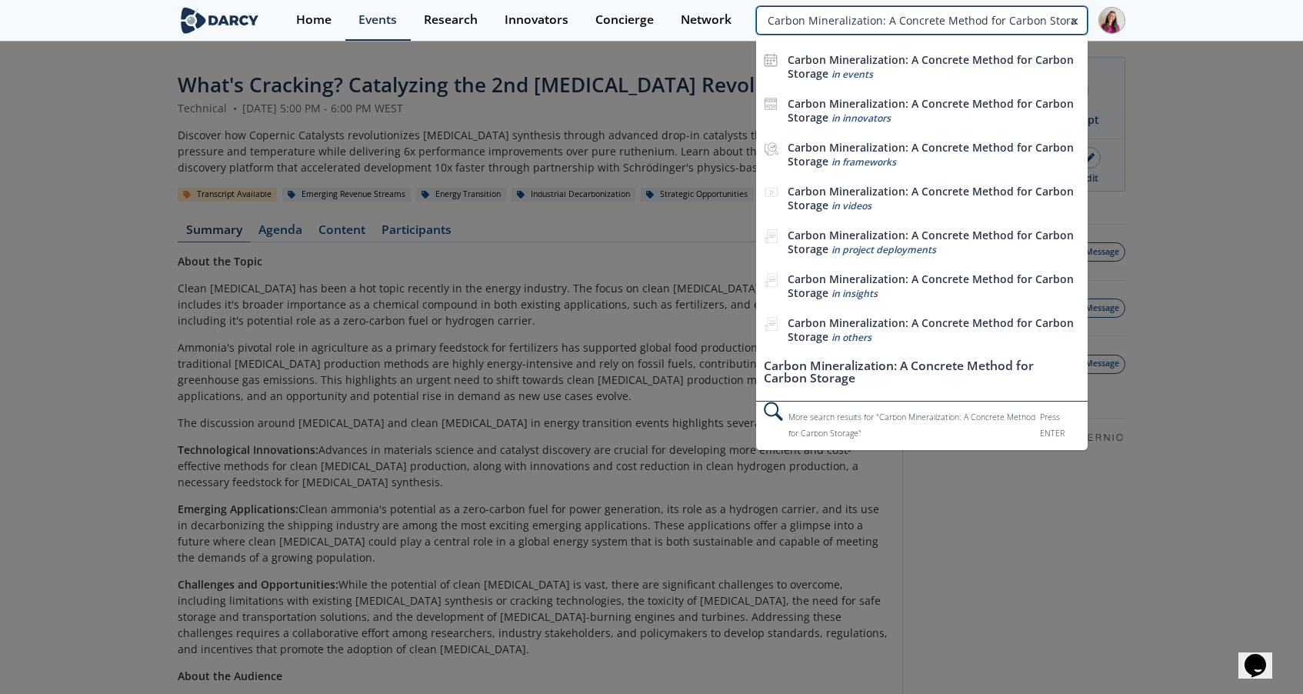
scroll to position [0, 2]
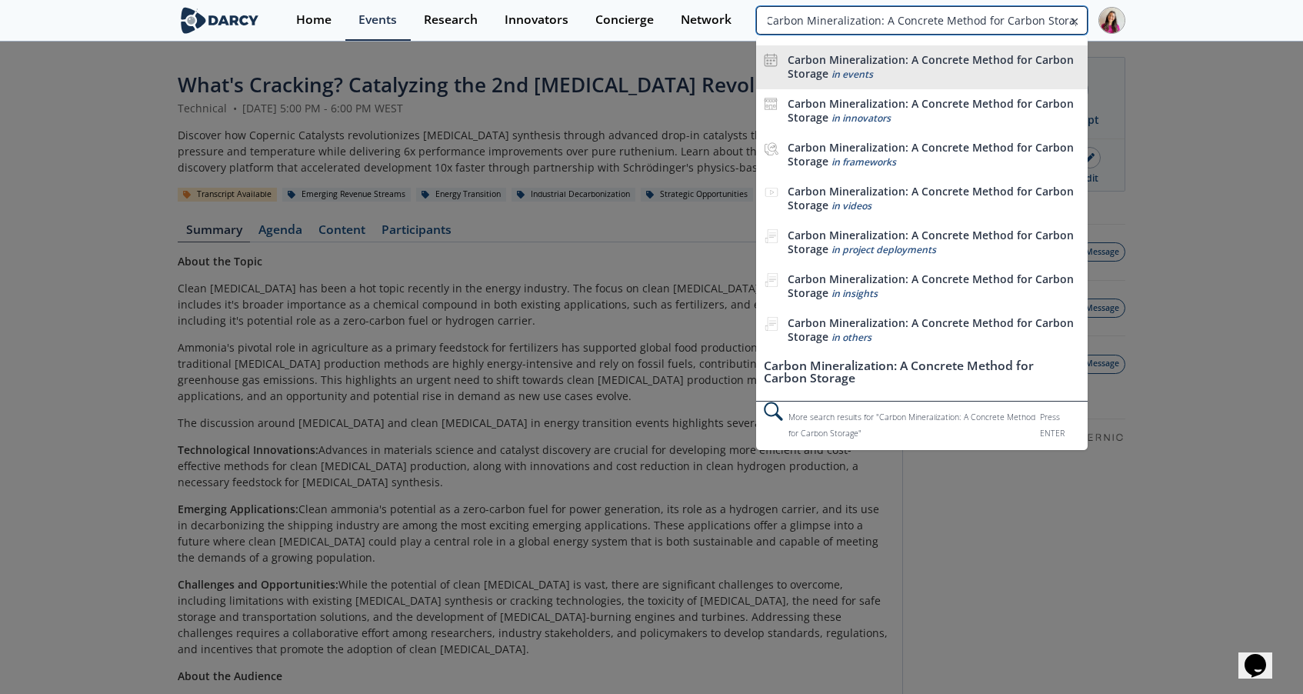
type input "Carbon Mineralization: A Concrete Method for Carbon Storage"
click at [979, 53] on b "Carbon Mineralization: A Concrete Method for Carbon Storage" at bounding box center [931, 66] width 286 height 28
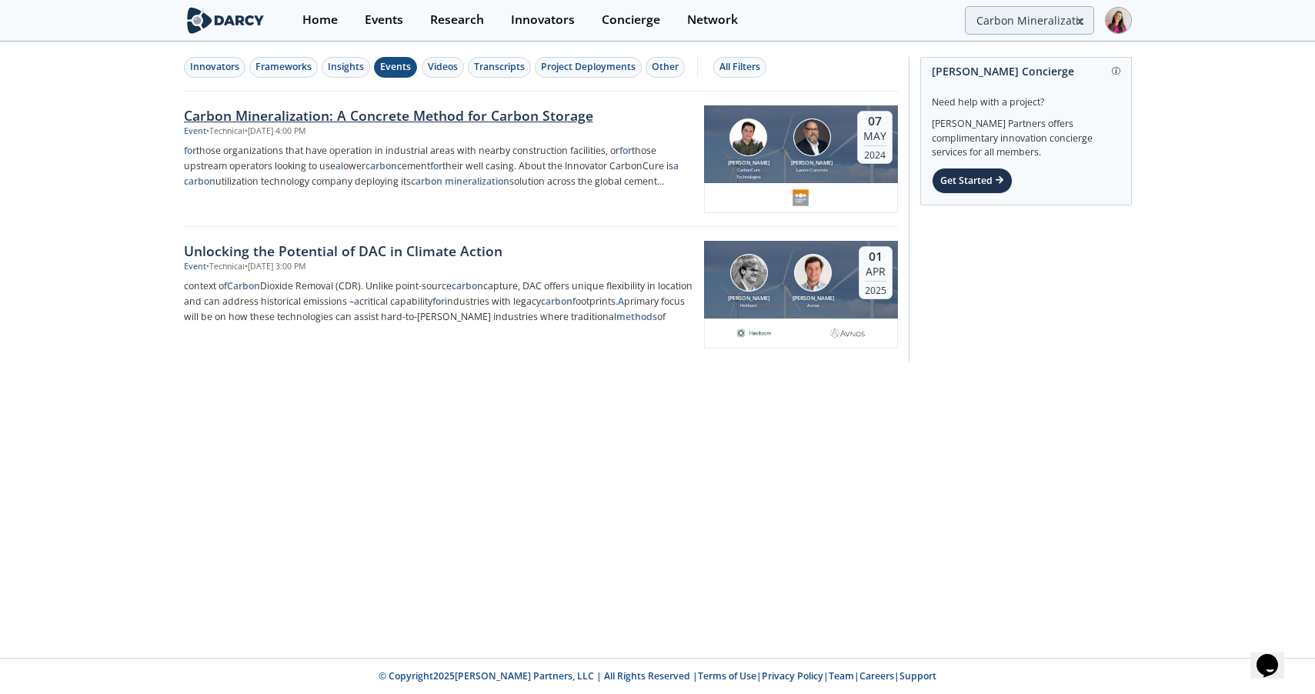
click at [550, 109] on div "Carbon Mineralization: A Concrete Method for Carbon Storage" at bounding box center [438, 115] width 509 height 20
